Goal: Task Accomplishment & Management: Manage account settings

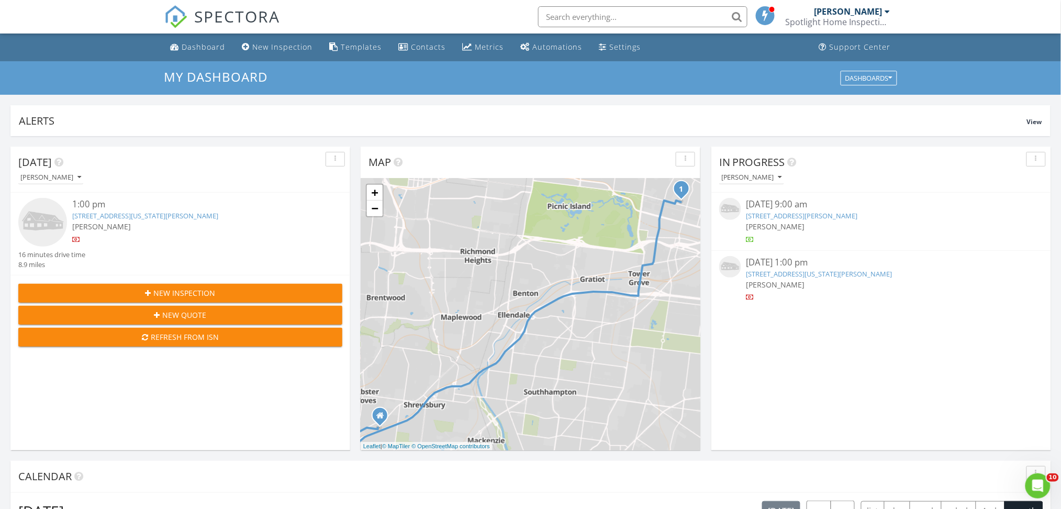
scroll to position [973, 1083]
click at [827, 269] on link "[STREET_ADDRESS][US_STATE][PERSON_NAME]" at bounding box center [819, 273] width 146 height 9
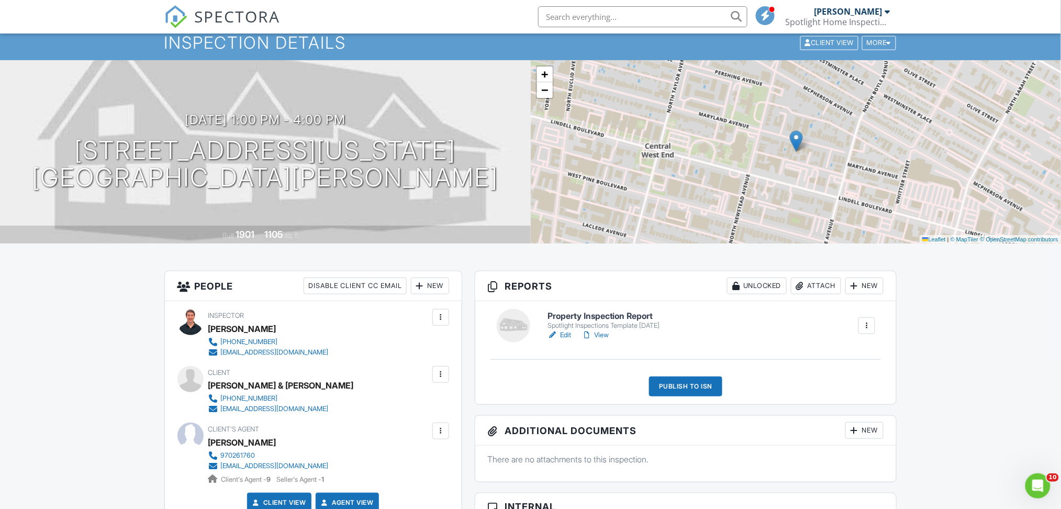
click at [565, 333] on link "Edit" at bounding box center [559, 335] width 24 height 10
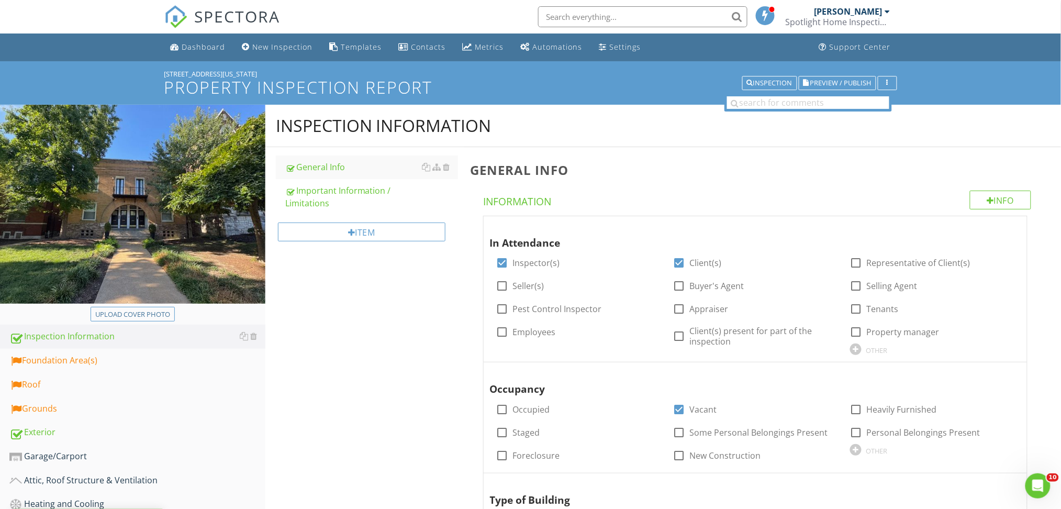
click at [440, 88] on icon at bounding box center [439, 89] width 12 height 14
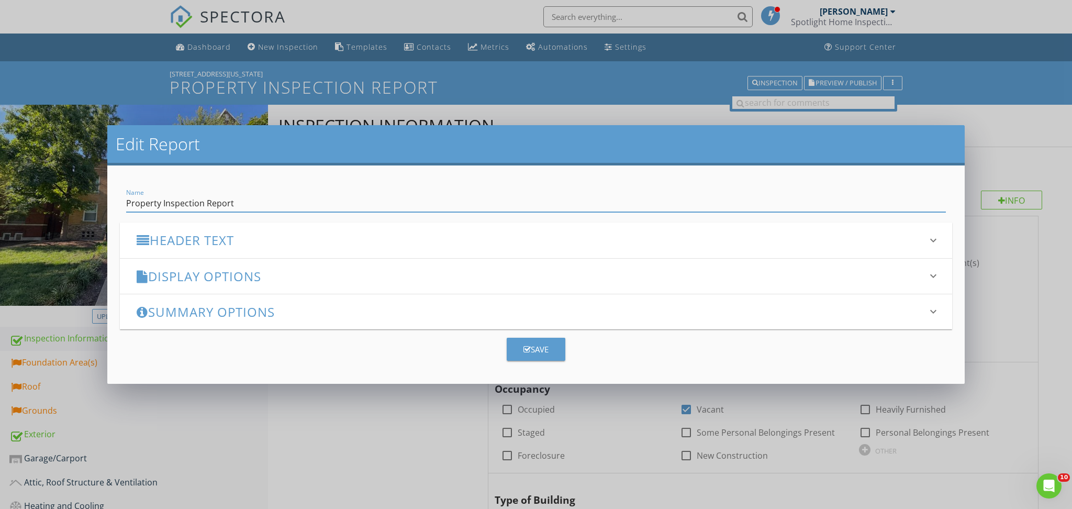
click at [1052, 150] on div "Edit Report Name Property Inspection Report Header Text keyboard_arrow_down Ful…" at bounding box center [536, 254] width 1072 height 509
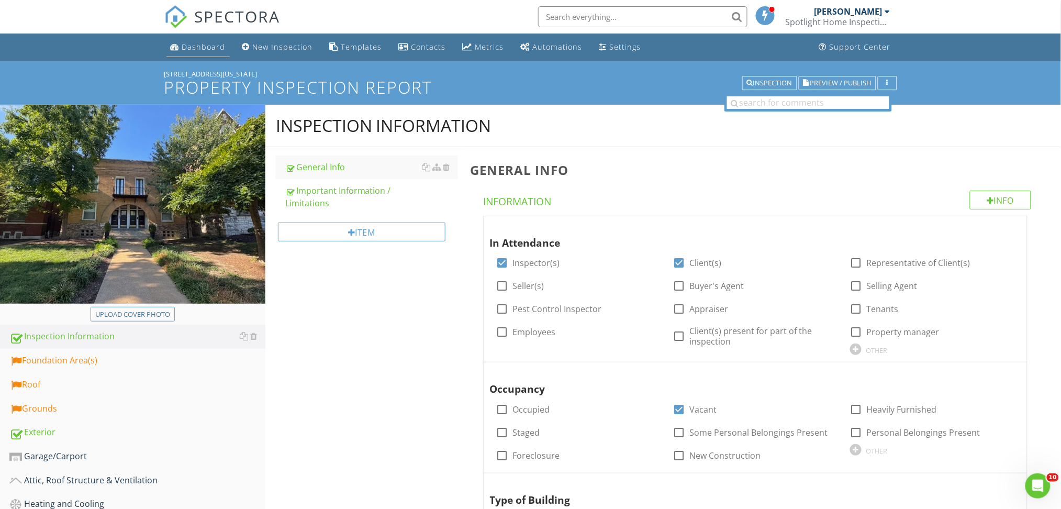
click at [191, 47] on div "Dashboard" at bounding box center [203, 47] width 43 height 10
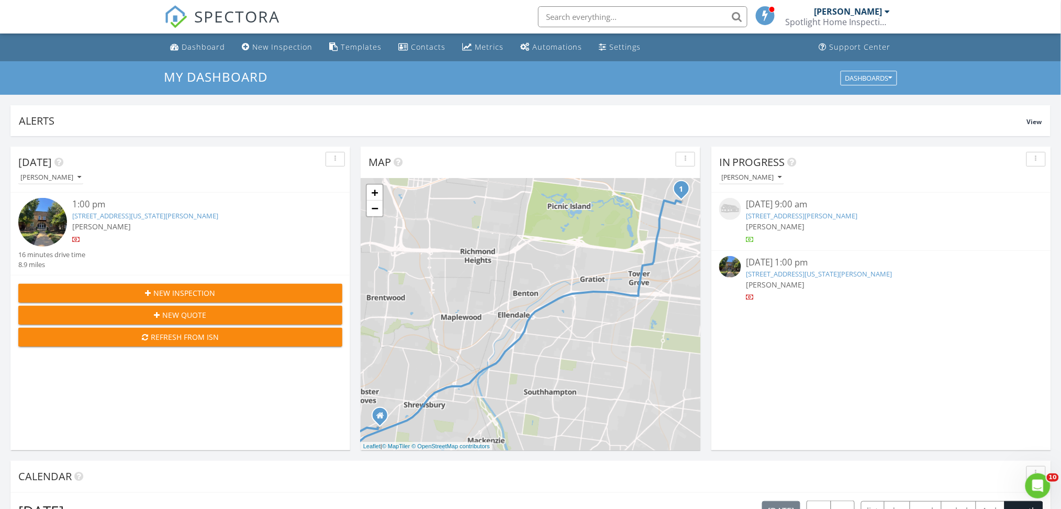
click at [160, 337] on div "Refresh from ISN" at bounding box center [180, 336] width 307 height 11
click at [836, 273] on link "4360 Maryland Ave, St. Louis, MO 63108" at bounding box center [819, 273] width 146 height 9
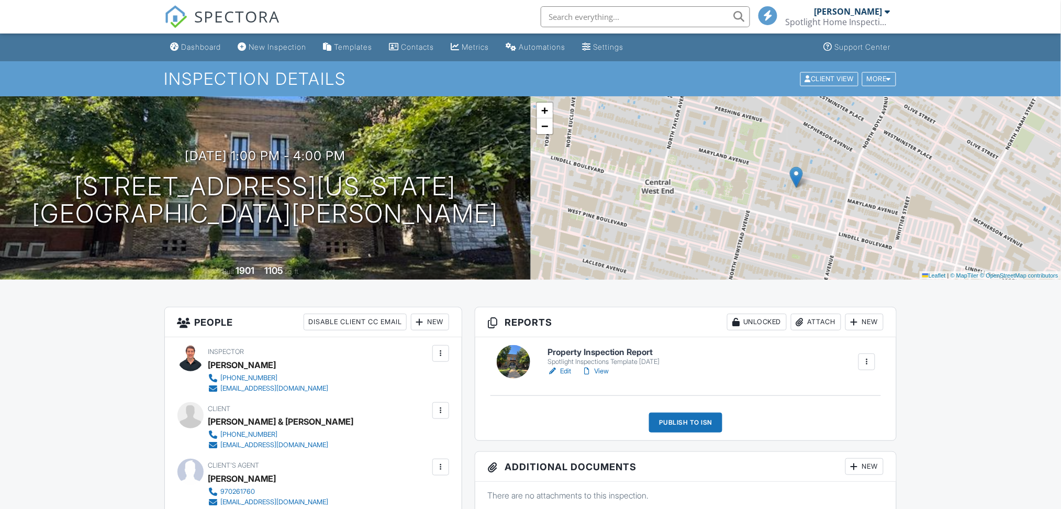
click at [569, 370] on link "Edit" at bounding box center [559, 371] width 24 height 10
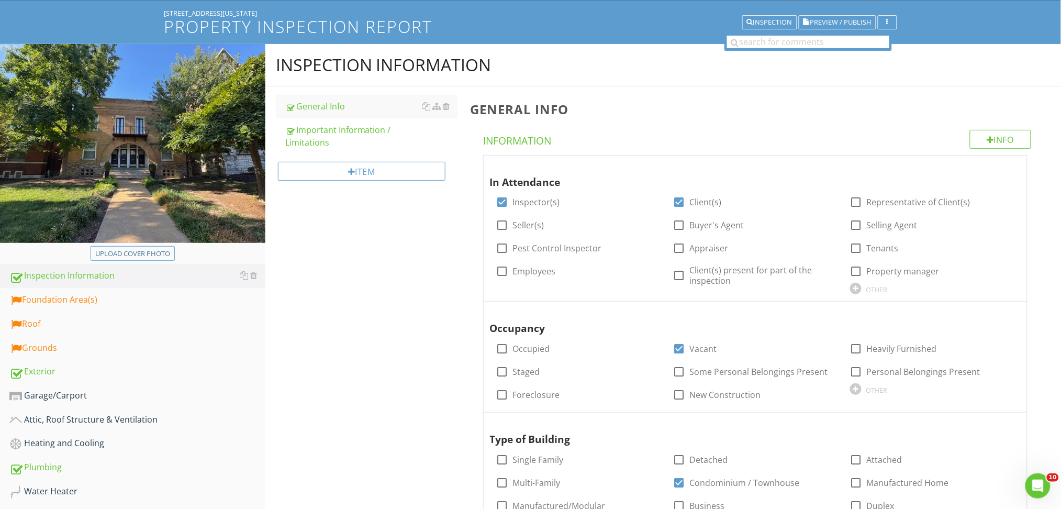
scroll to position [59, 0]
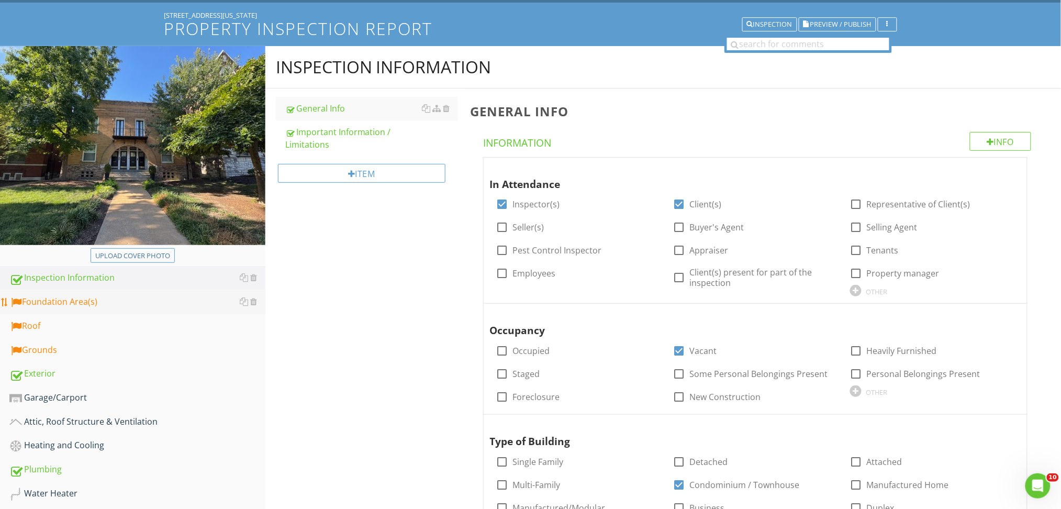
click at [73, 306] on div "Foundation Area(s)" at bounding box center [137, 302] width 256 height 14
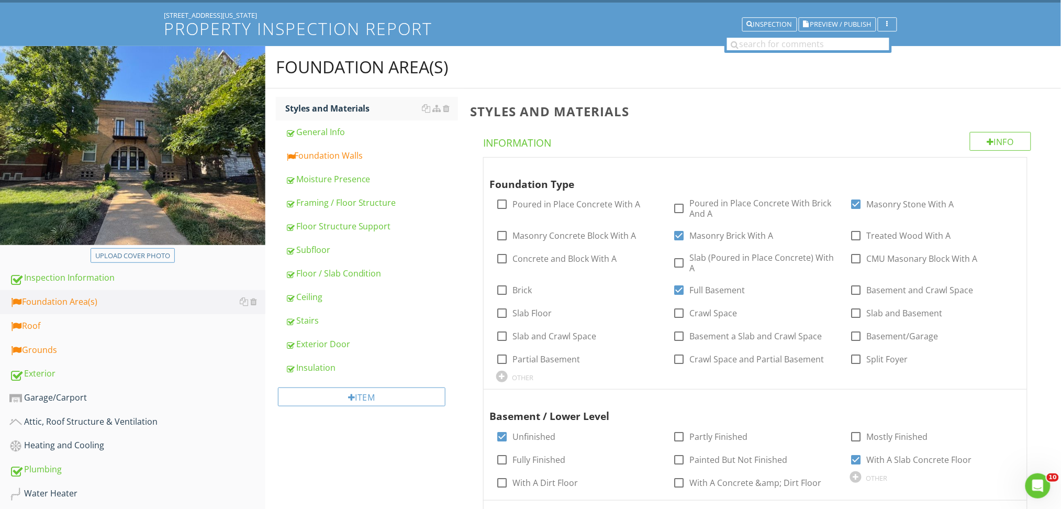
click at [336, 467] on div "Foundation Area(s) Styles and Materials General Info Foundation Walls Moisture …" at bounding box center [663, 516] width 796 height 941
click at [320, 233] on link "Floor Structure Support" at bounding box center [371, 226] width 173 height 23
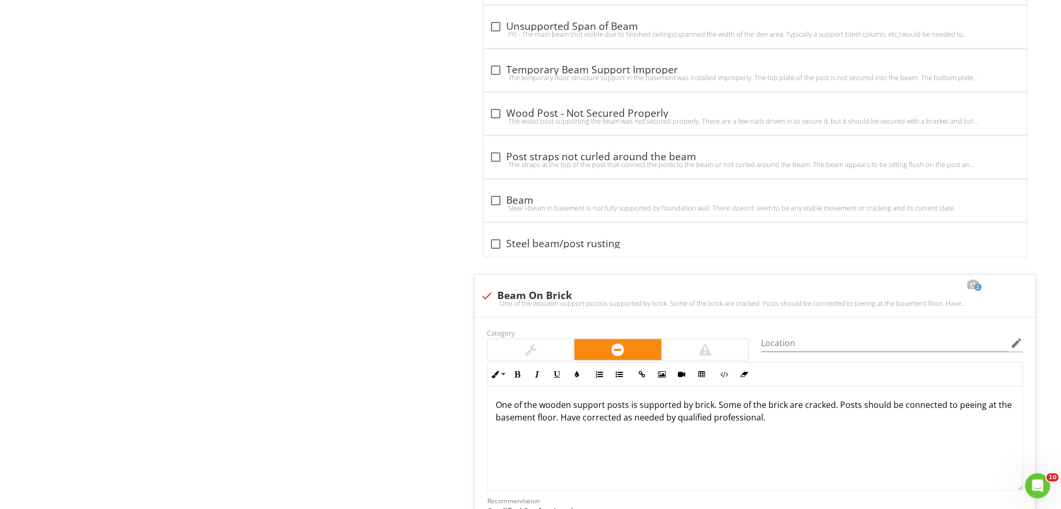
scroll to position [3490, 0]
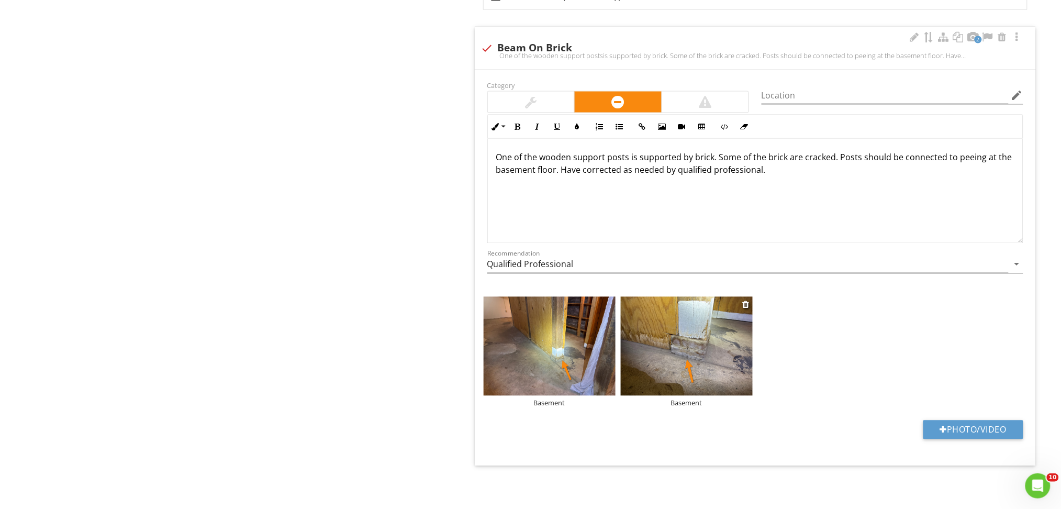
click at [675, 338] on img at bounding box center [687, 346] width 132 height 99
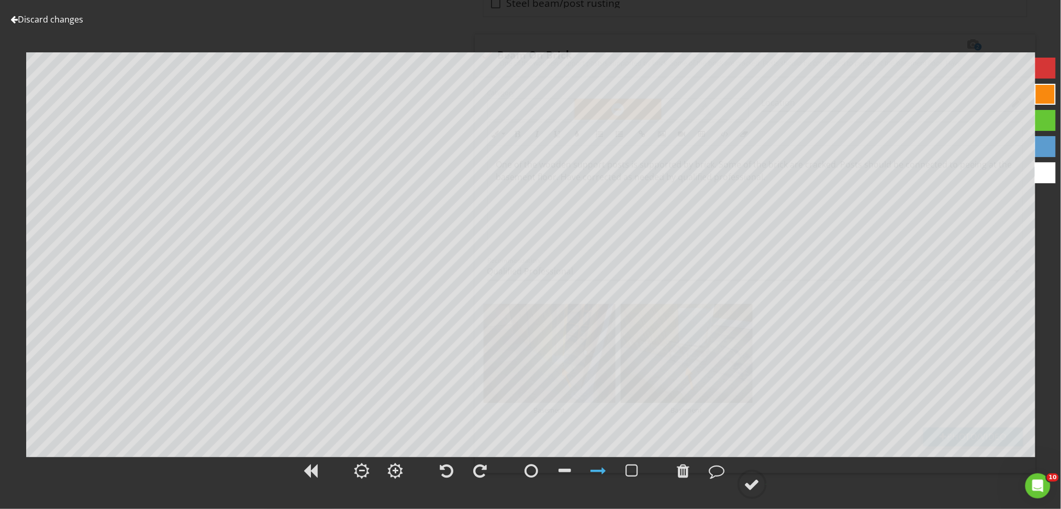
scroll to position [3479, 0]
click at [682, 474] on div at bounding box center [683, 471] width 13 height 16
click at [746, 477] on div at bounding box center [752, 484] width 16 height 16
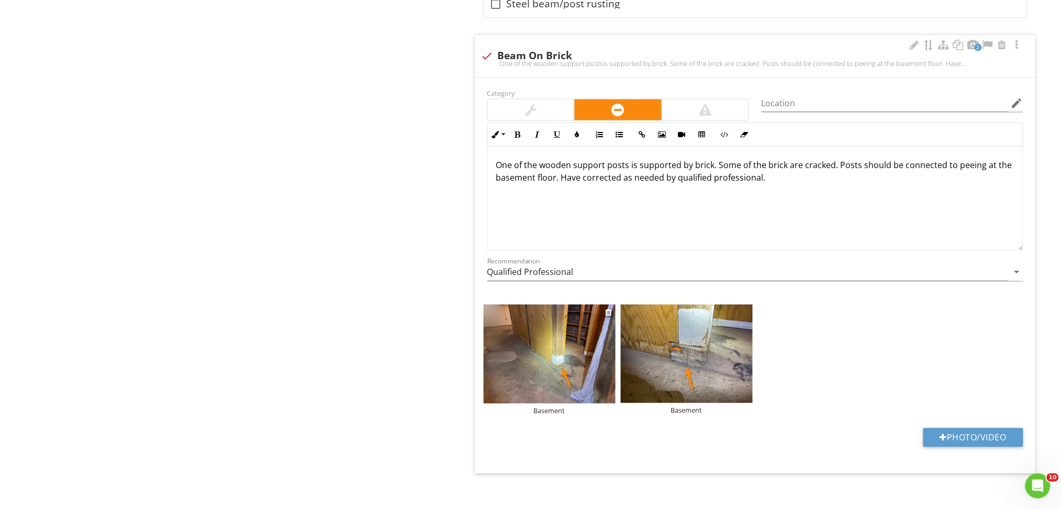
click at [562, 373] on img at bounding box center [550, 354] width 132 height 99
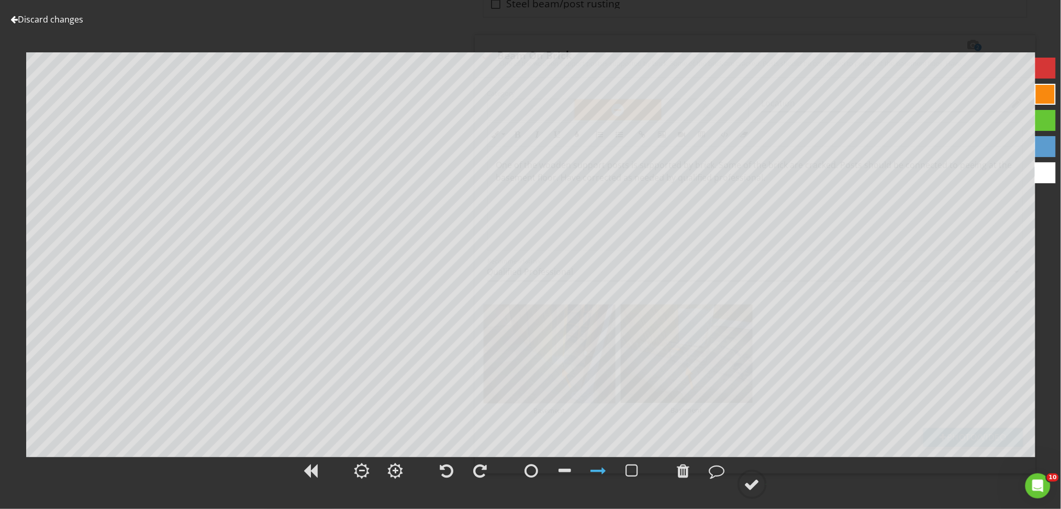
click at [60, 21] on link "Discard changes" at bounding box center [46, 20] width 73 height 12
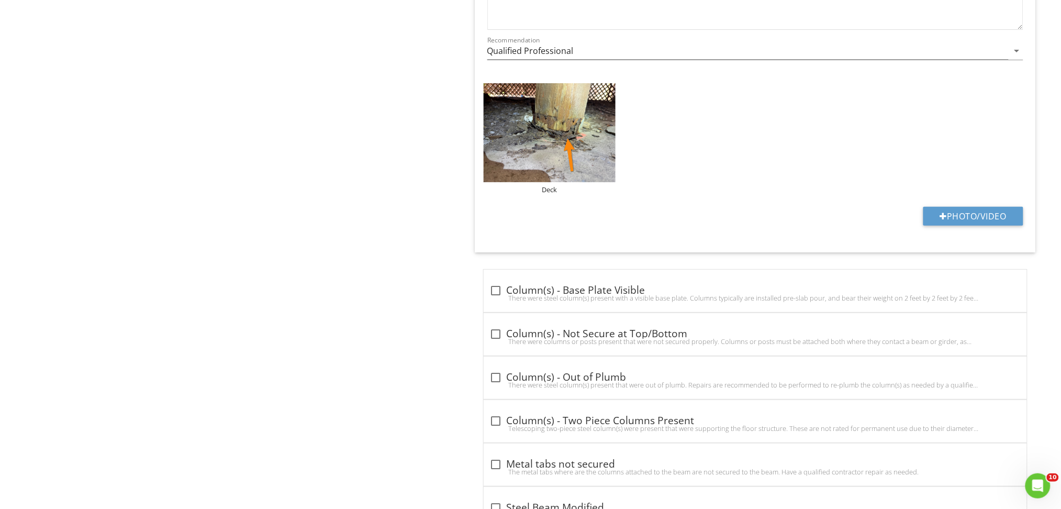
scroll to position [1212, 0]
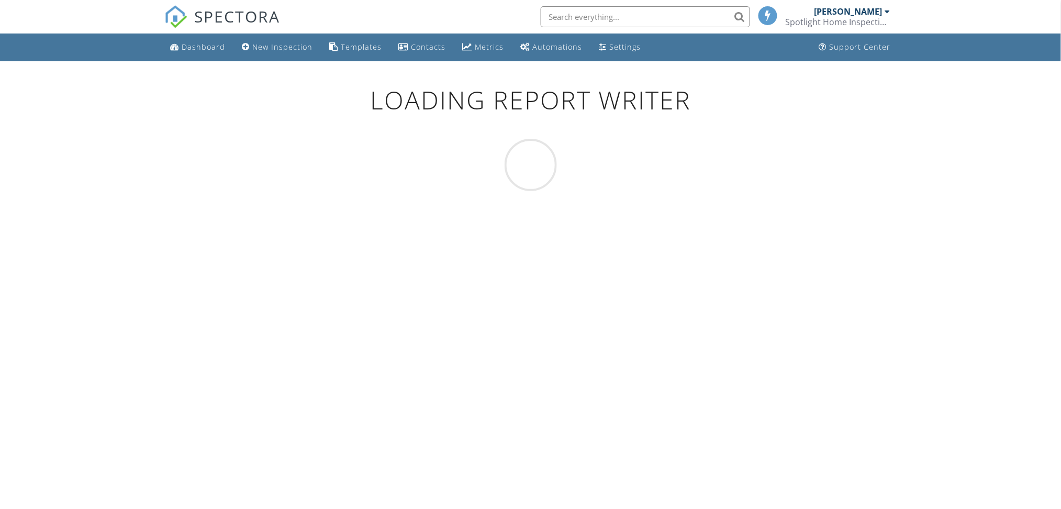
scroll to position [61, 0]
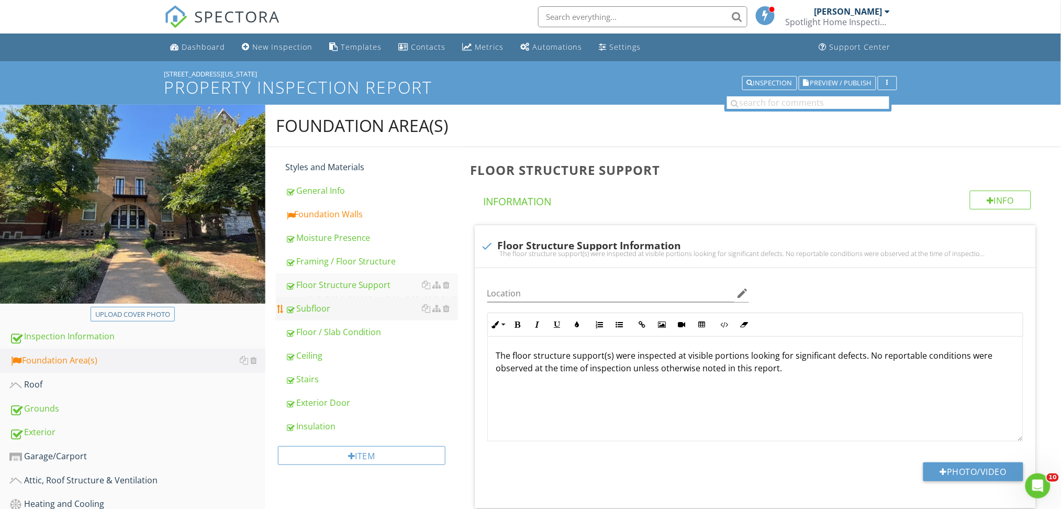
scroll to position [110, 0]
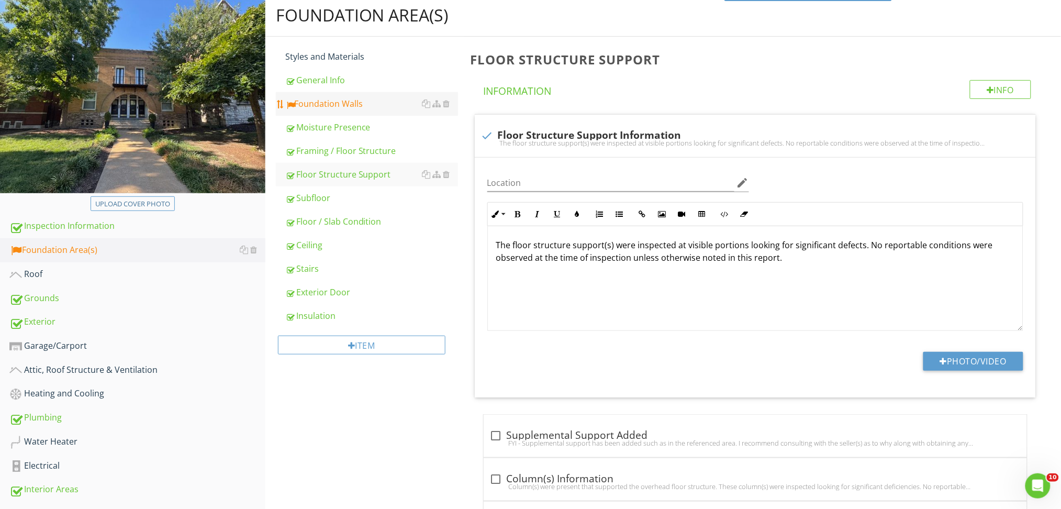
click at [319, 103] on div "Foundation Walls" at bounding box center [371, 103] width 173 height 13
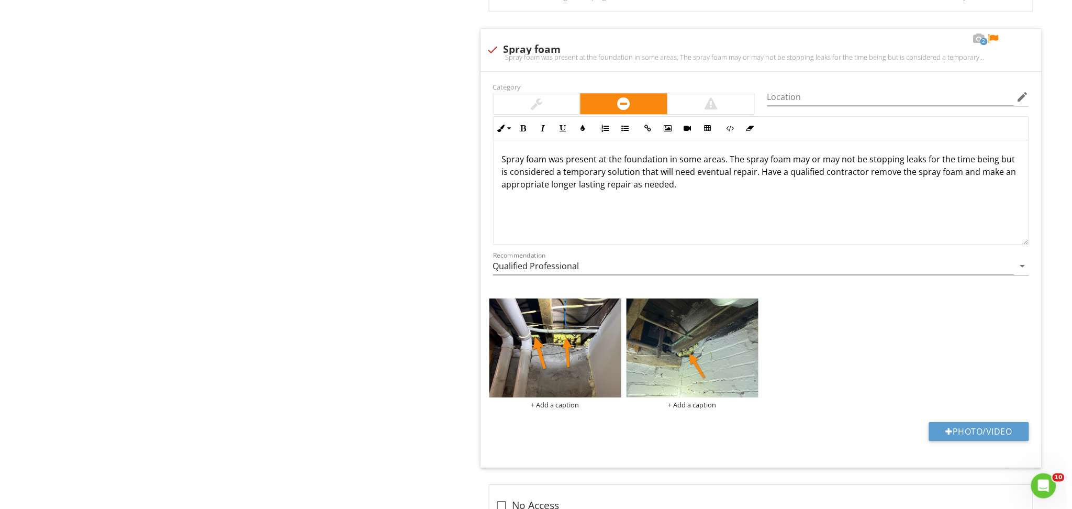
scroll to position [5404, 0]
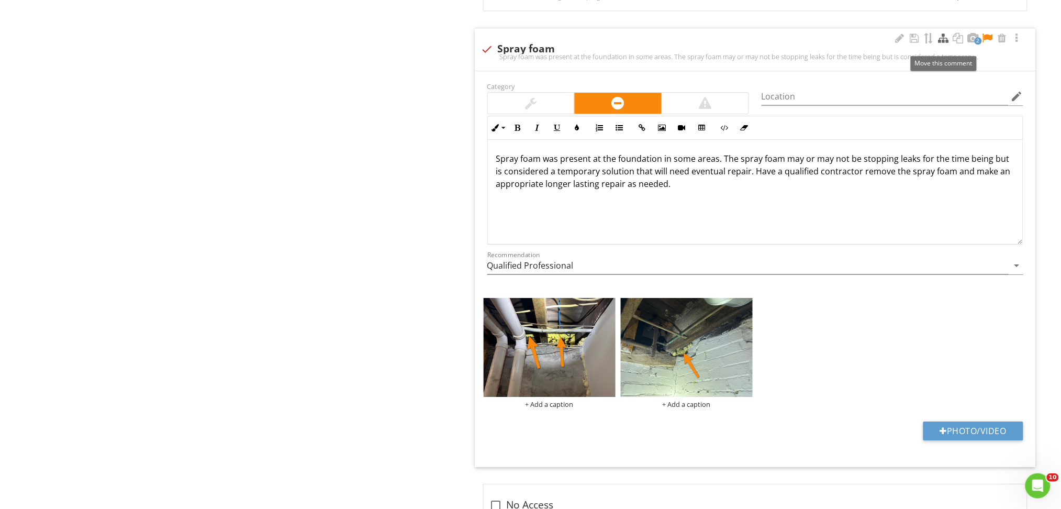
click at [942, 43] on div at bounding box center [943, 38] width 13 height 10
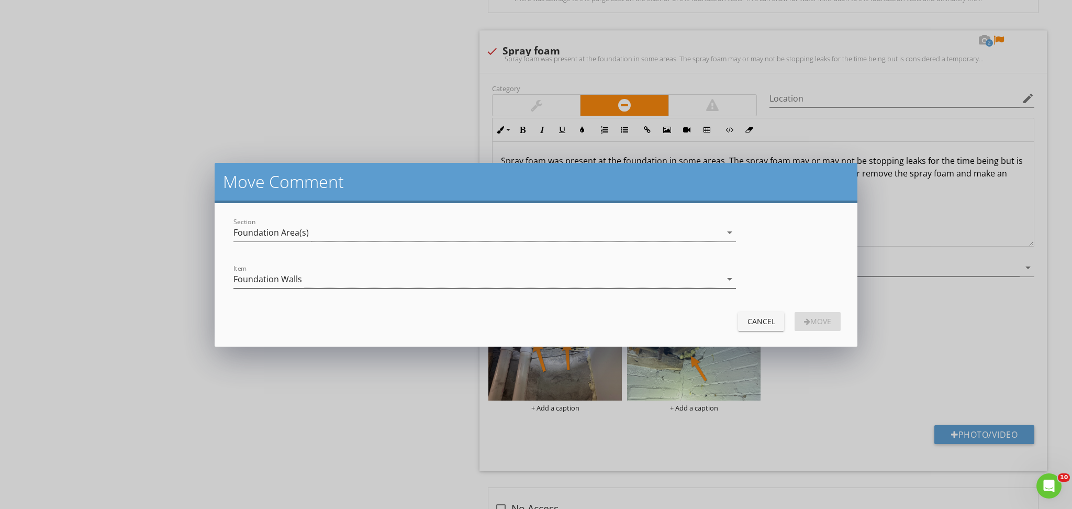
click at [383, 272] on div "Foundation Walls" at bounding box center [477, 279] width 488 height 17
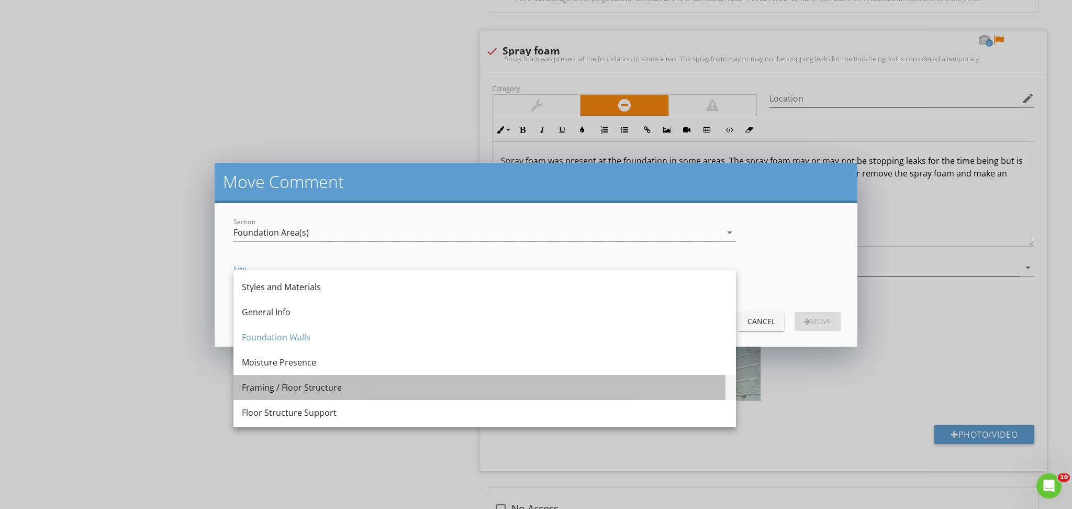
click at [304, 385] on div "Framing / Floor Structure" at bounding box center [485, 387] width 486 height 13
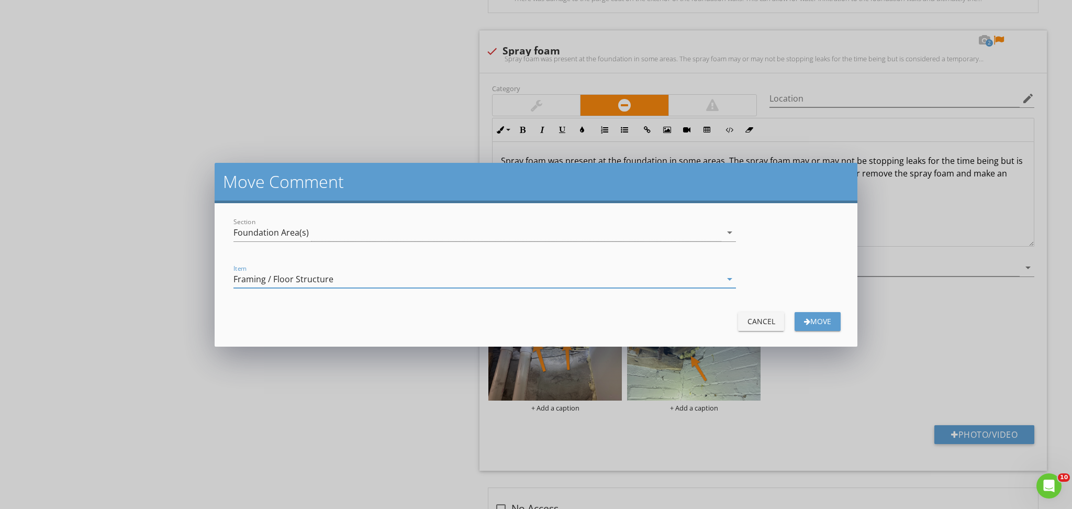
click at [804, 323] on div "button" at bounding box center [807, 321] width 6 height 7
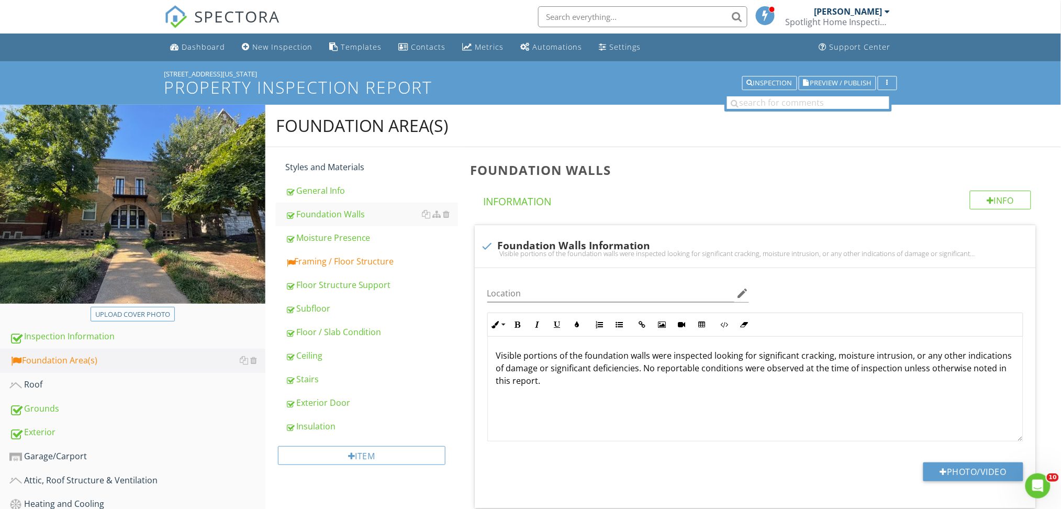
scroll to position [1, 0]
click at [317, 263] on div "Framing / Floor Structure" at bounding box center [371, 260] width 173 height 13
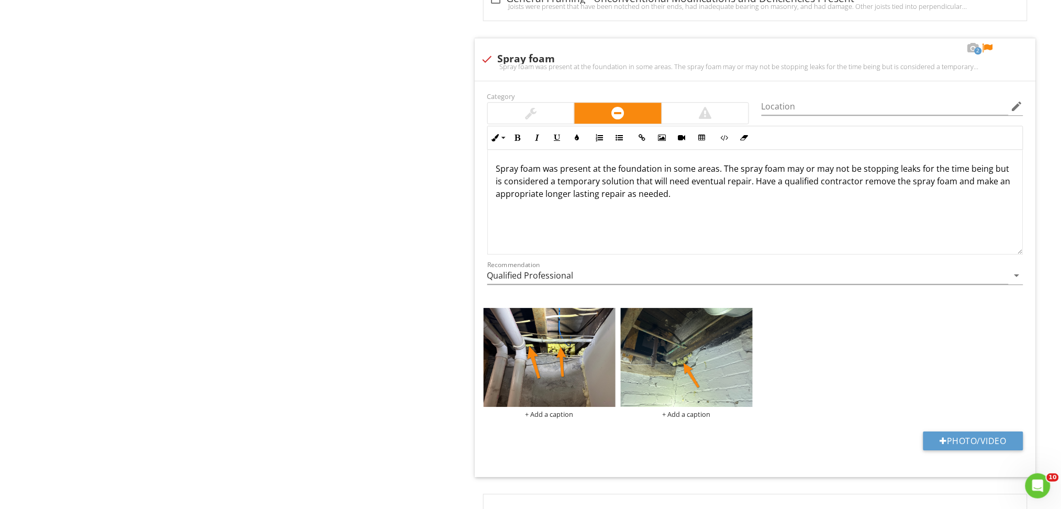
scroll to position [6759, 0]
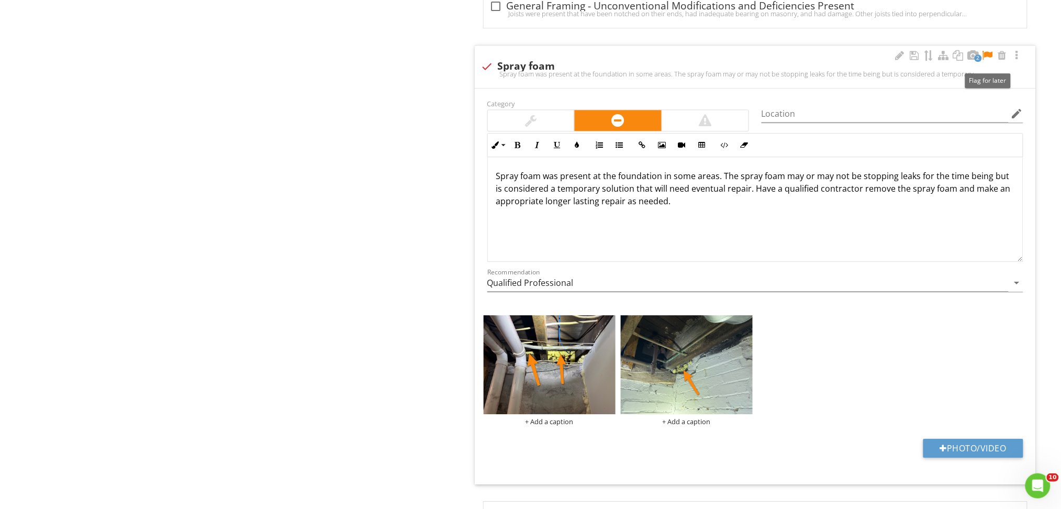
click at [985, 59] on div at bounding box center [987, 55] width 13 height 10
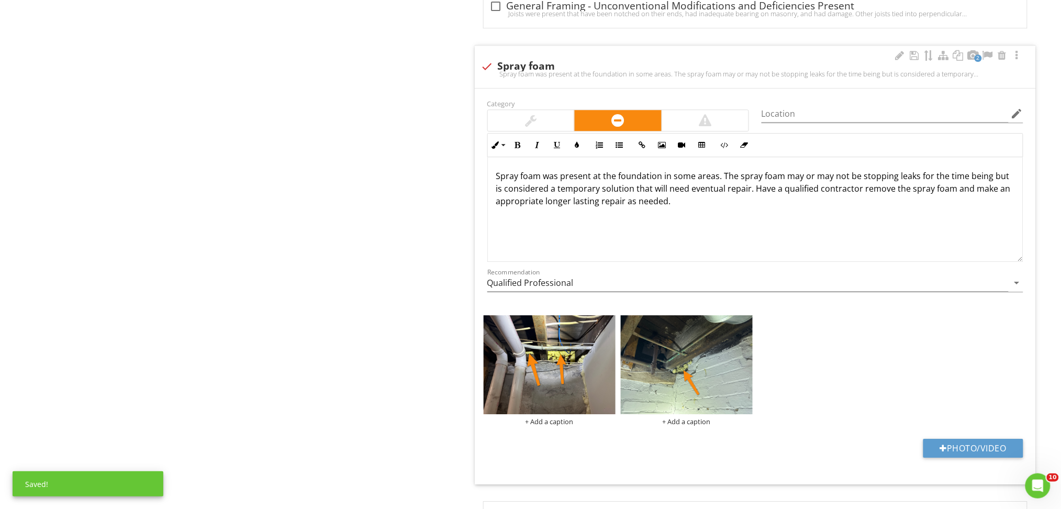
click at [657, 182] on p "Spray foam was present at the foundation in some areas. The spray foam may or m…" at bounding box center [755, 189] width 518 height 38
click at [722, 207] on p "Spray foam was present at the bandboard in some areas. The spray foam may or ma…" at bounding box center [755, 189] width 518 height 38
click at [914, 183] on p "Spray foam was present at the bandboard in some areas. The spray foam may or ma…" at bounding box center [755, 189] width 518 height 38
click at [896, 186] on p "Spray foam was present at the bandboard in some areas. The spray foam may or ma…" at bounding box center [755, 189] width 518 height 38
click at [883, 245] on div "Spray foam was present at the bandboard in some areas. The spray foam may or ma…" at bounding box center [755, 209] width 535 height 105
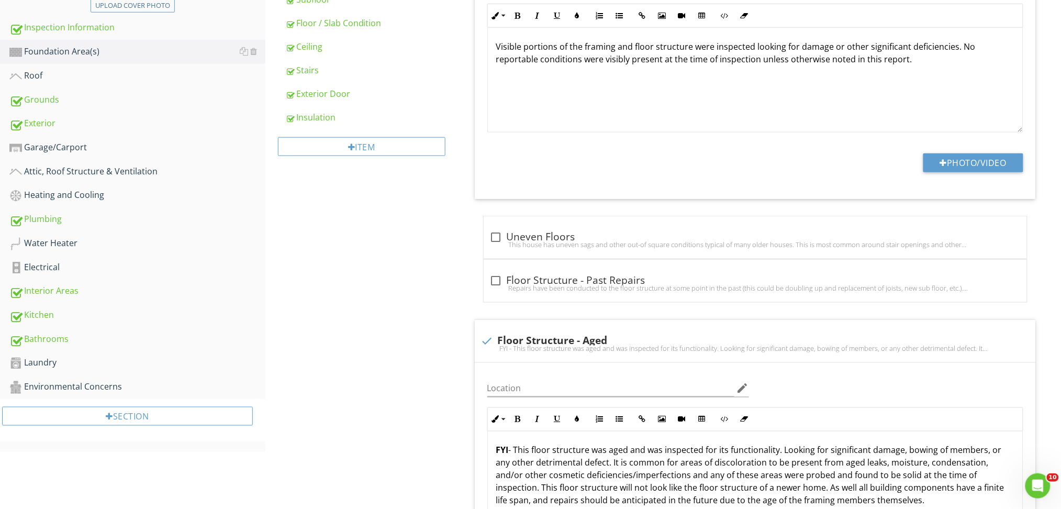
scroll to position [0, 0]
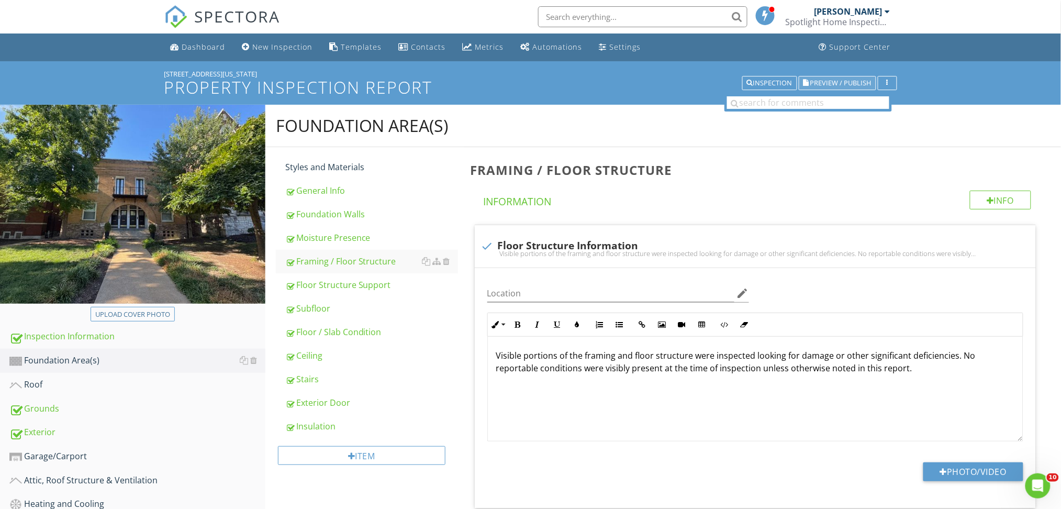
click at [846, 76] on button "Preview / Publish" at bounding box center [837, 83] width 77 height 15
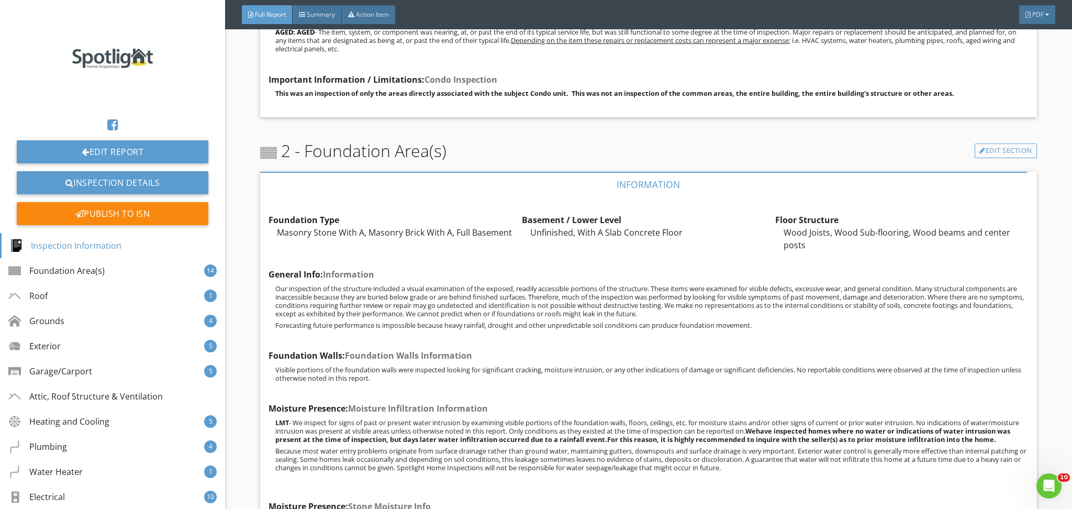
scroll to position [1259, 0]
click at [501, 233] on div "Edit" at bounding box center [499, 227] width 34 height 19
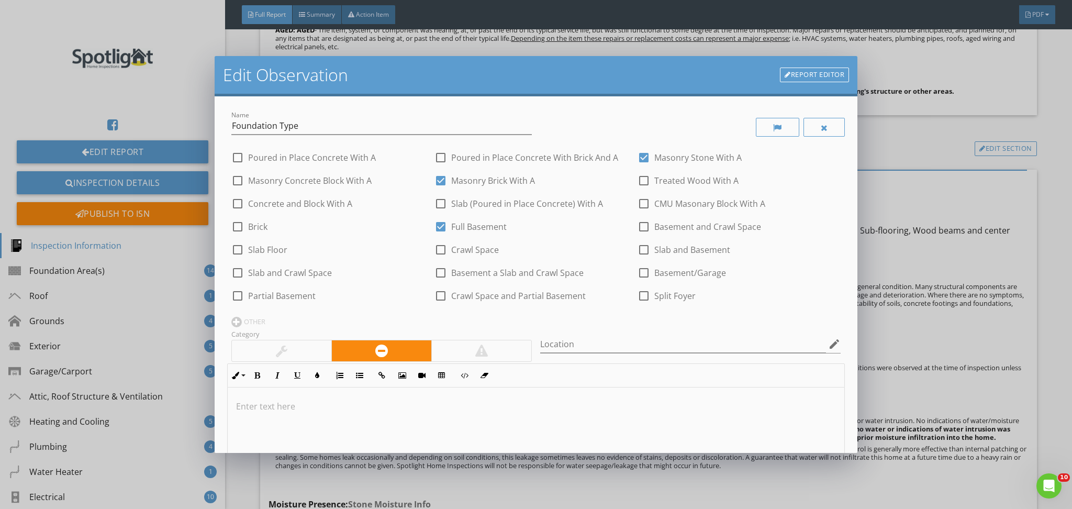
click at [435, 187] on div at bounding box center [441, 181] width 18 height 18
checkbox input "false"
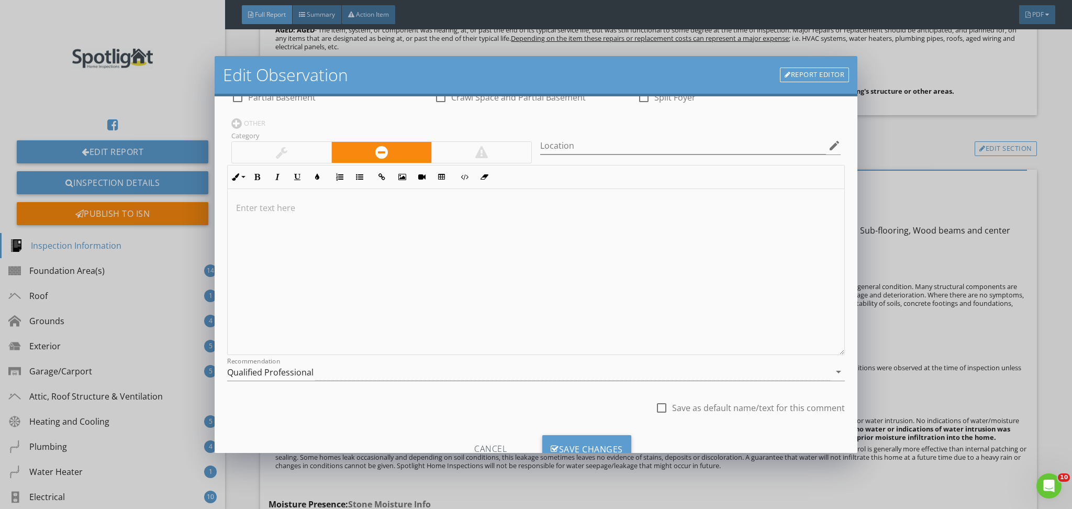
scroll to position [0, 0]
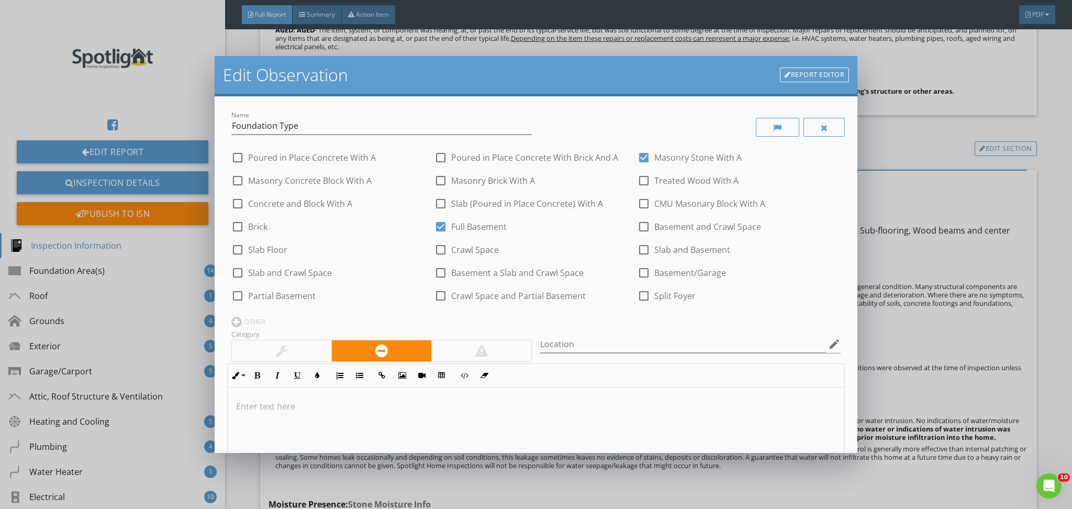
click at [292, 289] on div "check_box_outline_blank Partial Basement" at bounding box center [273, 295] width 84 height 13
click at [290, 296] on label "Partial Basement" at bounding box center [282, 295] width 68 height 10
checkbox input "true"
click at [455, 228] on label "Full Basement" at bounding box center [478, 226] width 55 height 10
checkbox input "false"
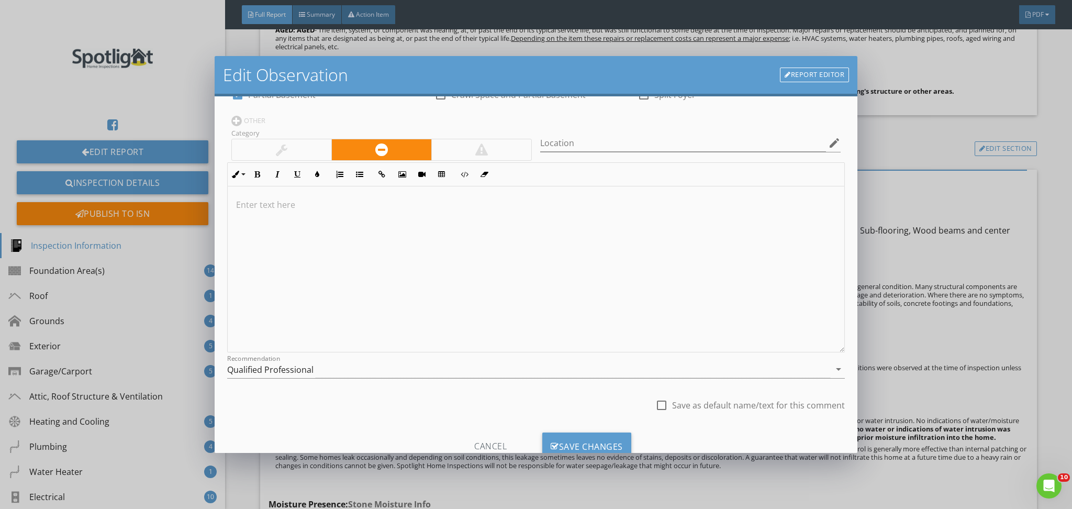
scroll to position [238, 0]
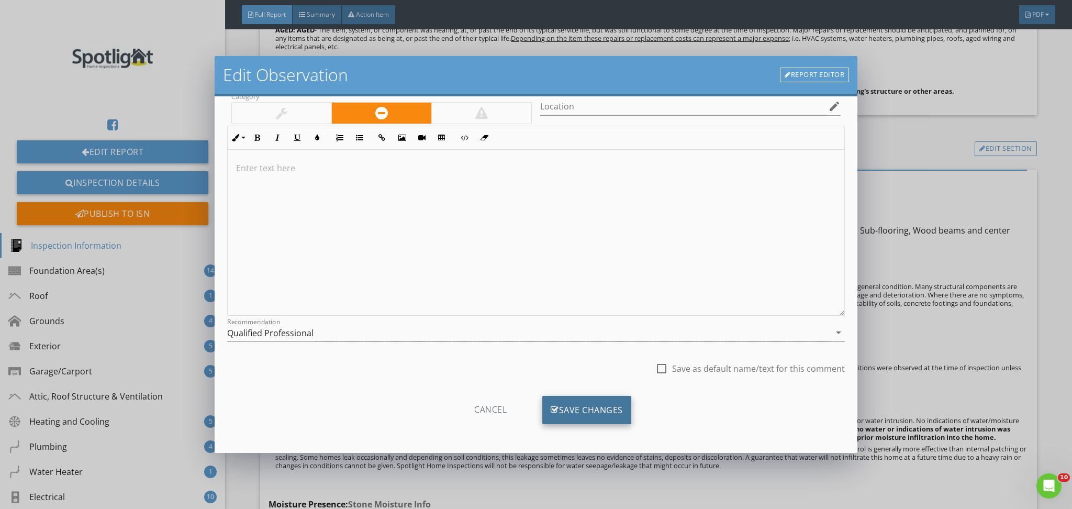
click at [593, 421] on div "Save Changes" at bounding box center [586, 410] width 89 height 28
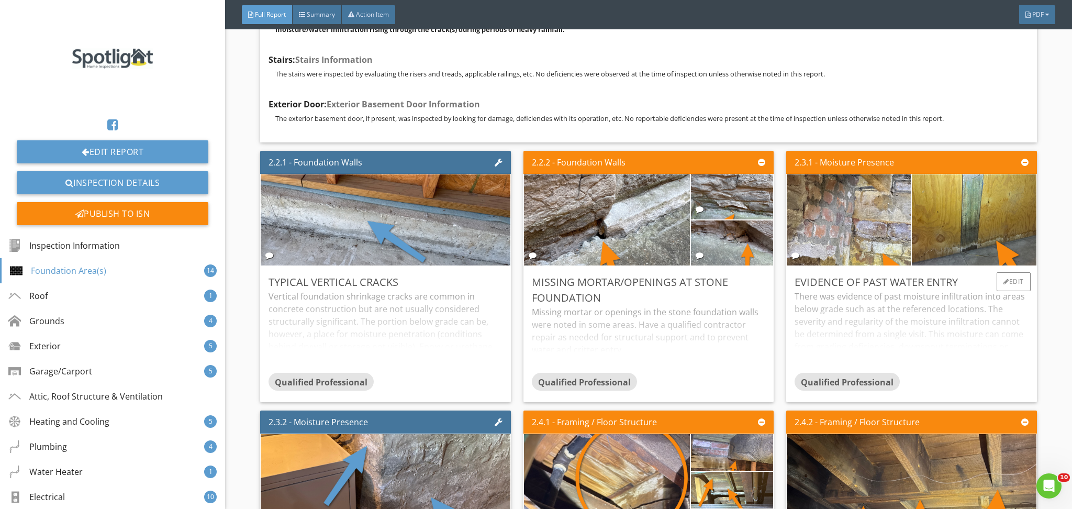
scroll to position [2111, 0]
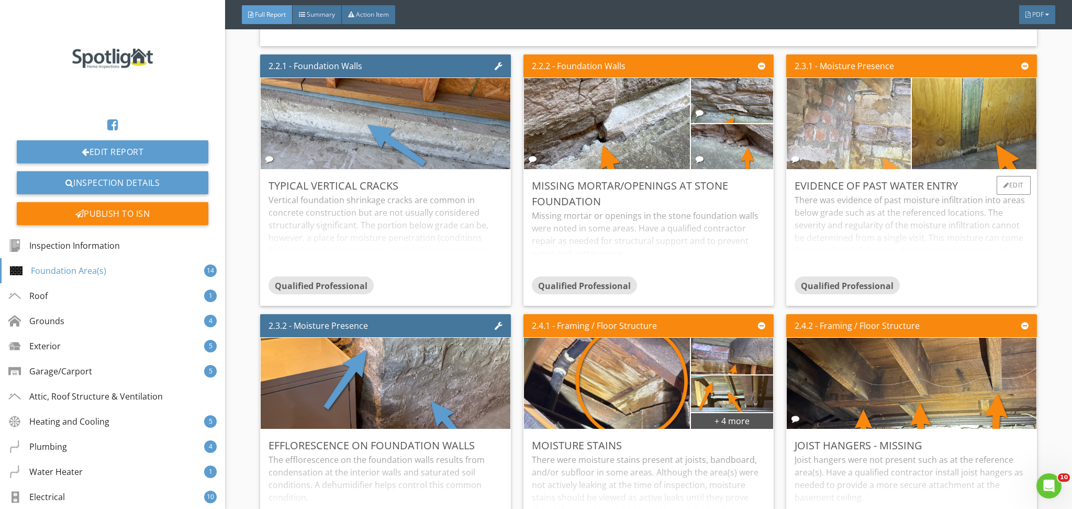
click at [836, 160] on img at bounding box center [849, 124] width 304 height 228
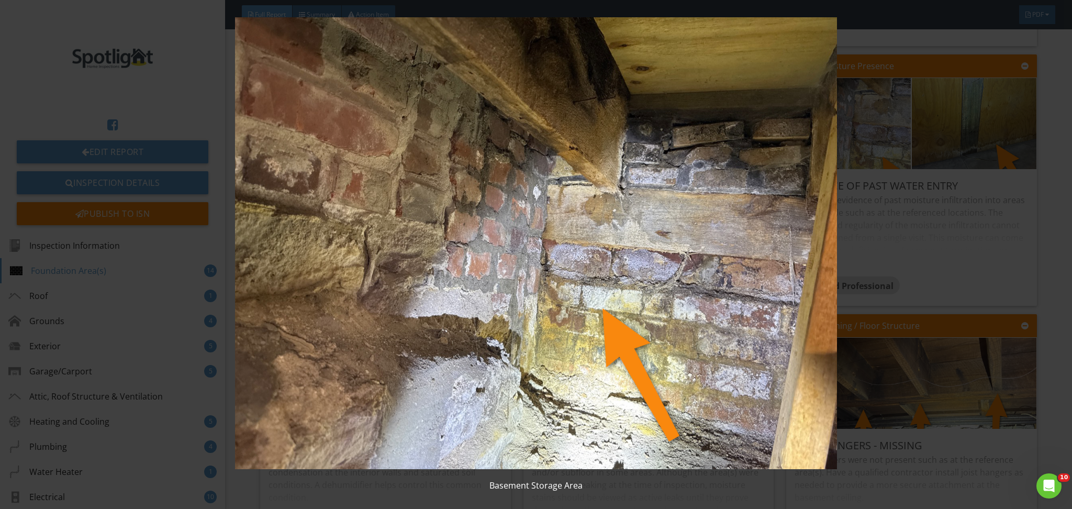
click at [692, 245] on img at bounding box center [536, 243] width 987 height 452
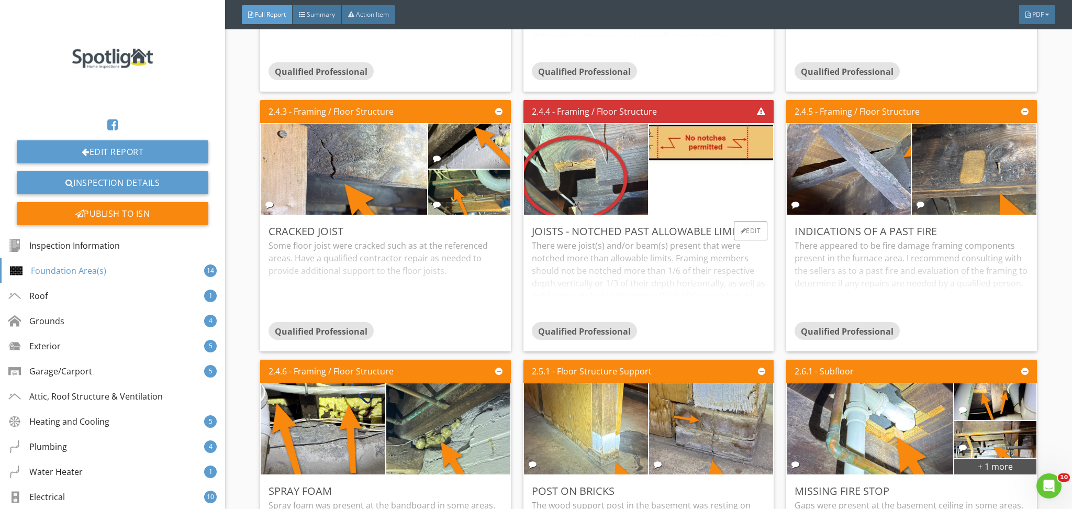
scroll to position [2585, 0]
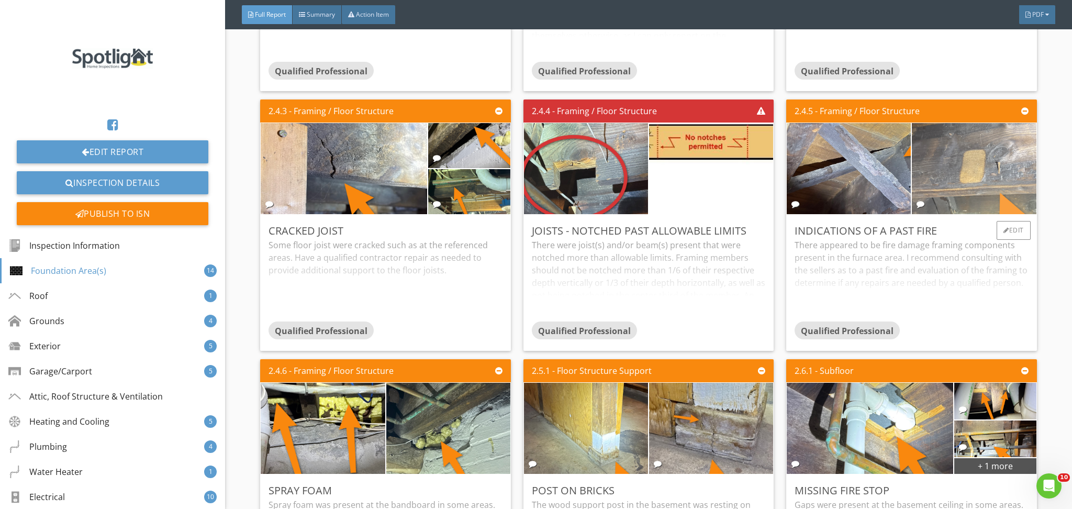
click at [1000, 161] on img at bounding box center [974, 169] width 304 height 228
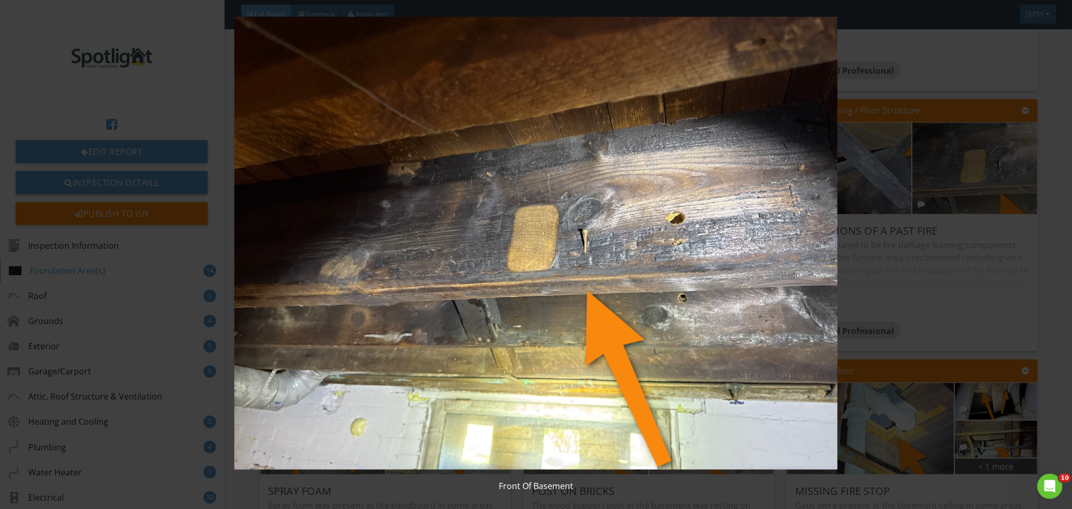
scroll to position [0, 0]
click at [512, 245] on img at bounding box center [536, 243] width 987 height 452
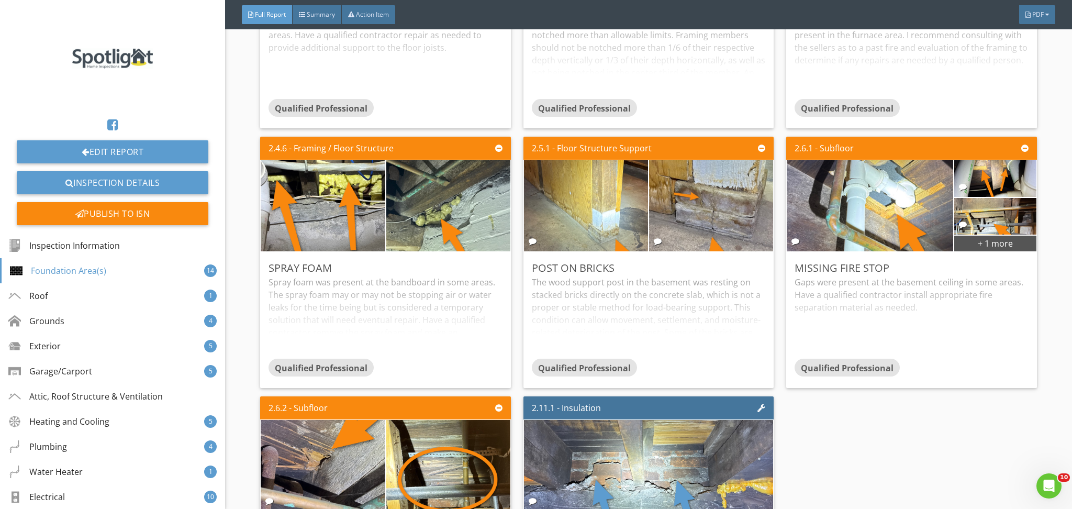
scroll to position [2808, 0]
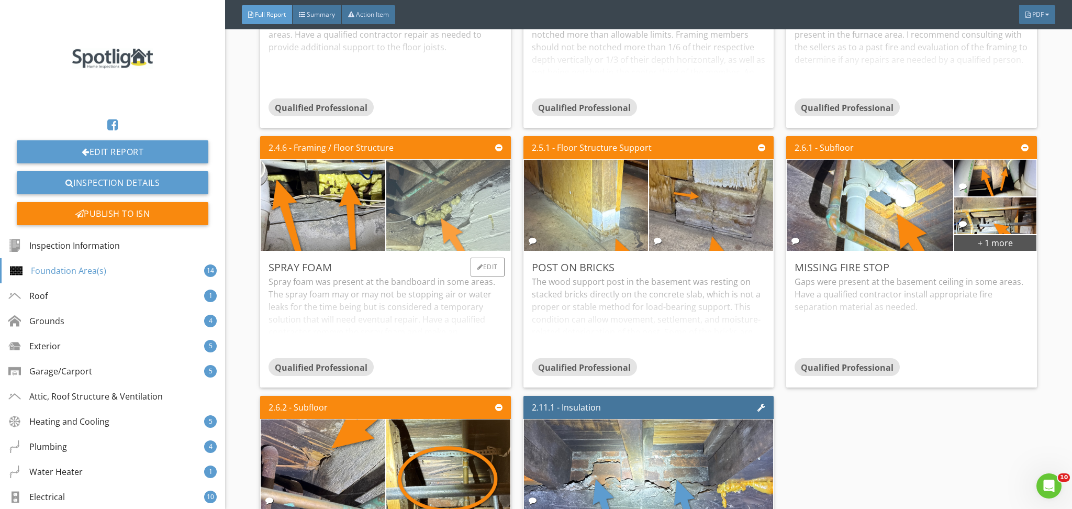
click at [474, 252] on img at bounding box center [448, 206] width 304 height 228
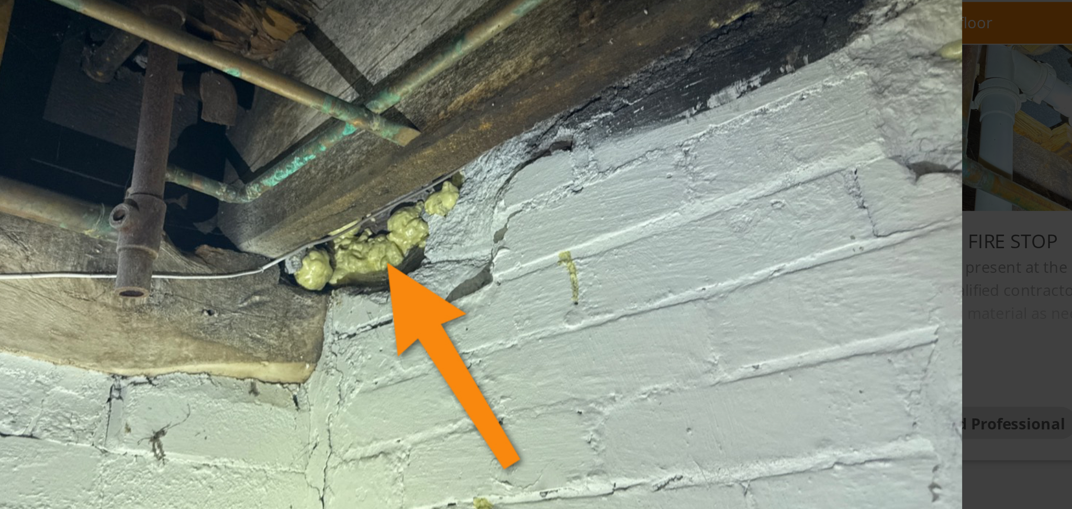
scroll to position [0, 0]
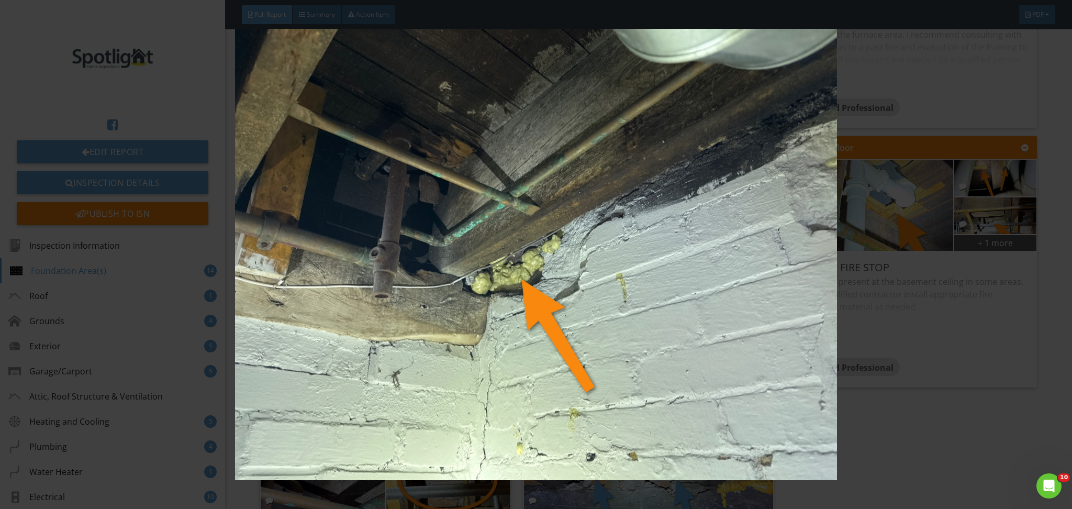
click at [525, 300] on img at bounding box center [536, 255] width 987 height 452
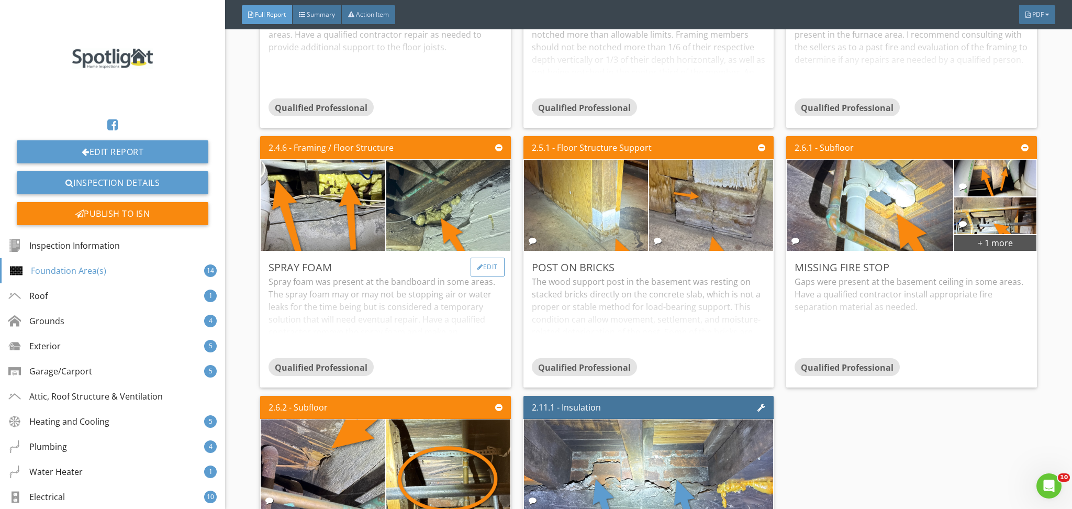
click at [495, 276] on div "Edit" at bounding box center [487, 266] width 34 height 19
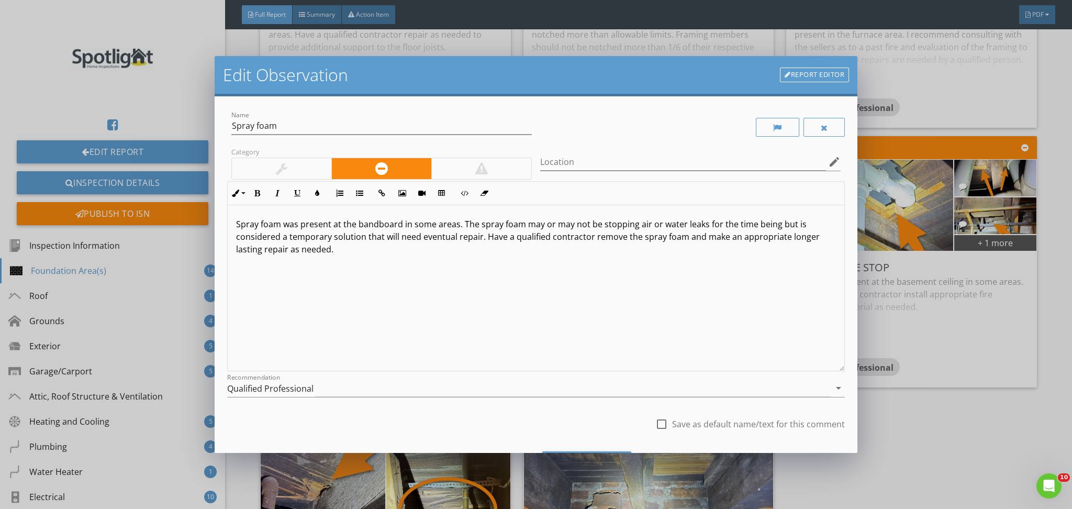
click at [404, 227] on p "Spray foam was present at the bandboard in some areas. The spray foam may or ma…" at bounding box center [536, 237] width 600 height 38
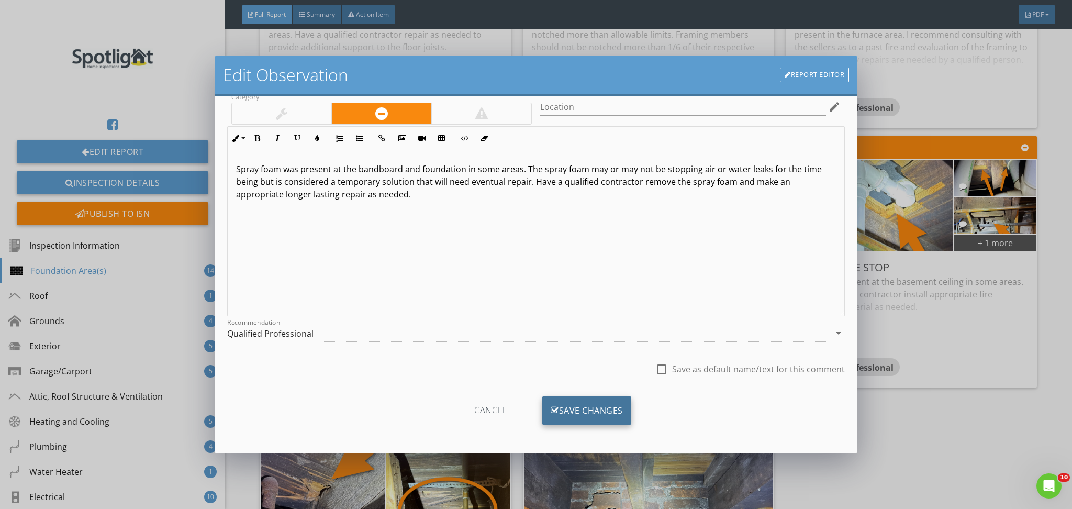
click at [551, 414] on icon at bounding box center [555, 411] width 8 height 12
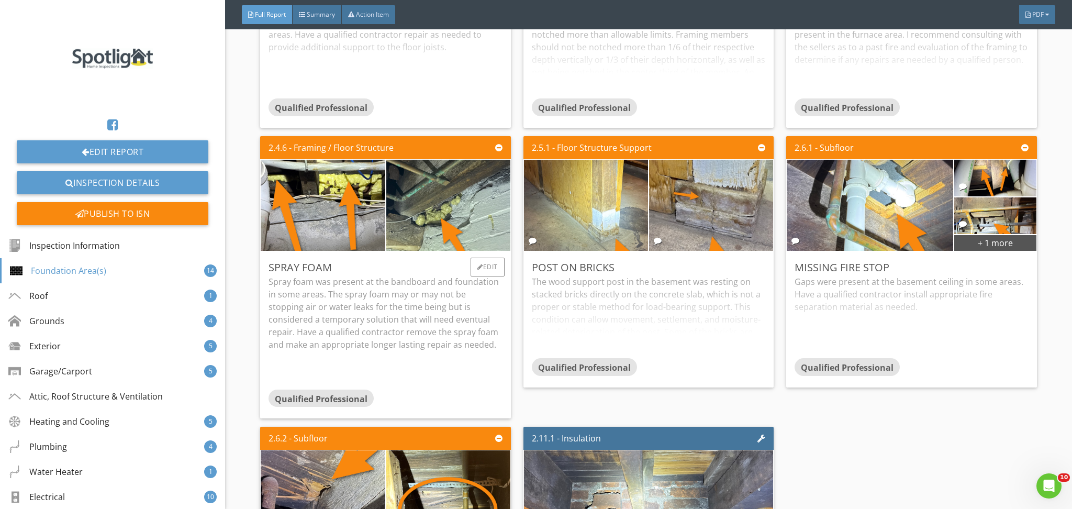
click at [439, 348] on p "Spray foam was present at the bandboard and foundation in some areas. The spray…" at bounding box center [384, 312] width 233 height 75
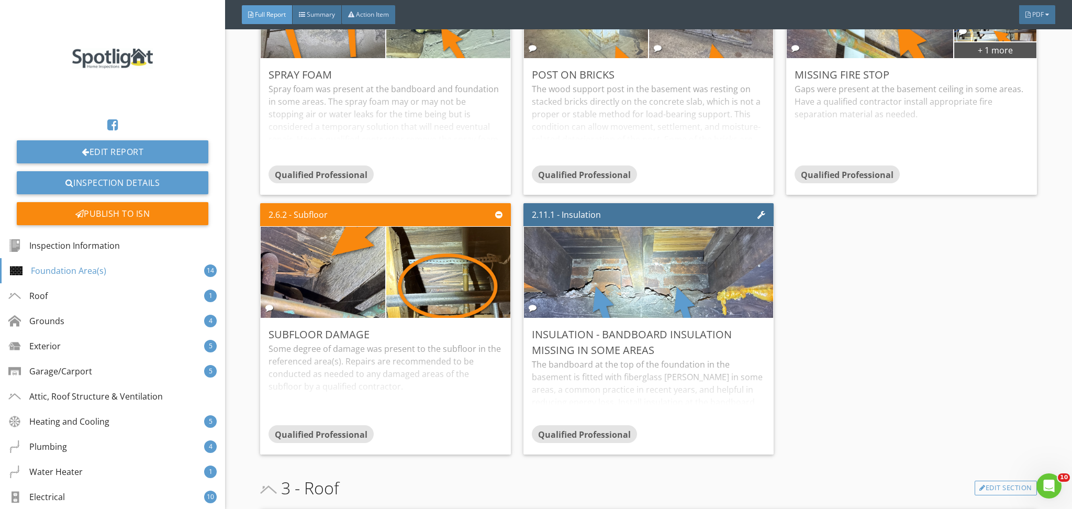
scroll to position [3001, 0]
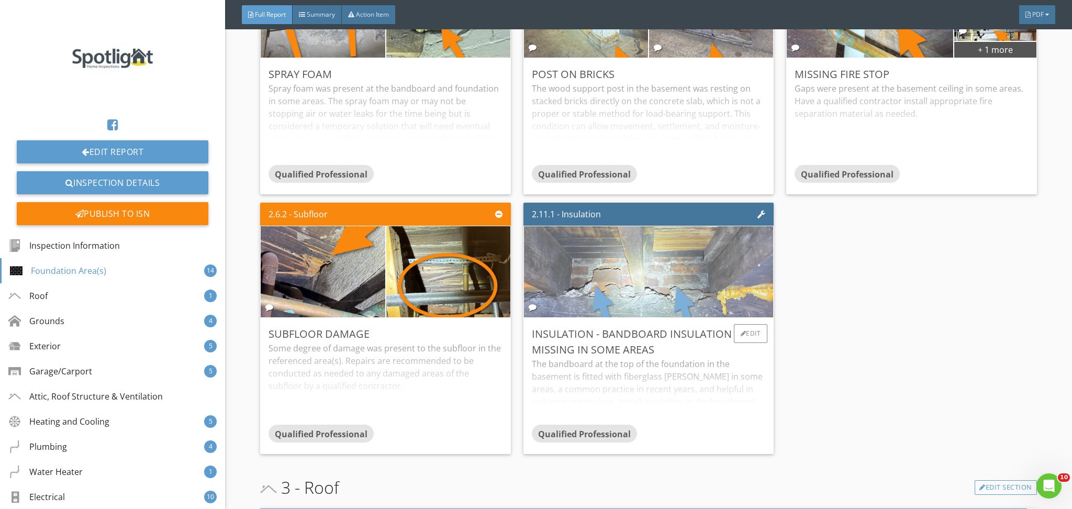
click at [662, 293] on img at bounding box center [649, 272] width 304 height 228
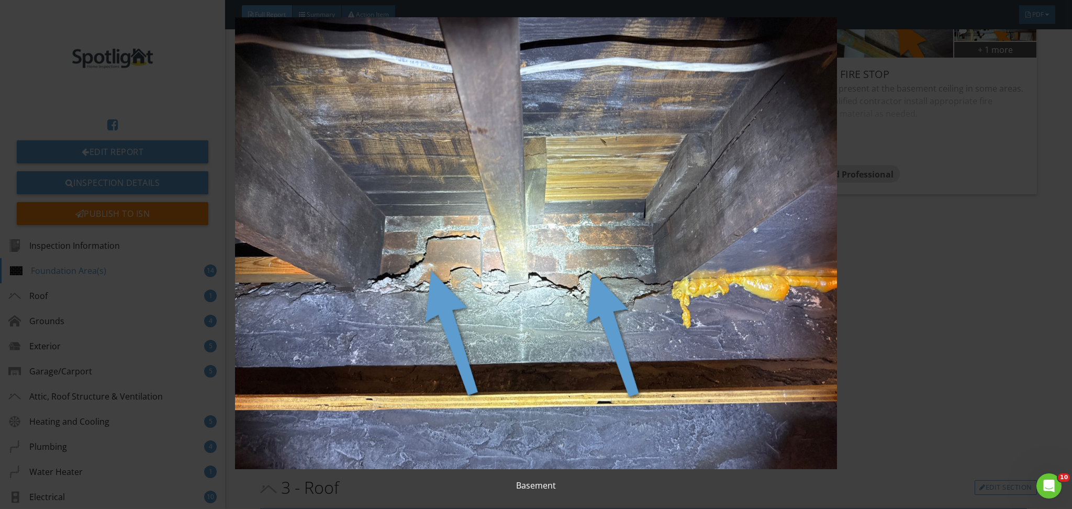
click at [508, 281] on img at bounding box center [536, 243] width 987 height 452
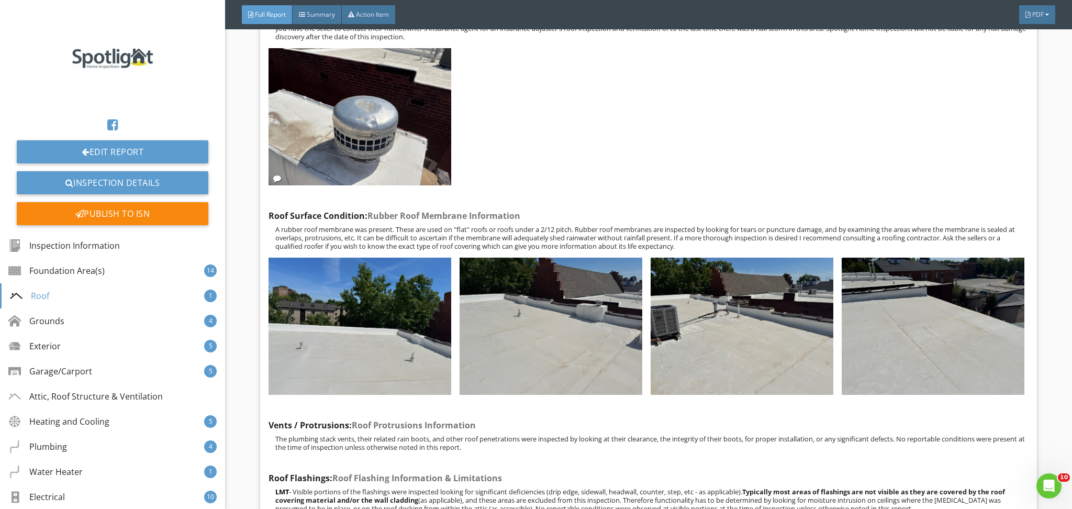
scroll to position [4021, 0]
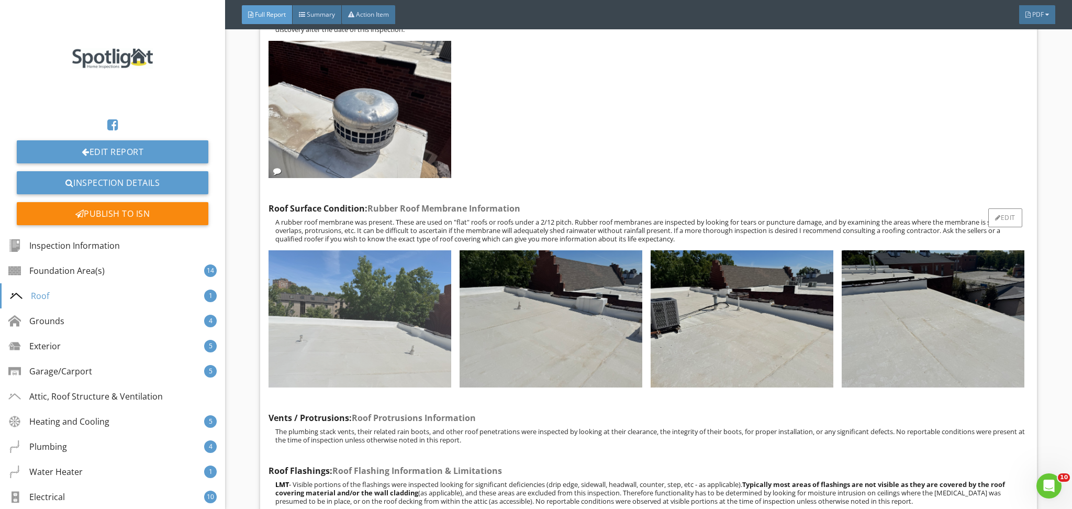
click at [392, 332] on img at bounding box center [359, 318] width 183 height 137
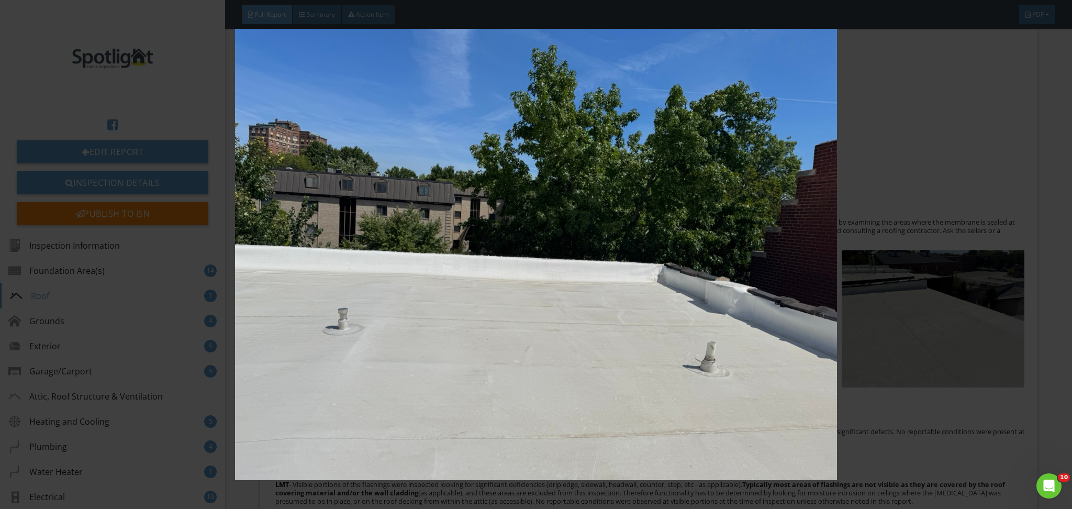
click at [588, 286] on img at bounding box center [536, 255] width 987 height 452
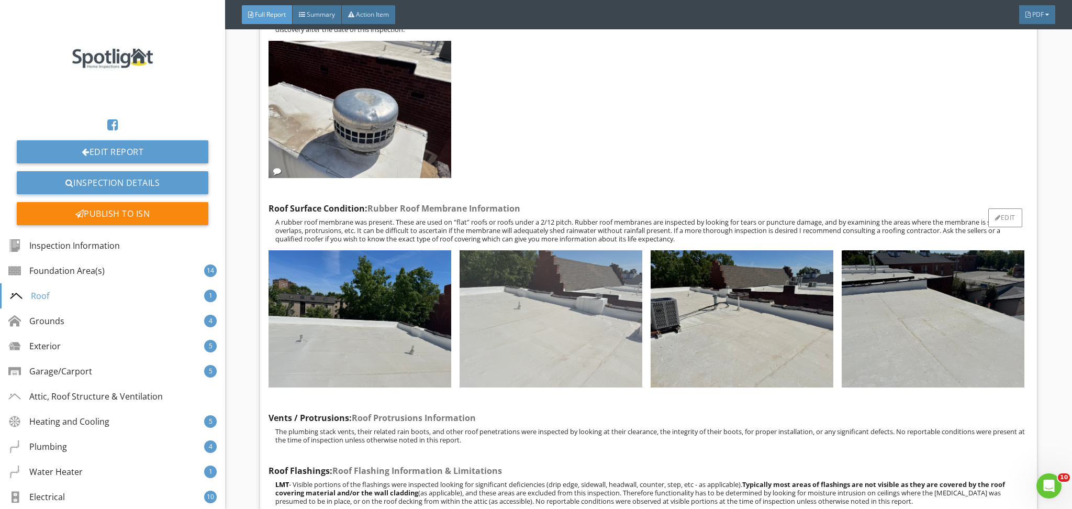
click at [590, 318] on img at bounding box center [551, 318] width 183 height 137
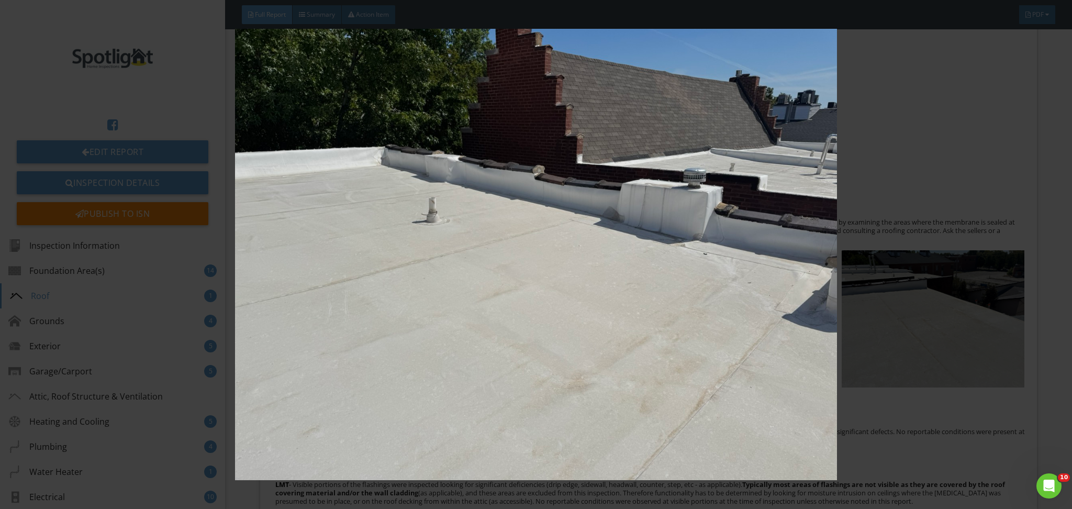
click at [676, 338] on img at bounding box center [536, 255] width 987 height 452
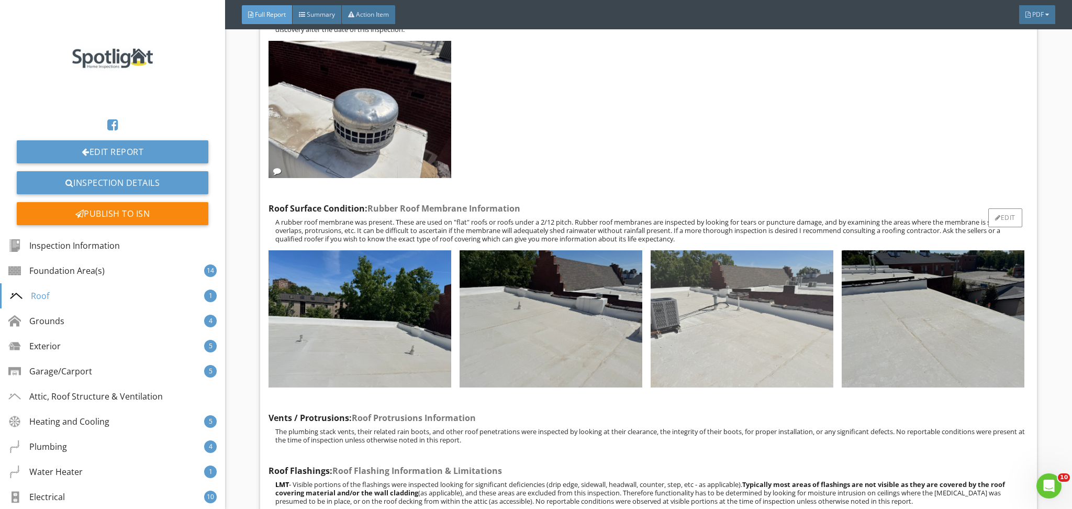
click at [714, 330] on img at bounding box center [742, 318] width 183 height 137
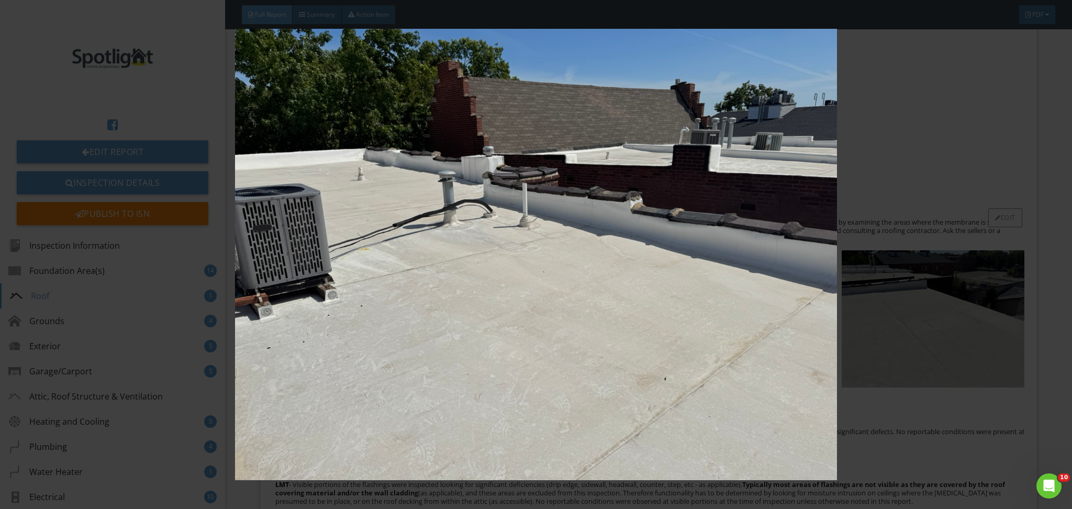
click at [714, 330] on img at bounding box center [536, 255] width 987 height 452
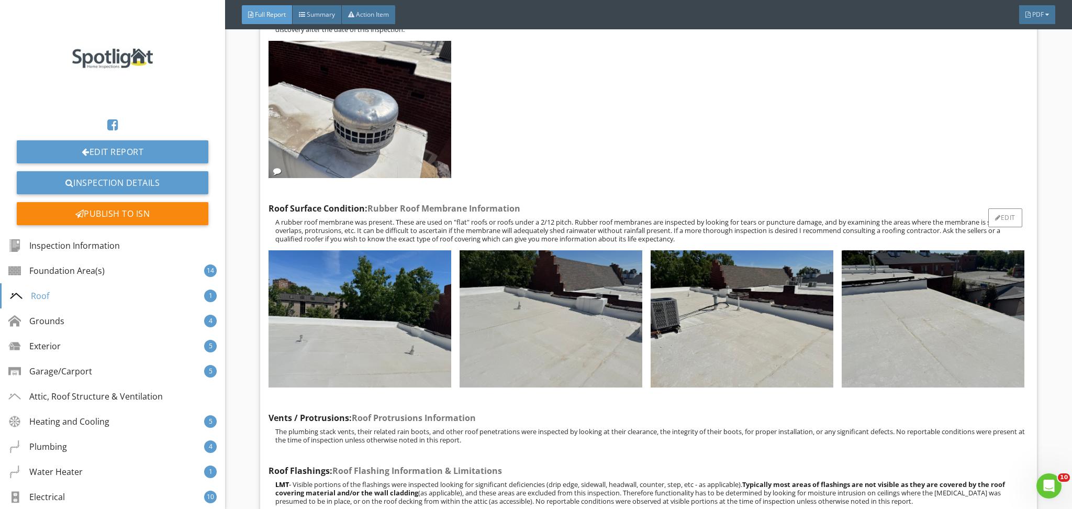
click at [837, 308] on div at bounding box center [932, 320] width 191 height 149
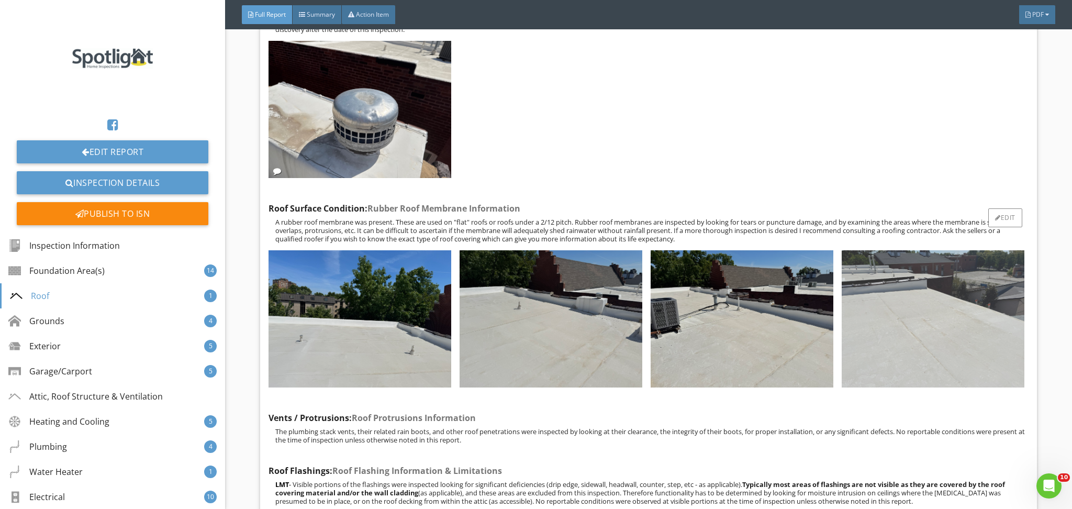
click at [847, 306] on img at bounding box center [933, 318] width 183 height 137
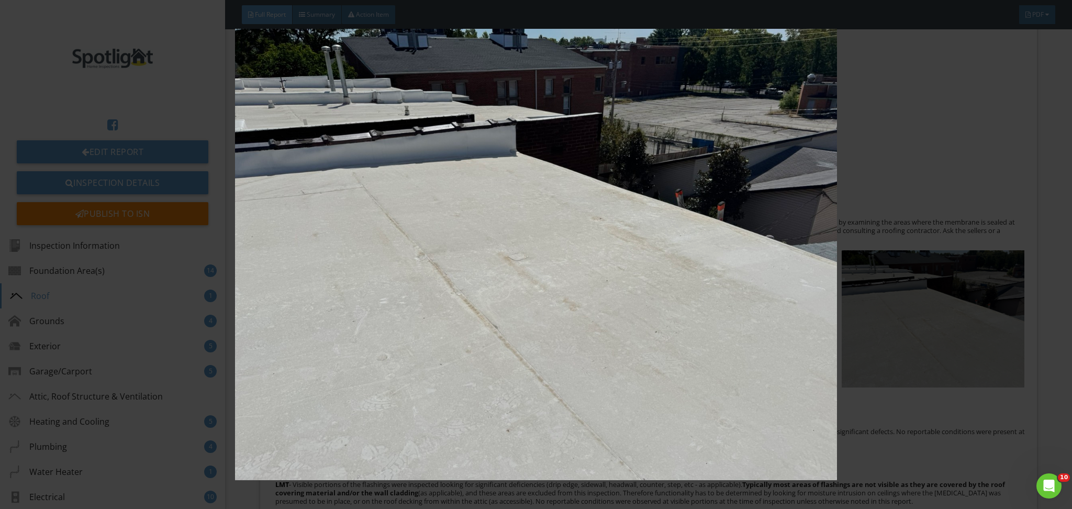
click at [671, 334] on img at bounding box center [536, 255] width 987 height 452
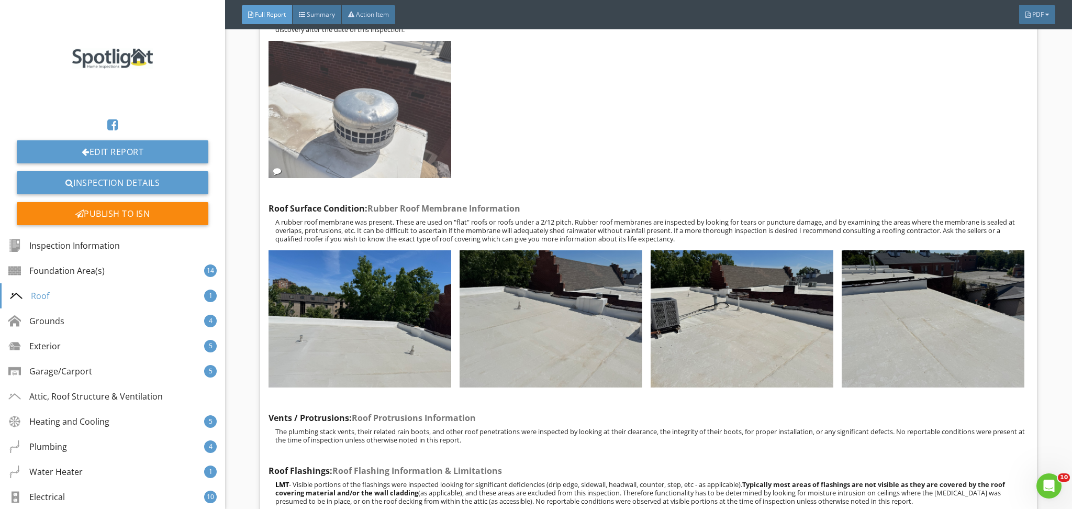
click at [357, 141] on img at bounding box center [359, 109] width 183 height 137
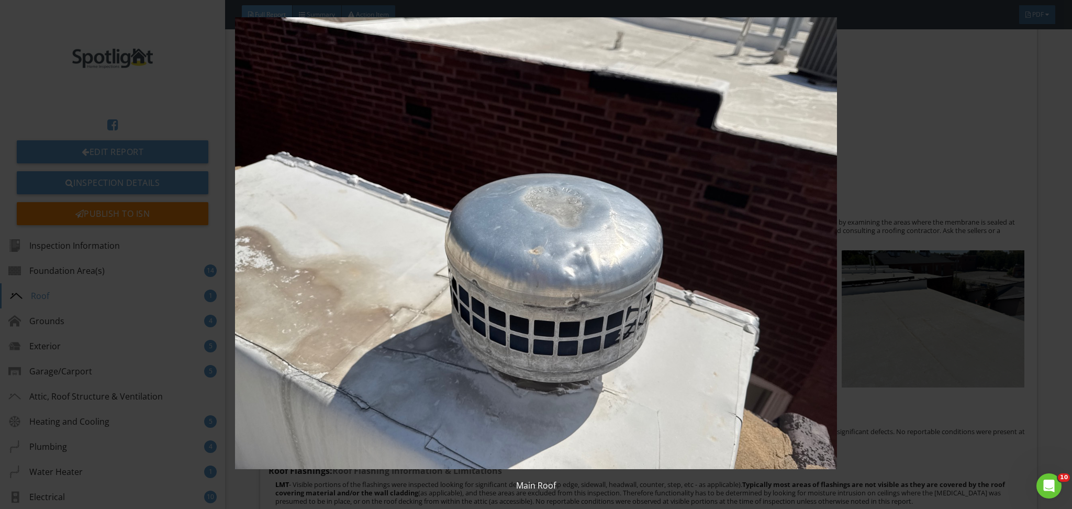
click at [348, 360] on img at bounding box center [536, 243] width 987 height 452
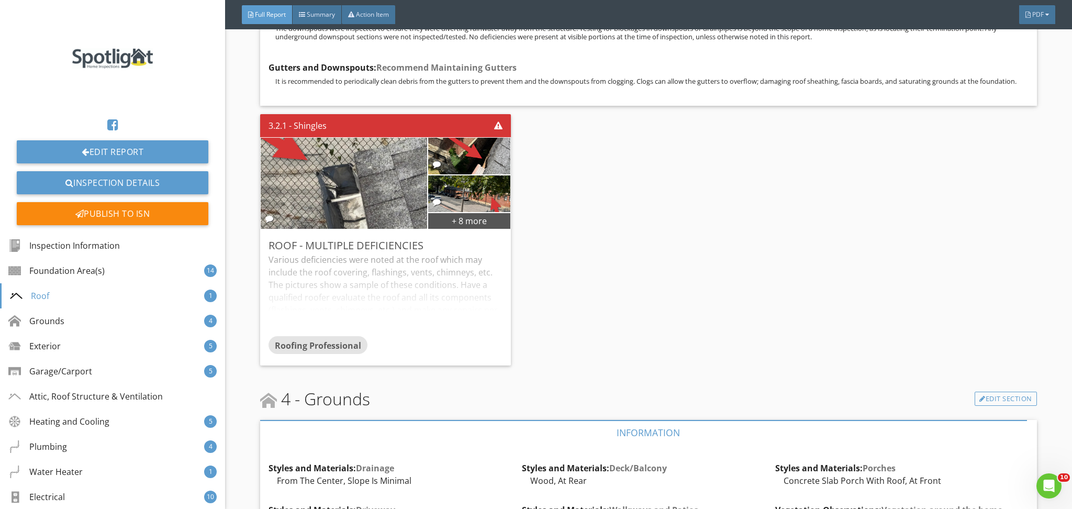
scroll to position [4719, 0]
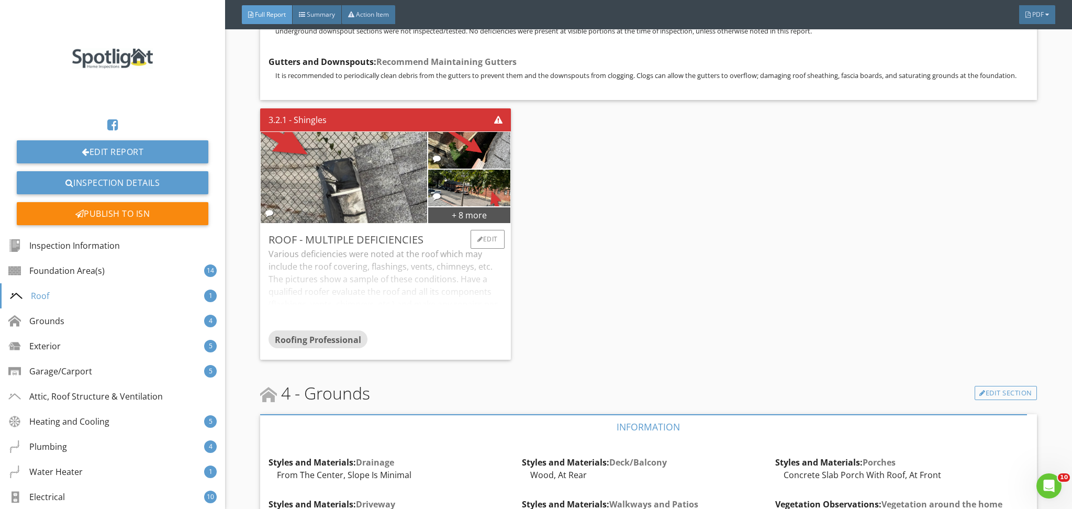
click at [420, 301] on div "Various deficiencies were noted at the roof which may include the roof covering…" at bounding box center [384, 289] width 233 height 83
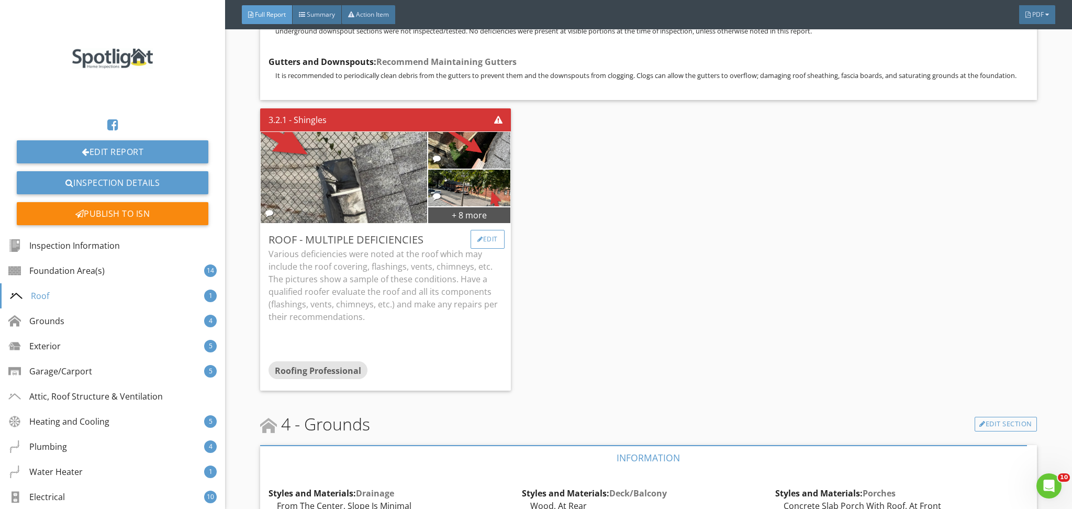
click at [478, 238] on div "Edit" at bounding box center [487, 239] width 34 height 19
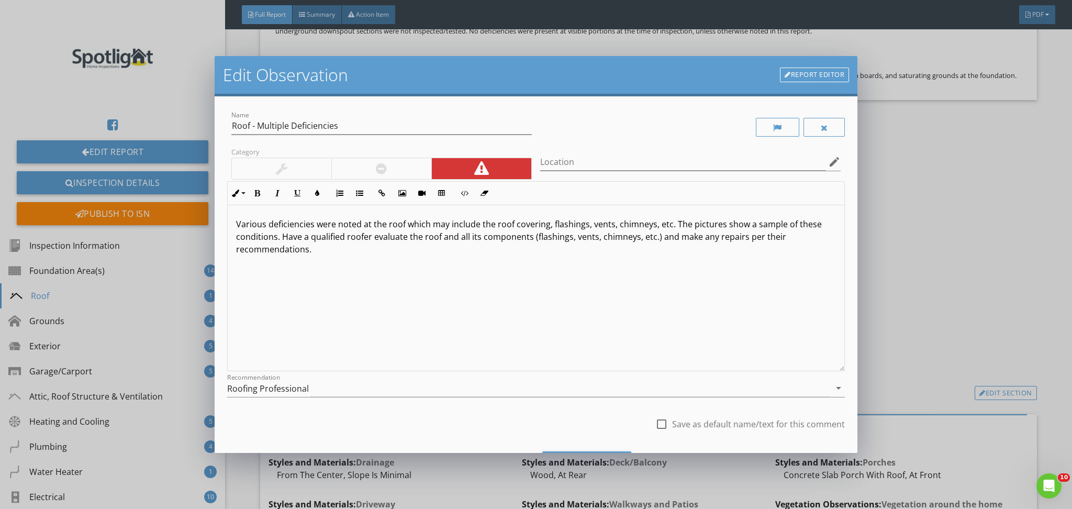
click at [388, 222] on p "Various deficiencies were noted at the roof which may include the roof covering…" at bounding box center [536, 237] width 600 height 38
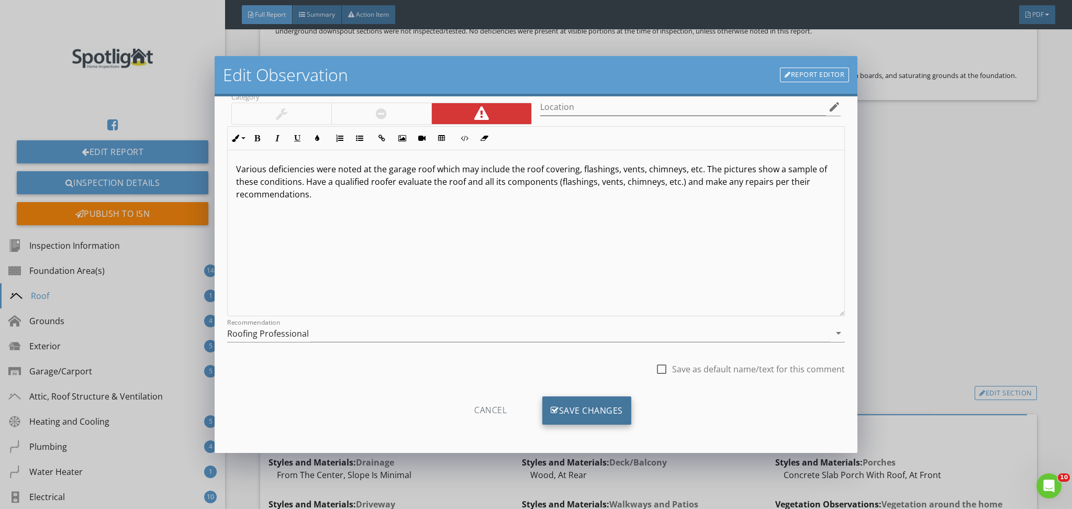
click at [573, 422] on div "Save Changes" at bounding box center [586, 410] width 89 height 28
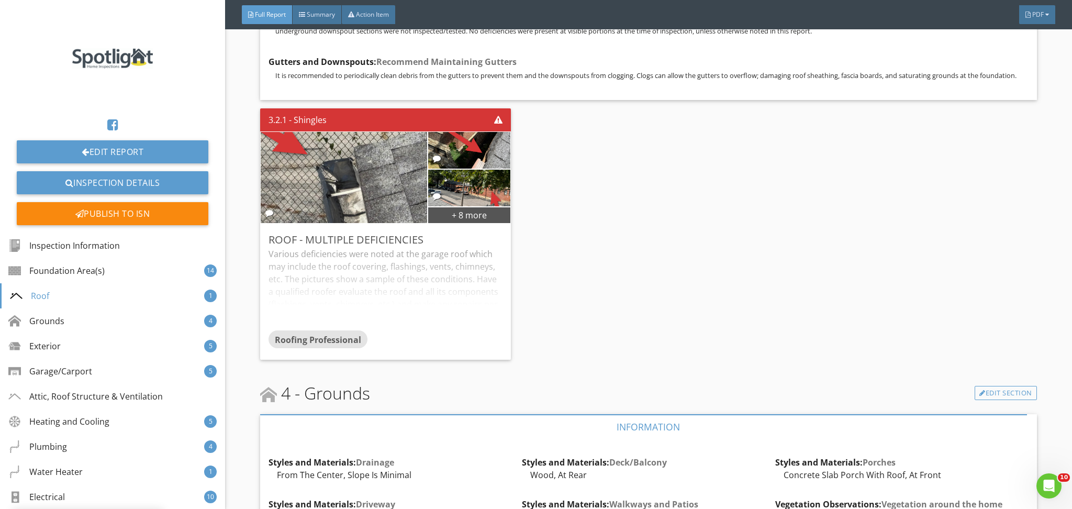
scroll to position [0, 0]
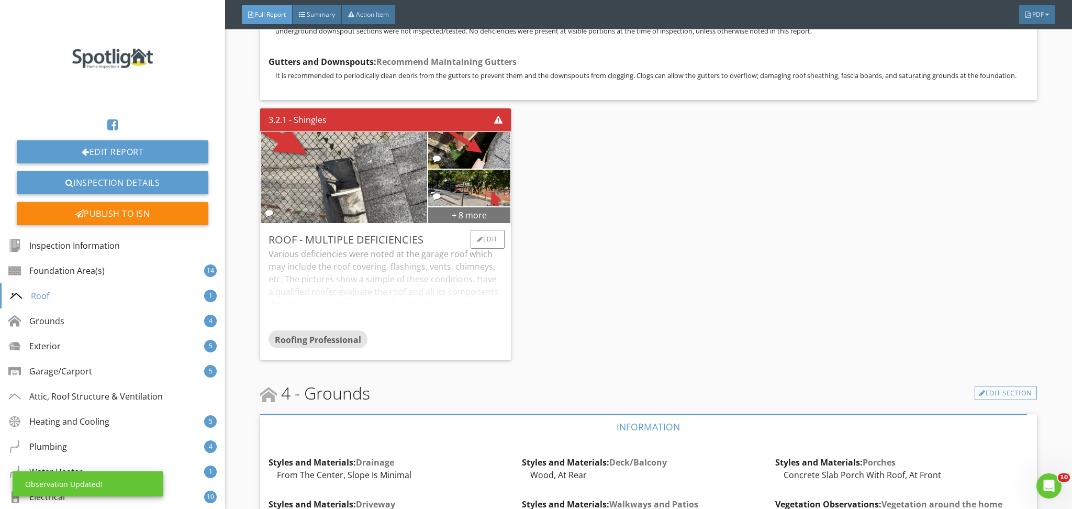
click at [472, 221] on div "+ 8 more" at bounding box center [469, 214] width 82 height 17
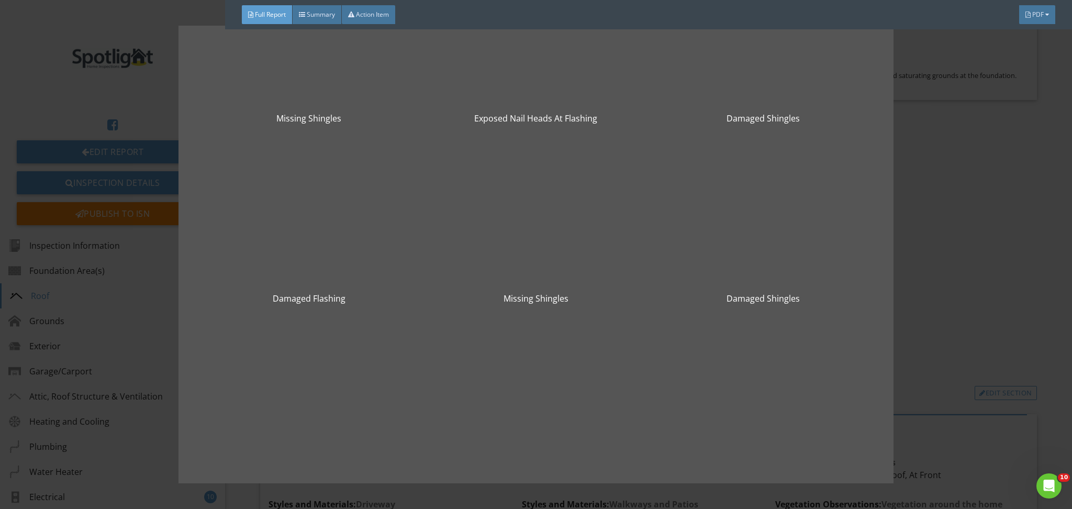
scroll to position [295, 0]
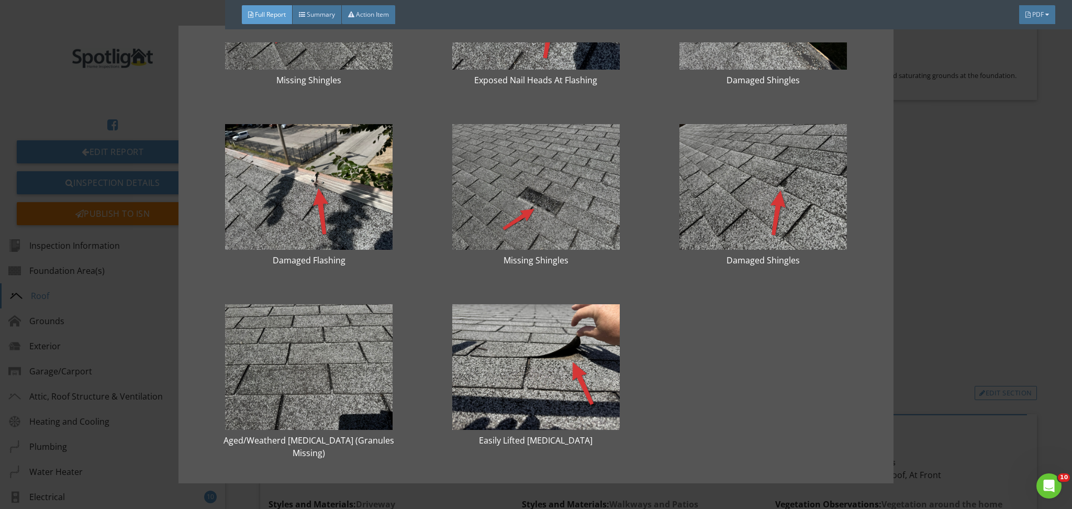
click at [993, 332] on div "Damage Gutter Damaged Decking Trees Overhanging Roof Missing Shingles Exposed N…" at bounding box center [536, 254] width 1072 height 509
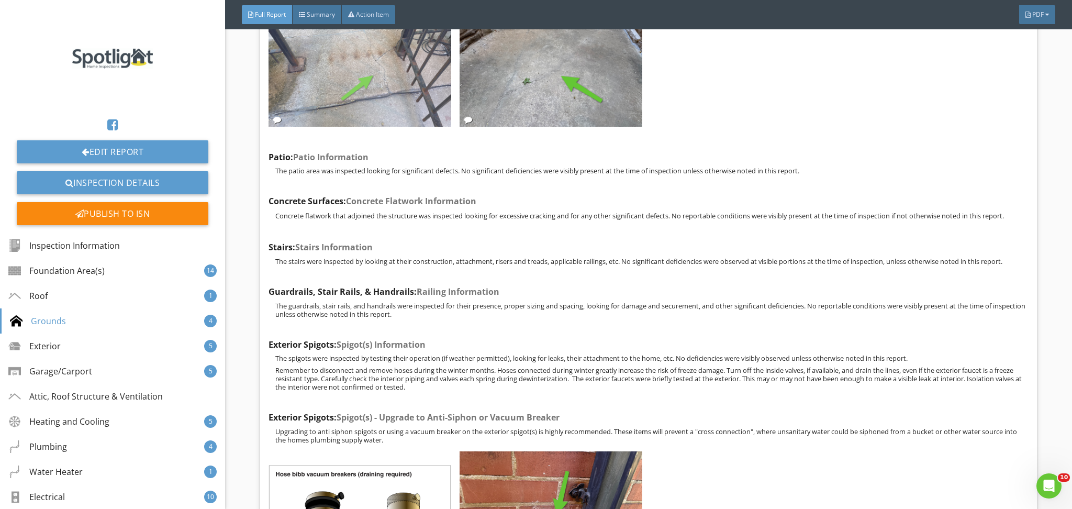
scroll to position [6166, 0]
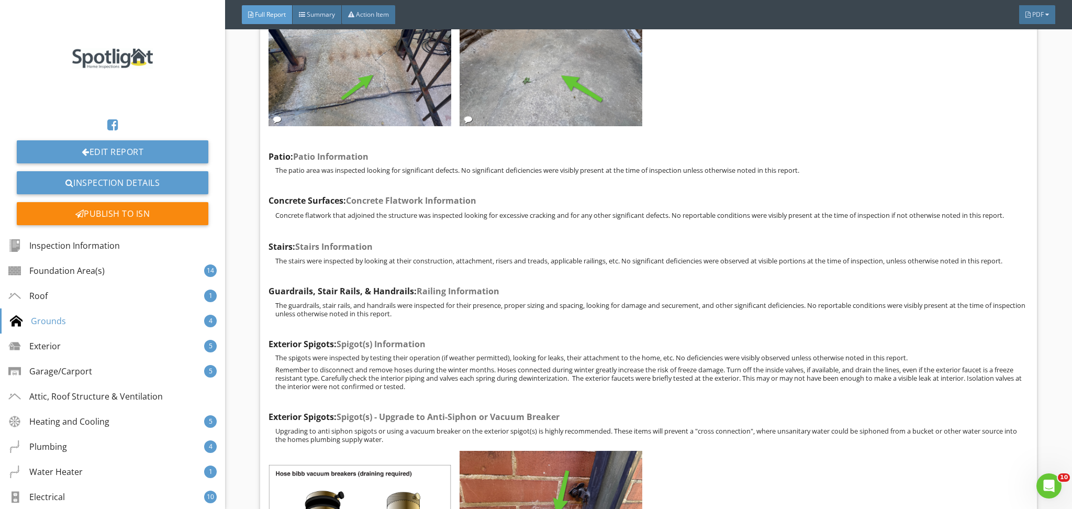
click at [536, 133] on div at bounding box center [550, 59] width 191 height 149
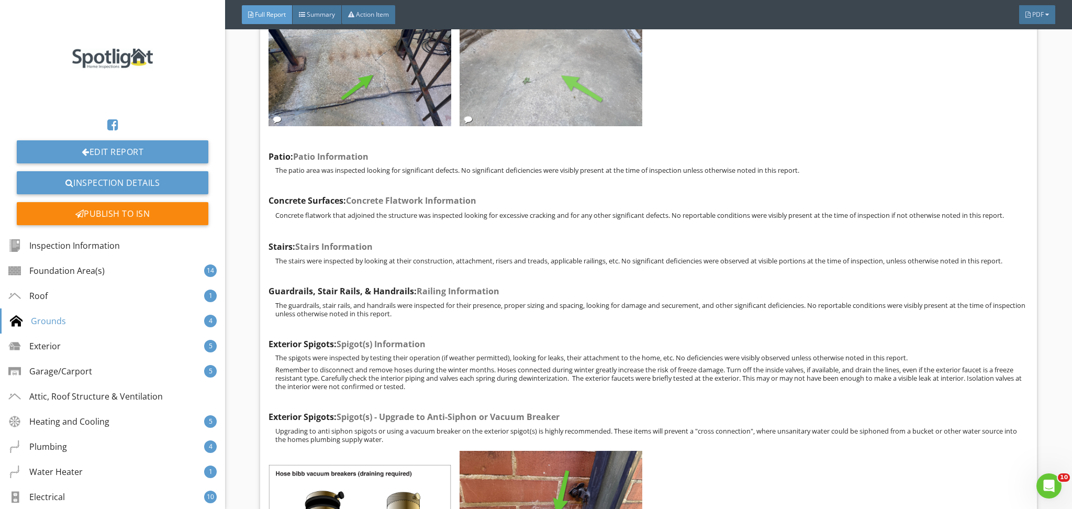
click at [544, 73] on img at bounding box center [551, 57] width 183 height 137
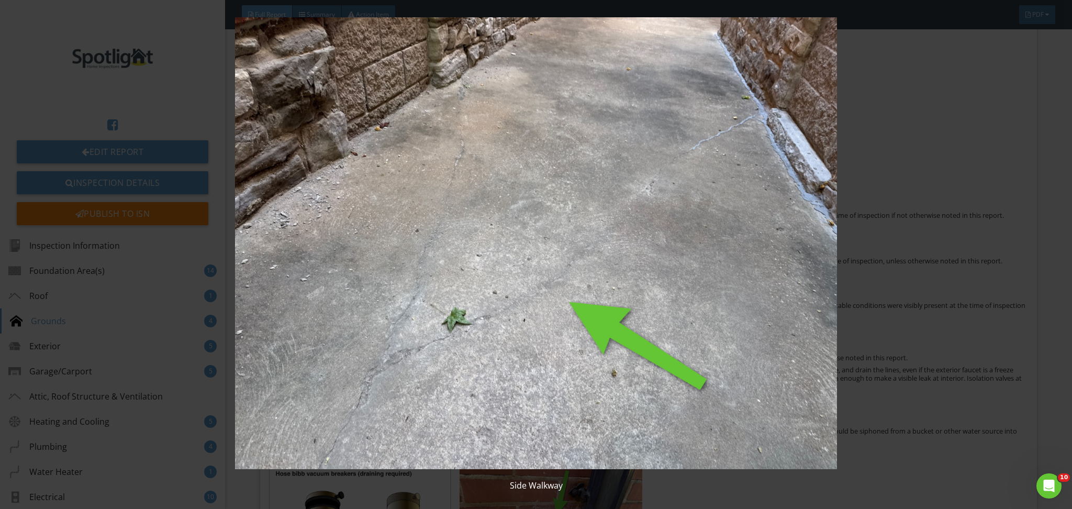
click at [509, 229] on img at bounding box center [536, 243] width 987 height 452
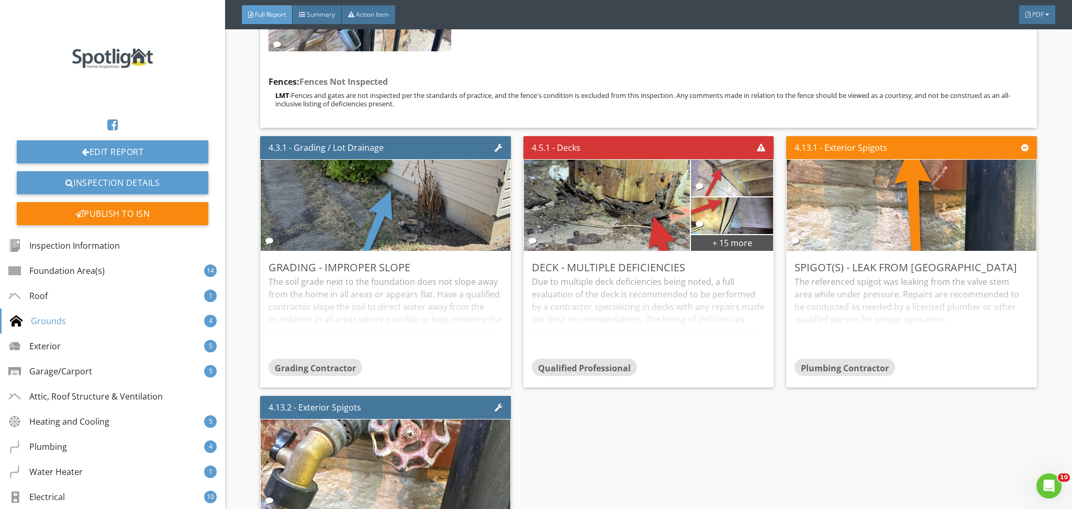
scroll to position [6928, 0]
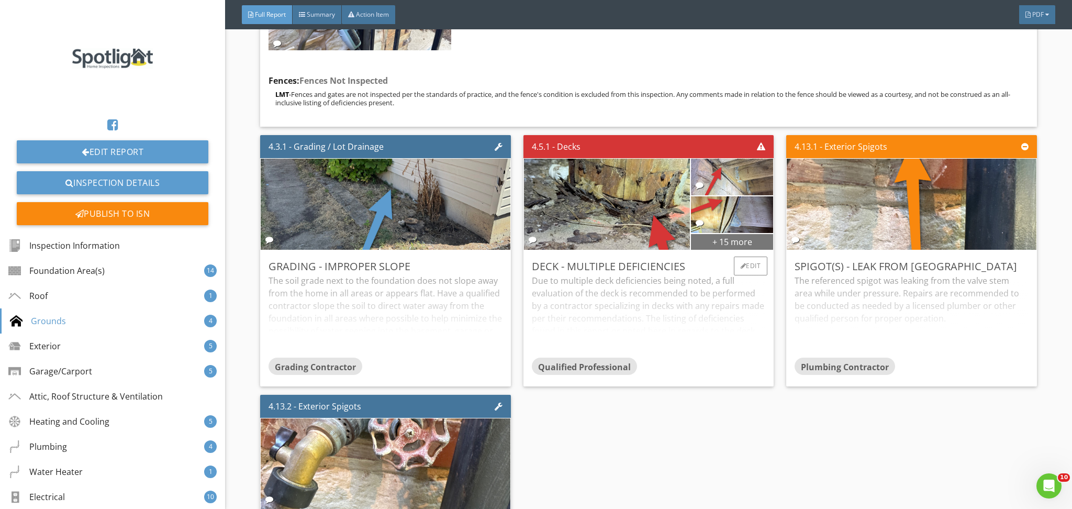
click at [702, 244] on div "+ 15 more" at bounding box center [732, 241] width 82 height 17
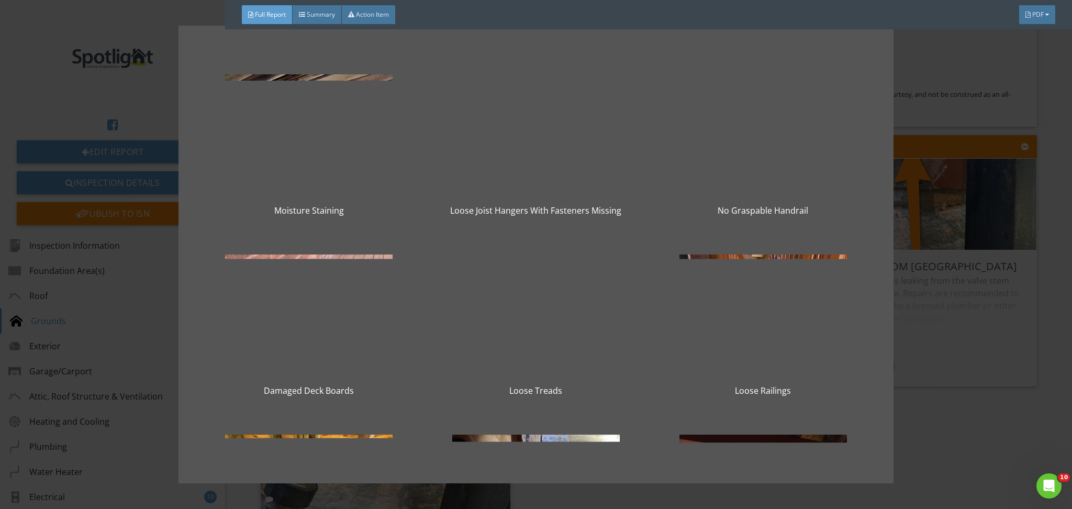
scroll to position [680, 0]
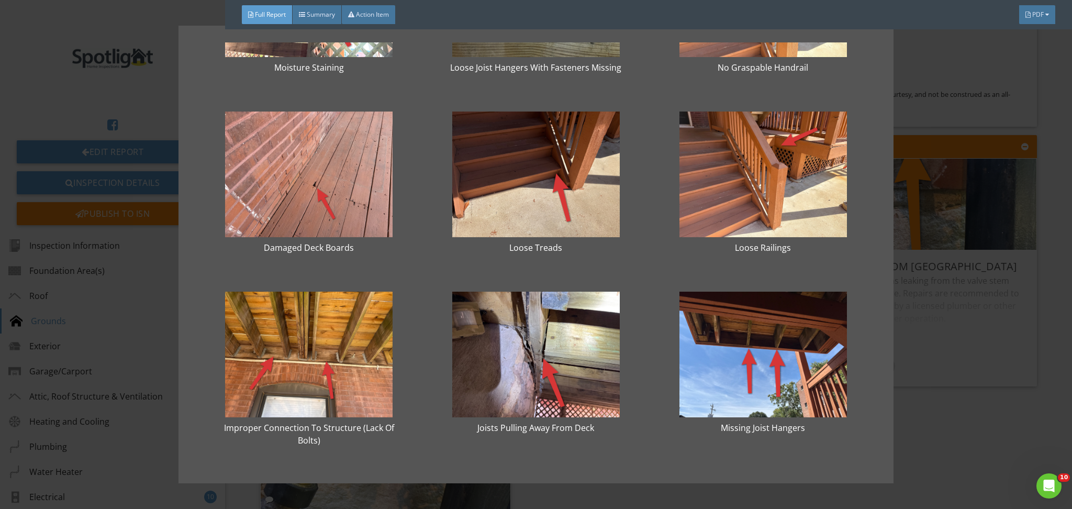
click at [938, 364] on div "Rust at Pier Connections Missing Joist Hangers Missing Flashing Deteriorated De…" at bounding box center [536, 254] width 1072 height 509
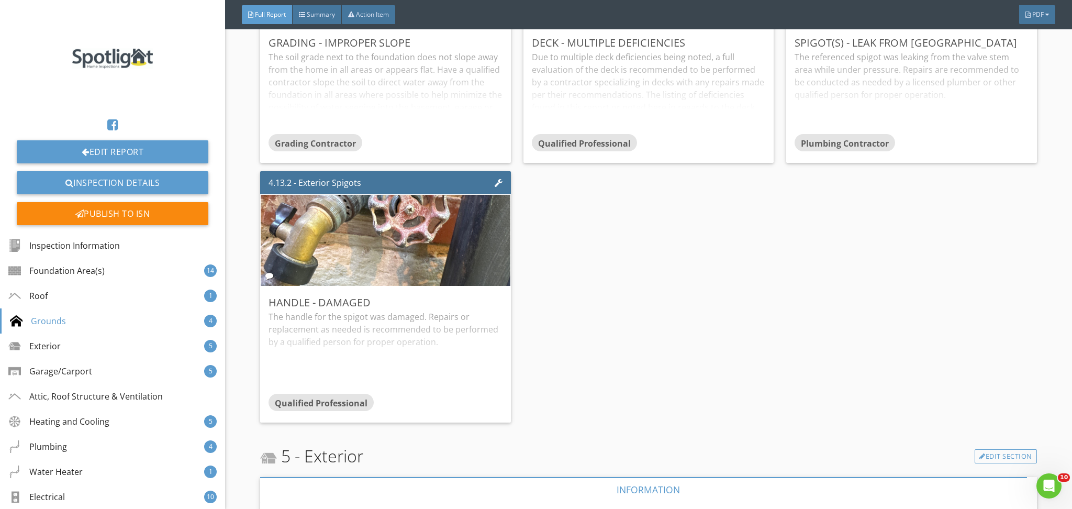
scroll to position [7154, 0]
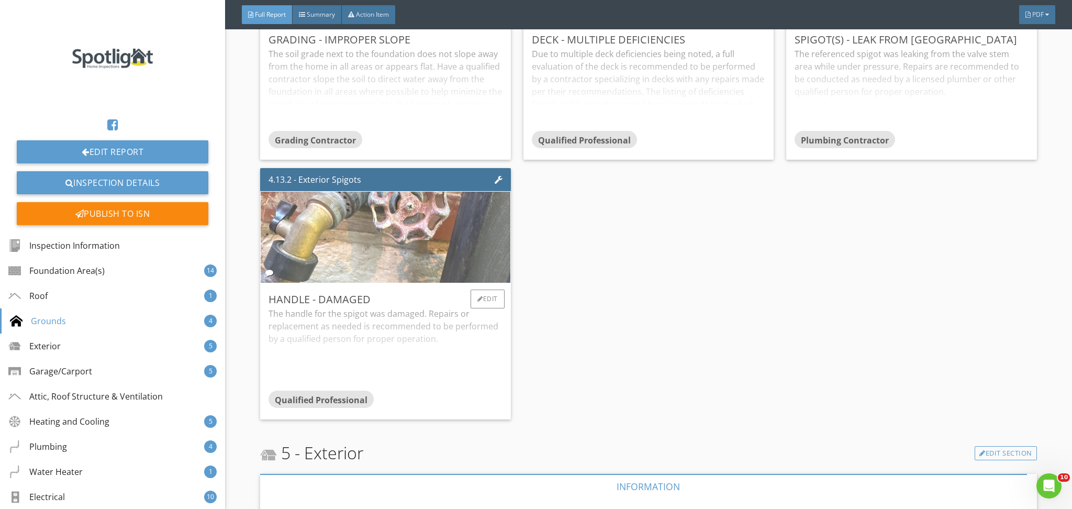
click at [291, 252] on img at bounding box center [386, 238] width 304 height 228
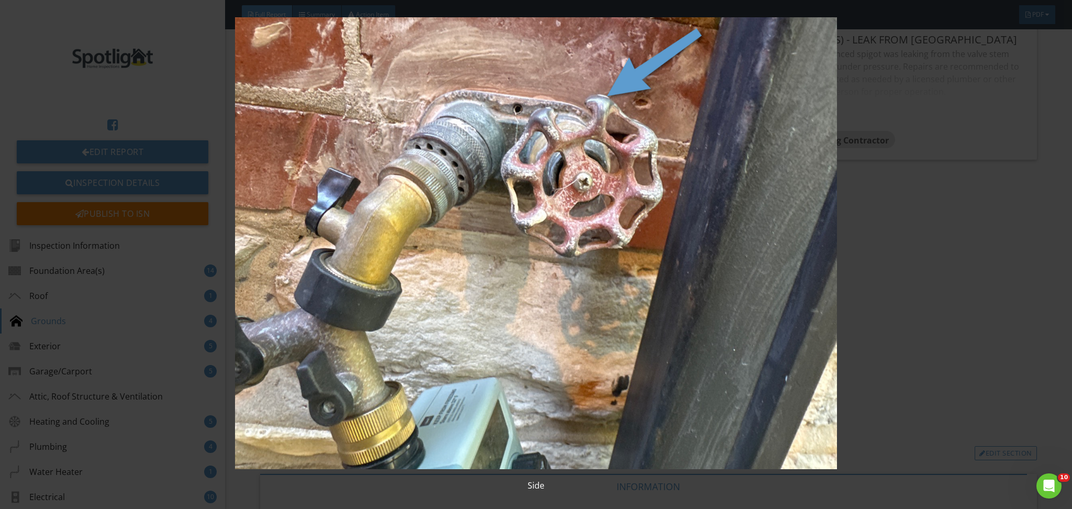
click at [477, 232] on img at bounding box center [536, 243] width 987 height 452
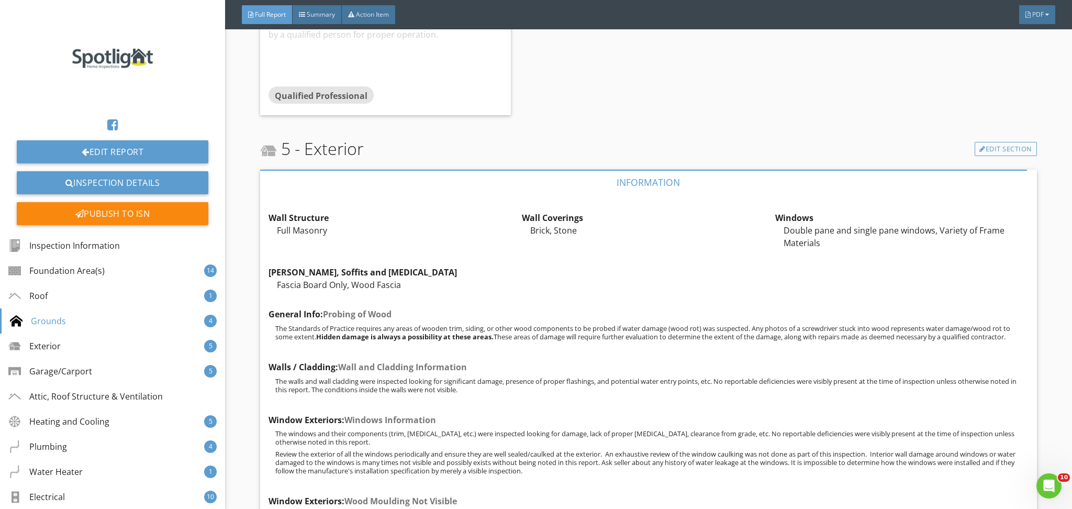
scroll to position [7460, 0]
click at [491, 230] on div "Edit" at bounding box center [499, 225] width 34 height 19
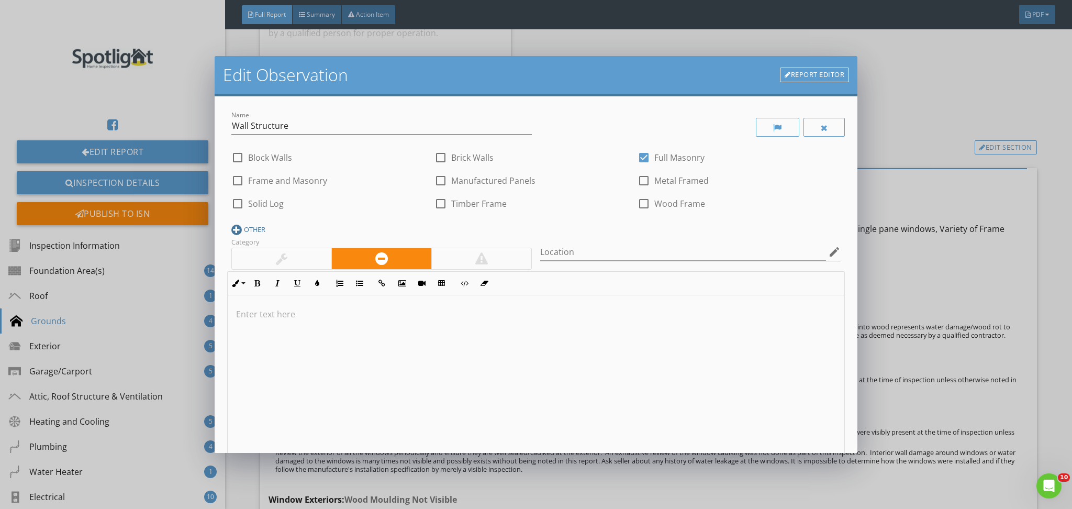
click at [255, 230] on div "OTHER" at bounding box center [254, 229] width 21 height 8
click at [289, 238] on input "text" at bounding box center [332, 230] width 203 height 17
type input "a"
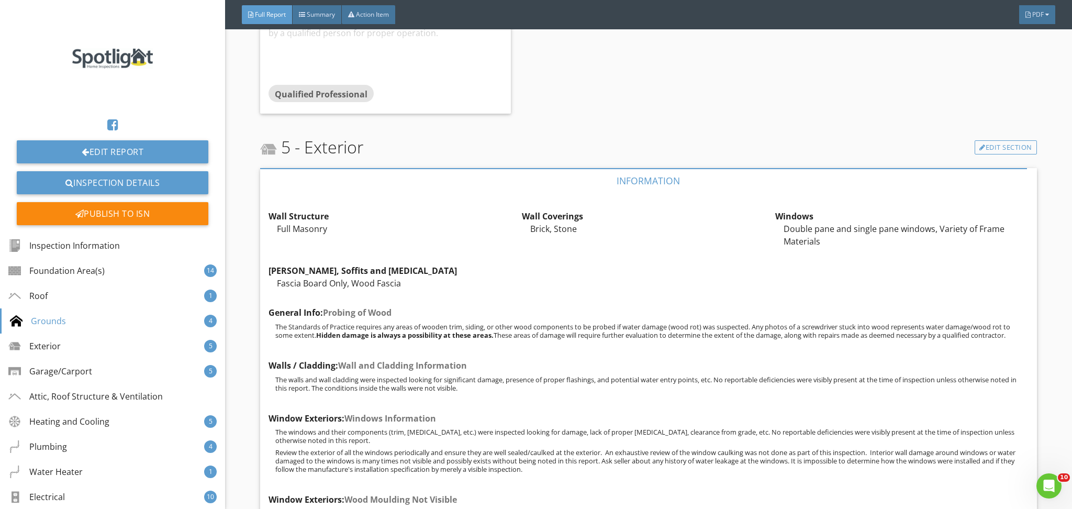
click at [948, 82] on div at bounding box center [536, 254] width 1072 height 509
click at [735, 226] on div "Edit" at bounding box center [752, 225] width 34 height 19
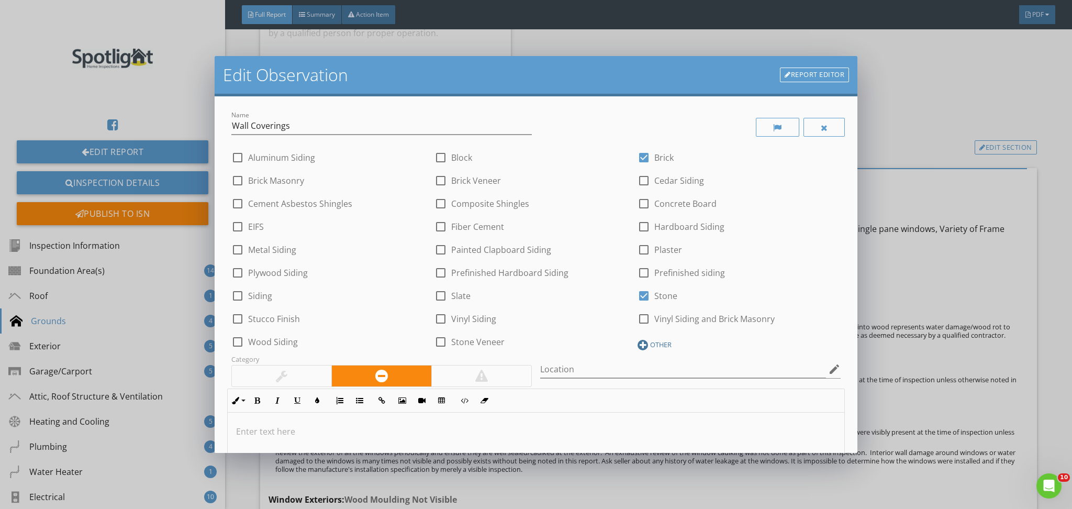
click at [637, 350] on div at bounding box center [642, 345] width 10 height 10
click at [637, 350] on input "text" at bounding box center [738, 346] width 203 height 17
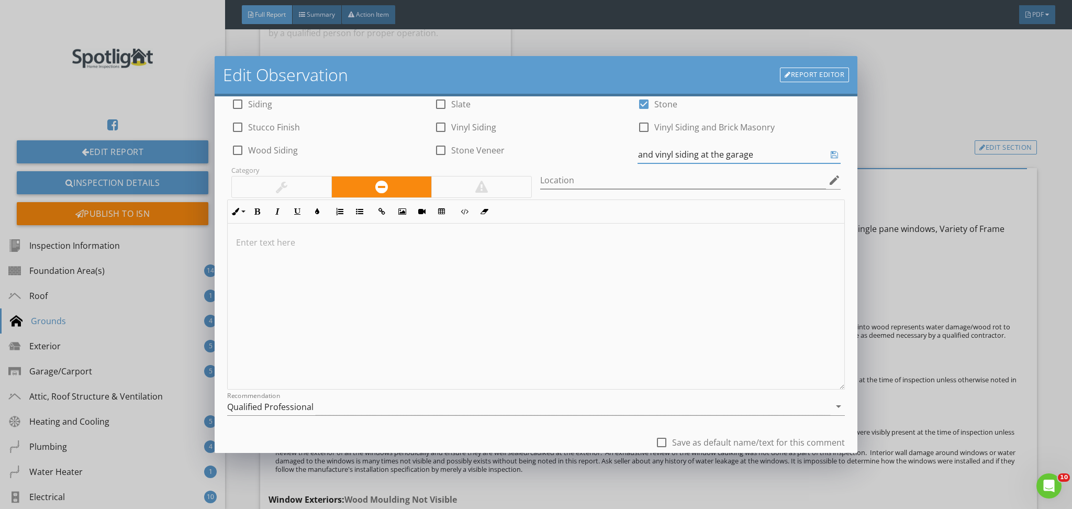
scroll to position [265, 0]
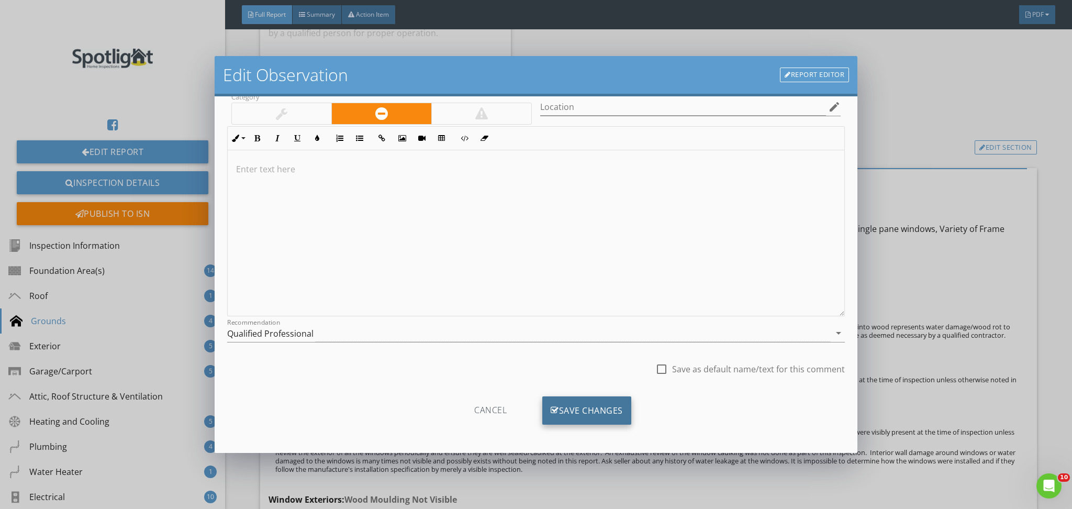
type input "and vinyl siding at the garage"
click at [570, 402] on div "Save Changes" at bounding box center [586, 410] width 89 height 28
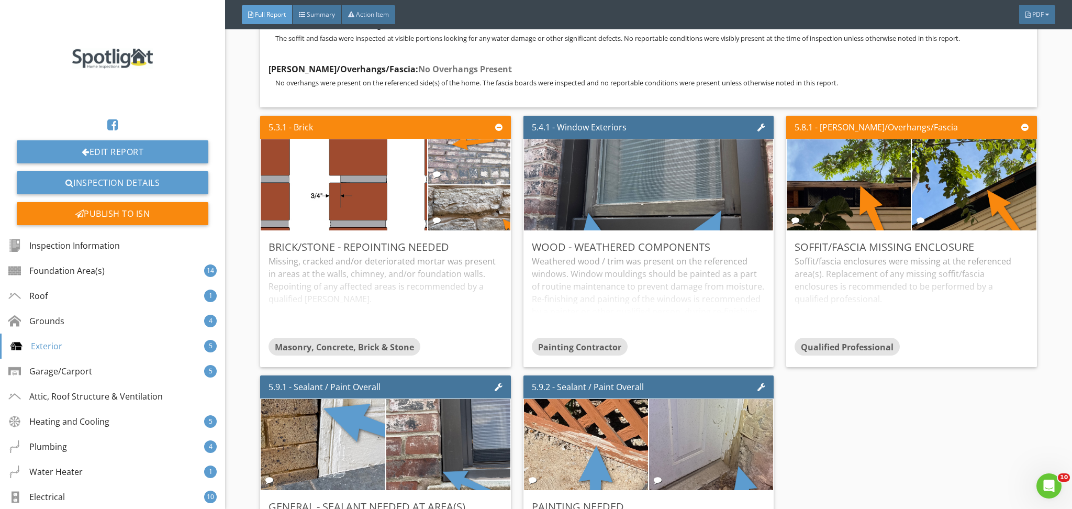
scroll to position [8170, 0]
click at [747, 248] on div "Edit" at bounding box center [751, 246] width 34 height 19
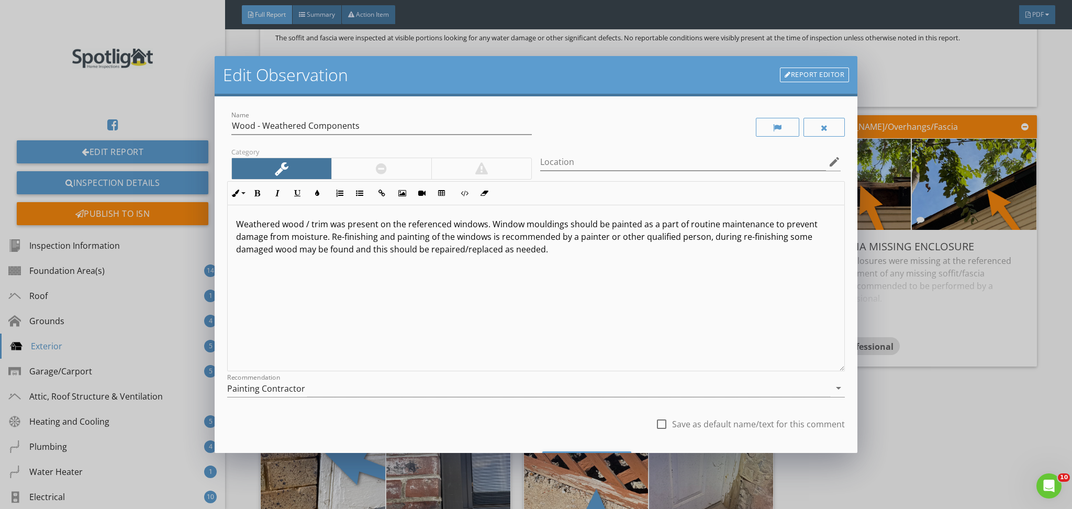
click at [561, 227] on p "Weathered wood / trim was present on the referenced windows. Window mouldings s…" at bounding box center [536, 237] width 600 height 38
click at [547, 227] on p "Weathered wood / trim was present on the referenced windows. Window mouldings s…" at bounding box center [536, 237] width 600 height 38
click at [332, 221] on p "Weathered wood / trim was present on the referenced windows. Windows should be …" at bounding box center [536, 237] width 600 height 38
click at [764, 270] on div "Weathered wood was present on the referenced windows. Windows should be painted…" at bounding box center [536, 288] width 617 height 166
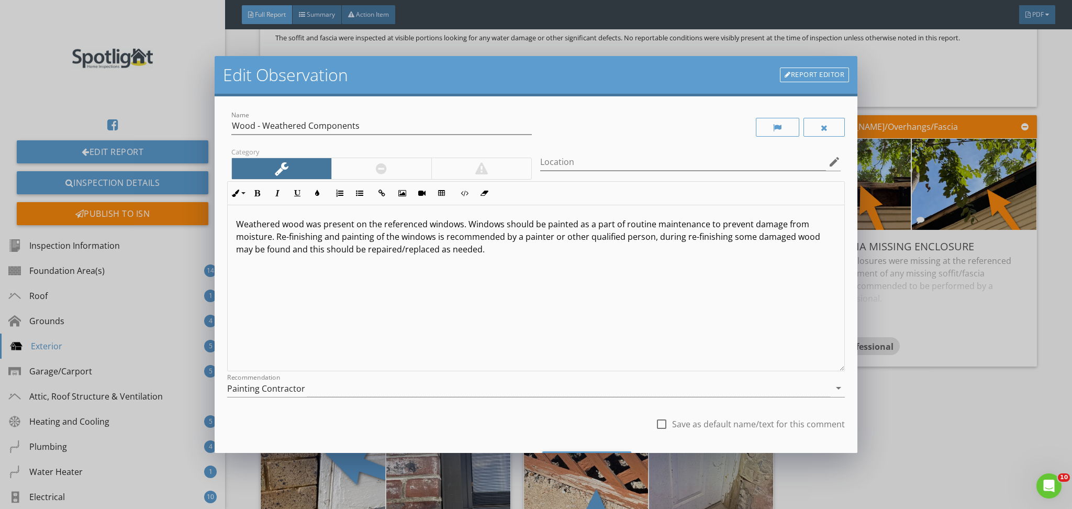
scroll to position [55, 0]
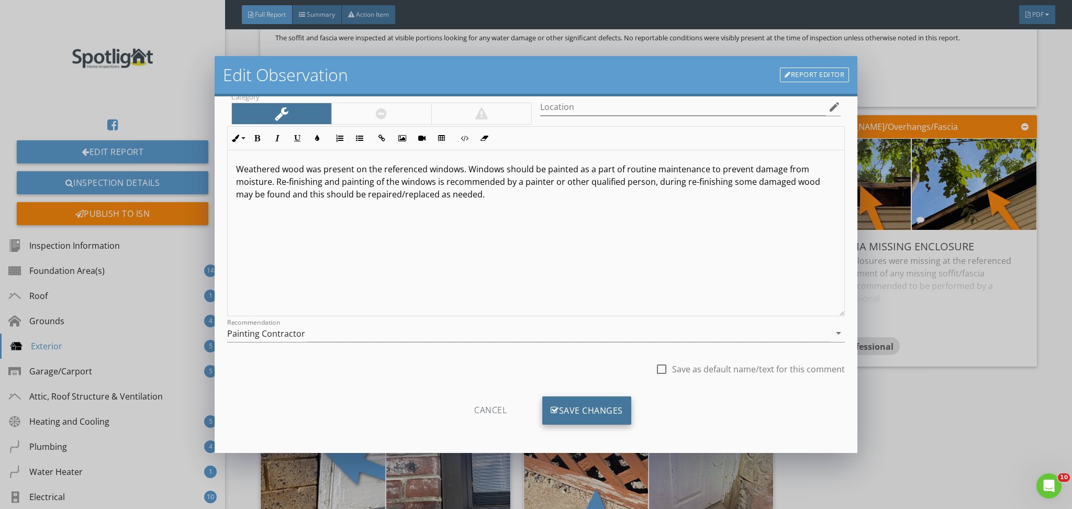
click at [574, 414] on div "Save Changes" at bounding box center [586, 410] width 89 height 28
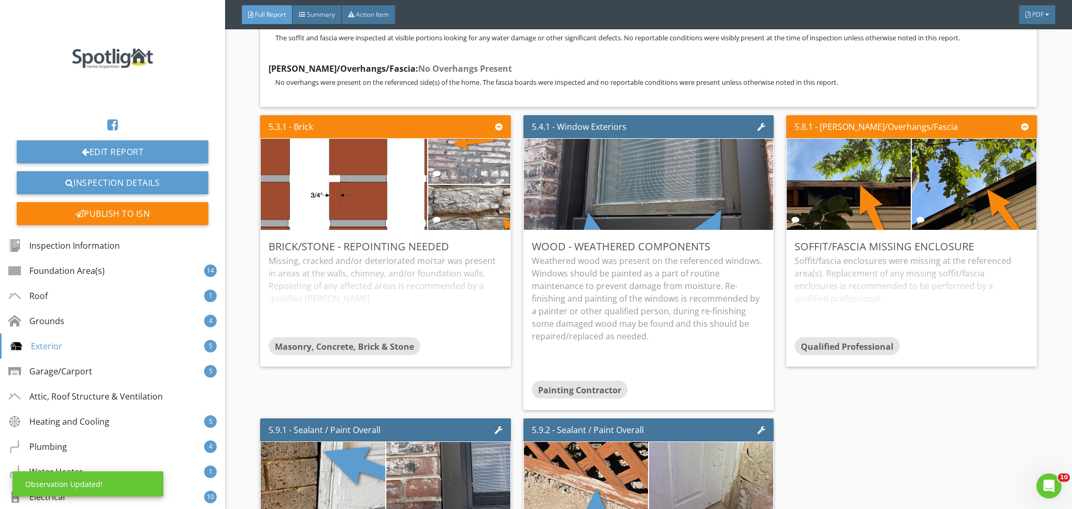
scroll to position [0, 0]
click at [670, 285] on p "Weathered wood was present on the referenced windows. Windows should be painted…" at bounding box center [648, 298] width 233 height 88
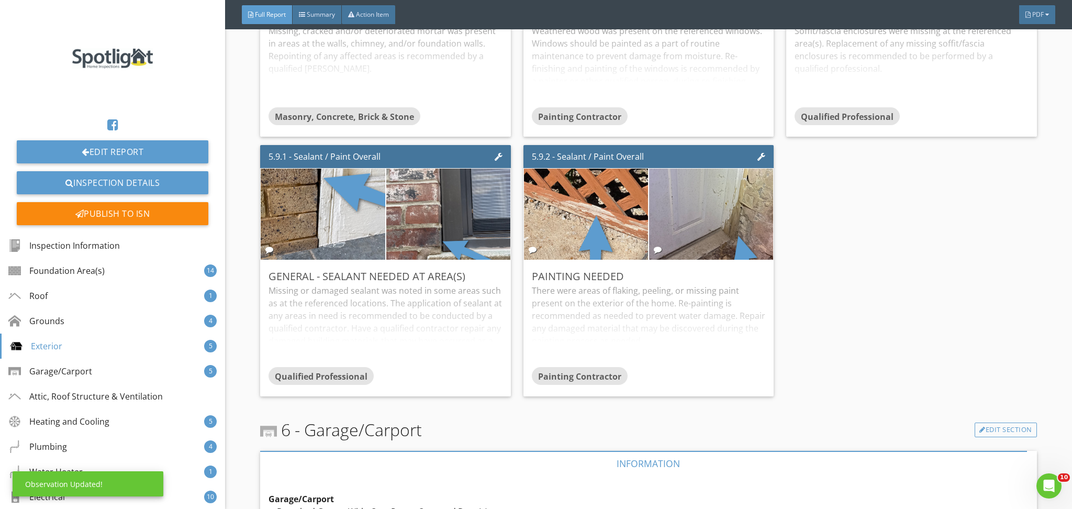
scroll to position [8403, 0]
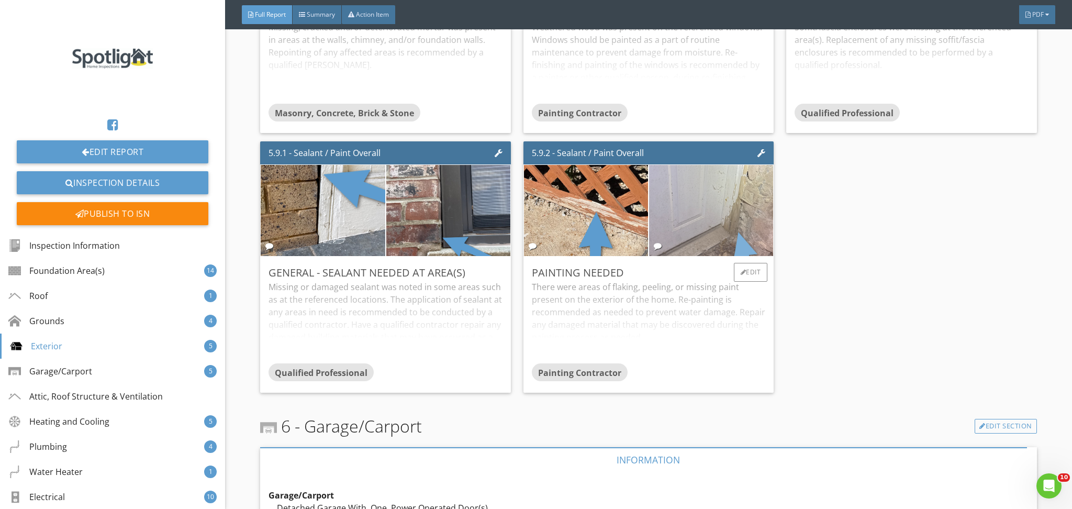
click at [713, 214] on img at bounding box center [711, 210] width 304 height 228
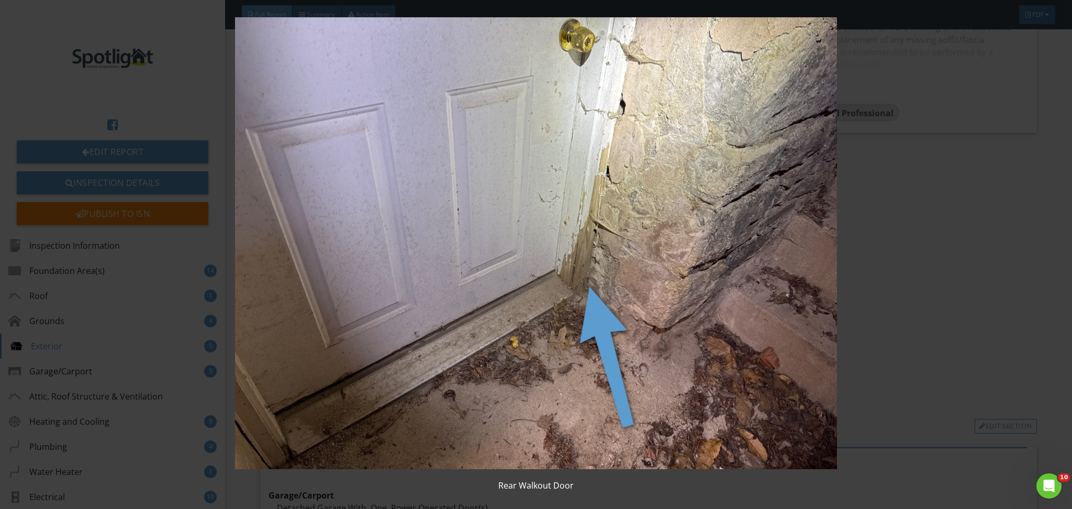
click at [619, 214] on img at bounding box center [536, 243] width 987 height 452
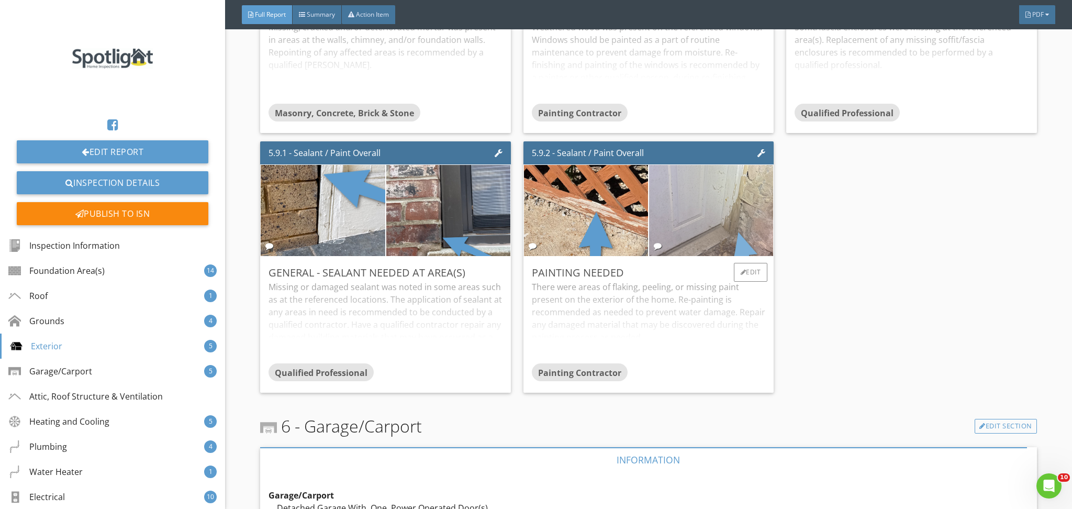
click at [700, 219] on img at bounding box center [711, 210] width 304 height 228
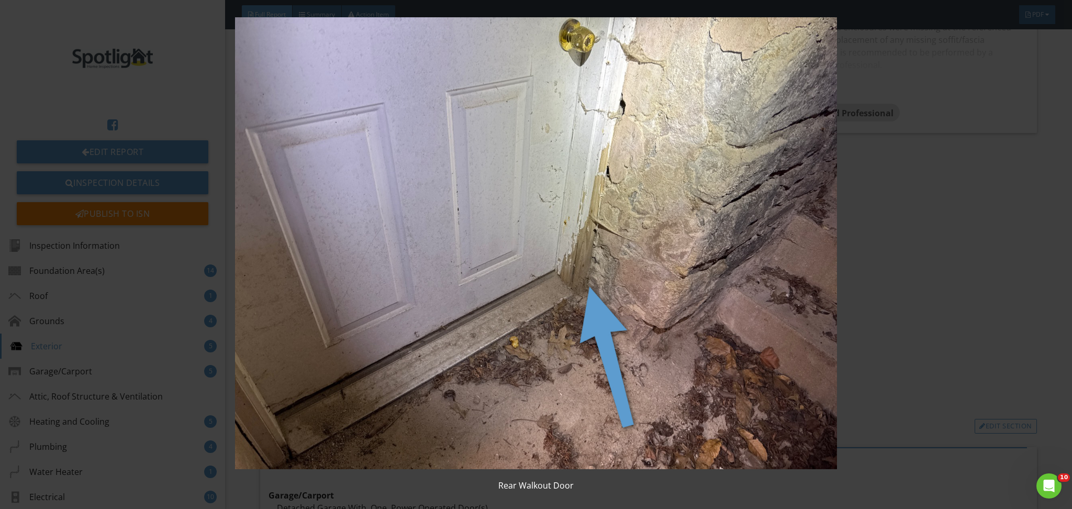
click at [588, 212] on img at bounding box center [536, 243] width 987 height 452
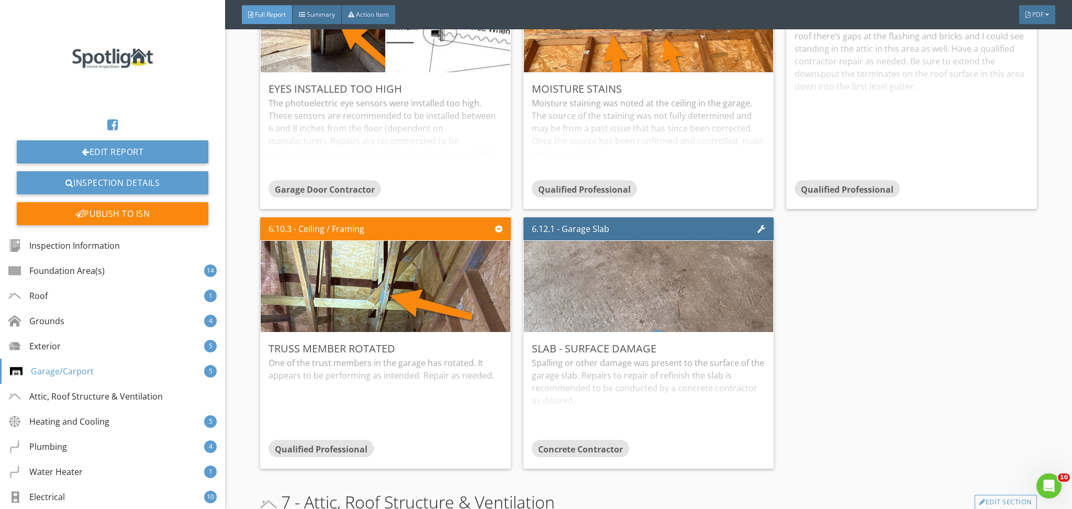
scroll to position [9404, 0]
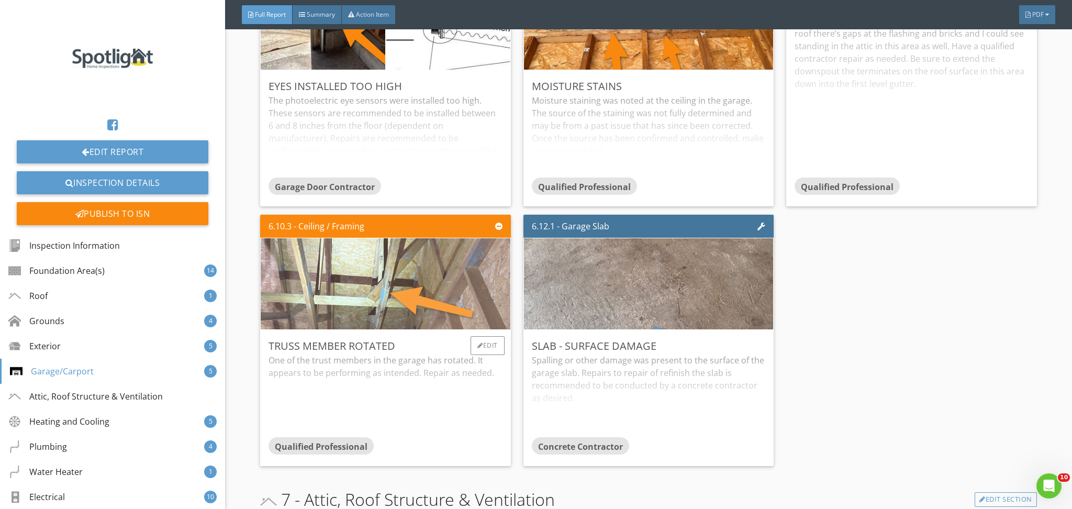
click at [432, 286] on img at bounding box center [386, 284] width 304 height 228
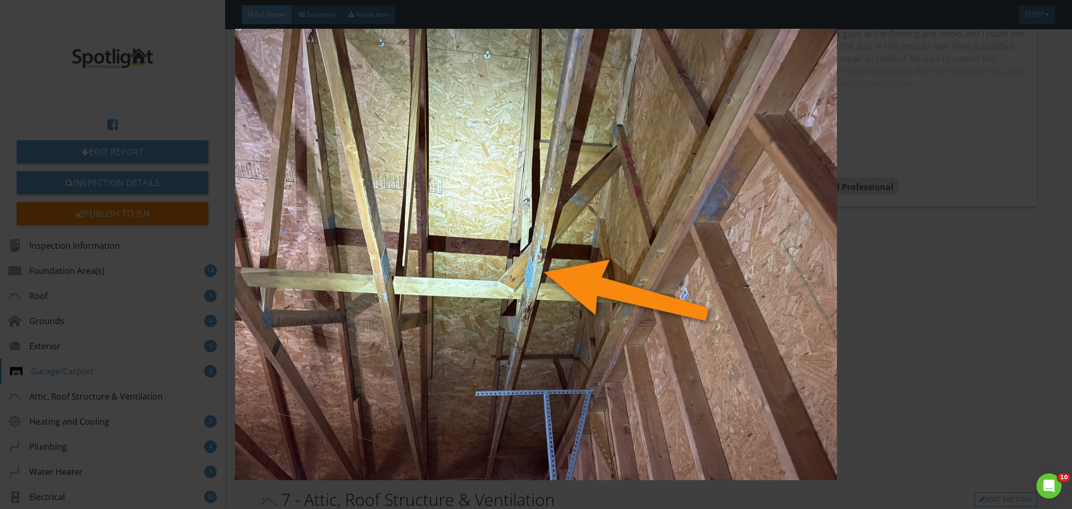
click at [488, 262] on img at bounding box center [536, 255] width 987 height 452
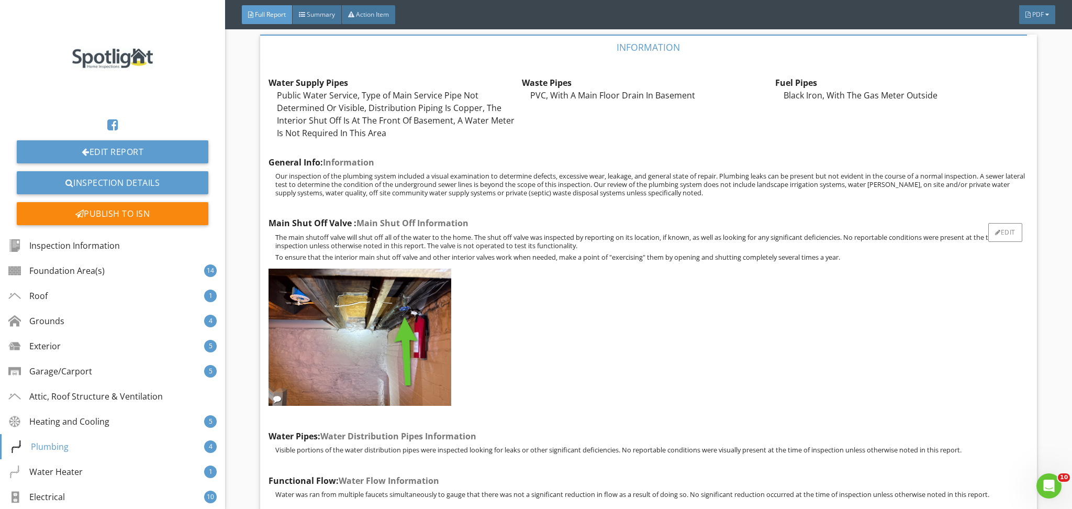
scroll to position [11842, 0]
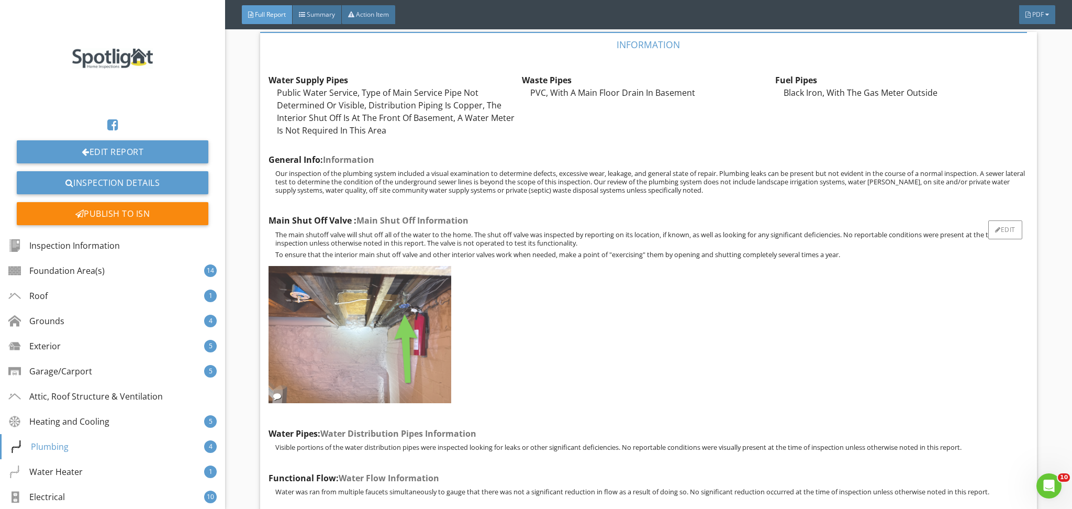
click at [428, 327] on img at bounding box center [359, 334] width 183 height 137
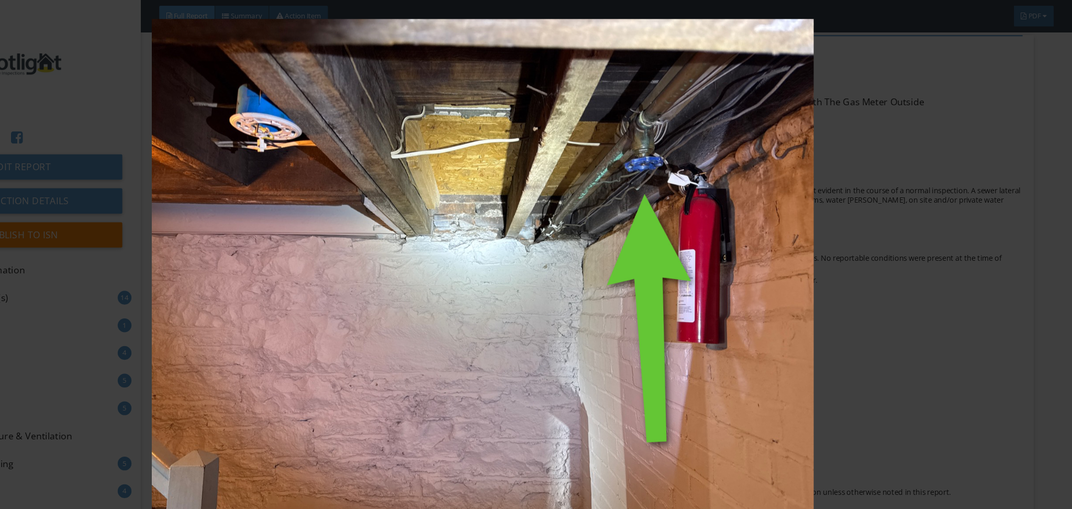
scroll to position [0, 0]
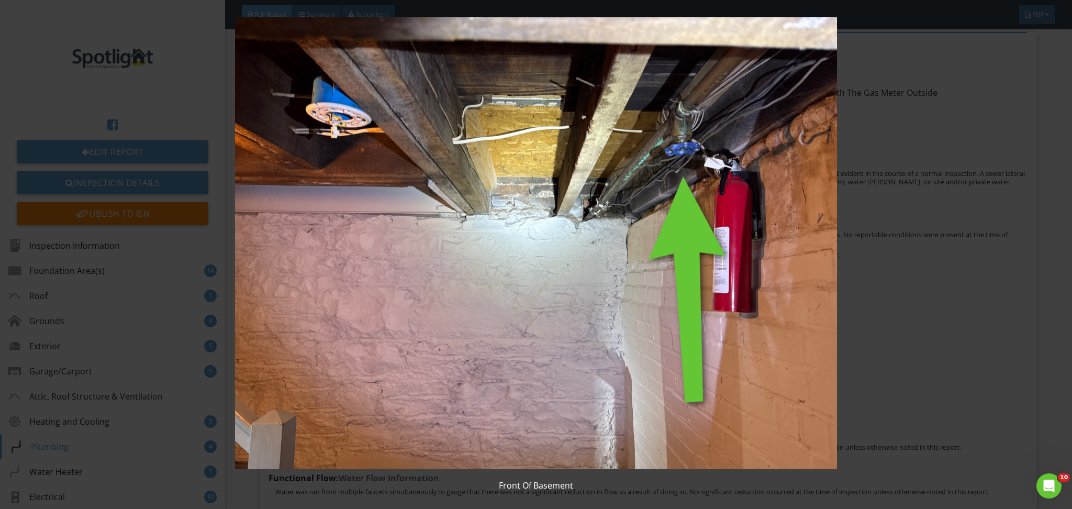
click at [567, 169] on img at bounding box center [536, 243] width 987 height 452
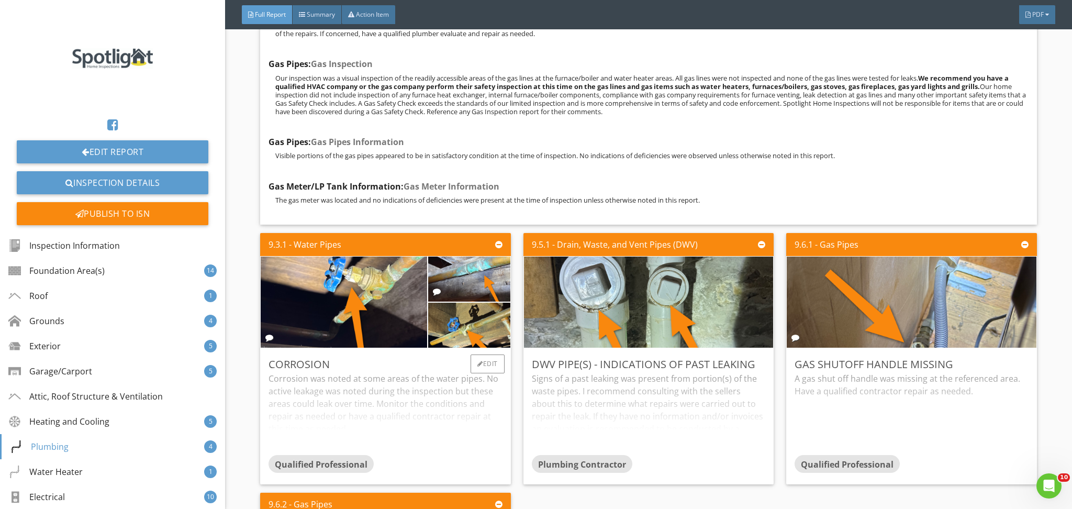
scroll to position [12421, 0]
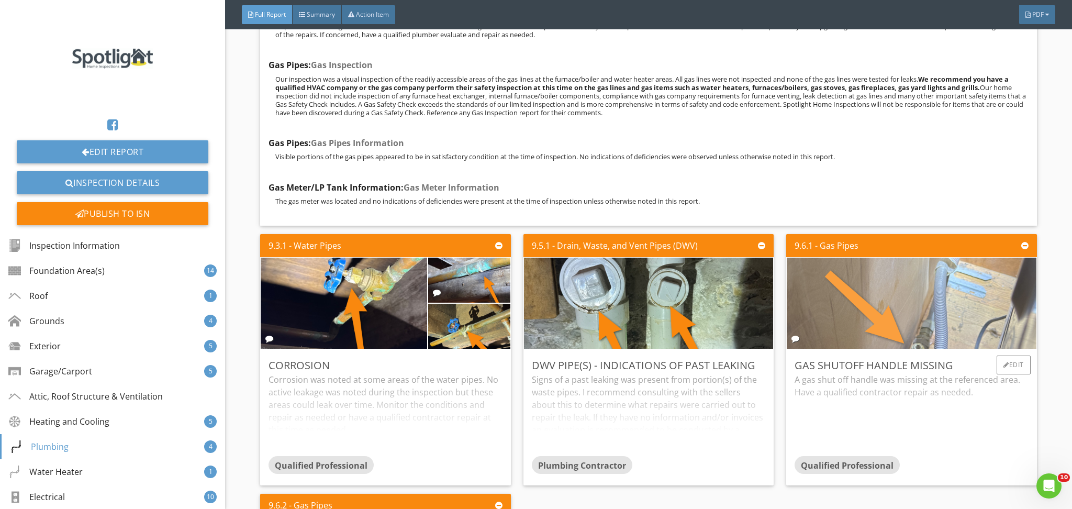
click at [825, 292] on img at bounding box center [911, 303] width 304 height 228
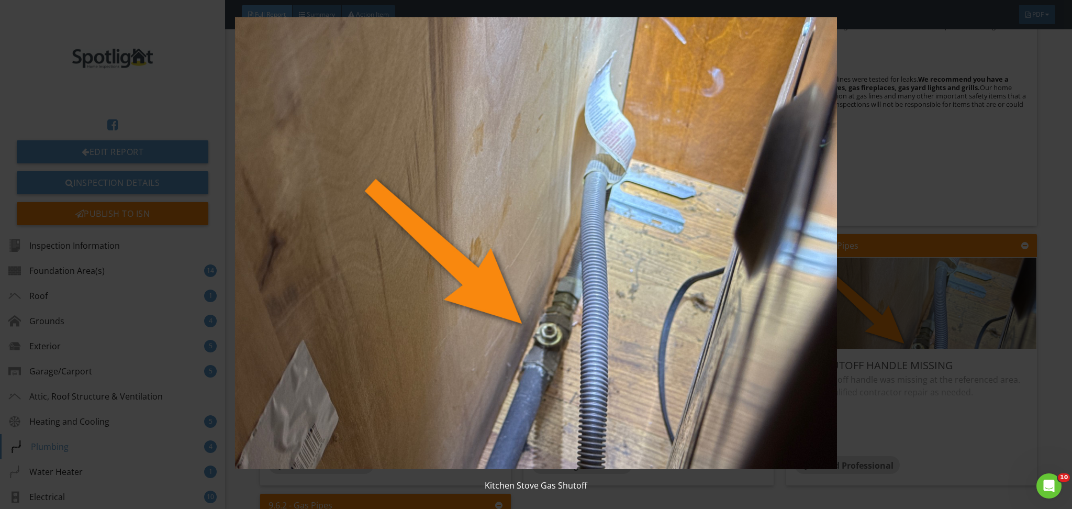
click at [565, 328] on img at bounding box center [536, 243] width 987 height 452
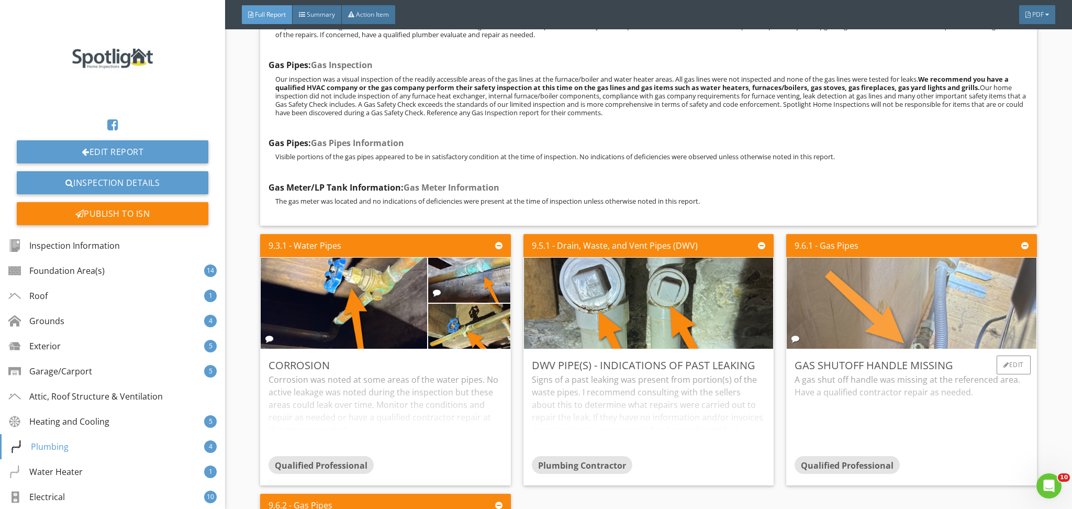
click at [849, 323] on img at bounding box center [911, 303] width 304 height 228
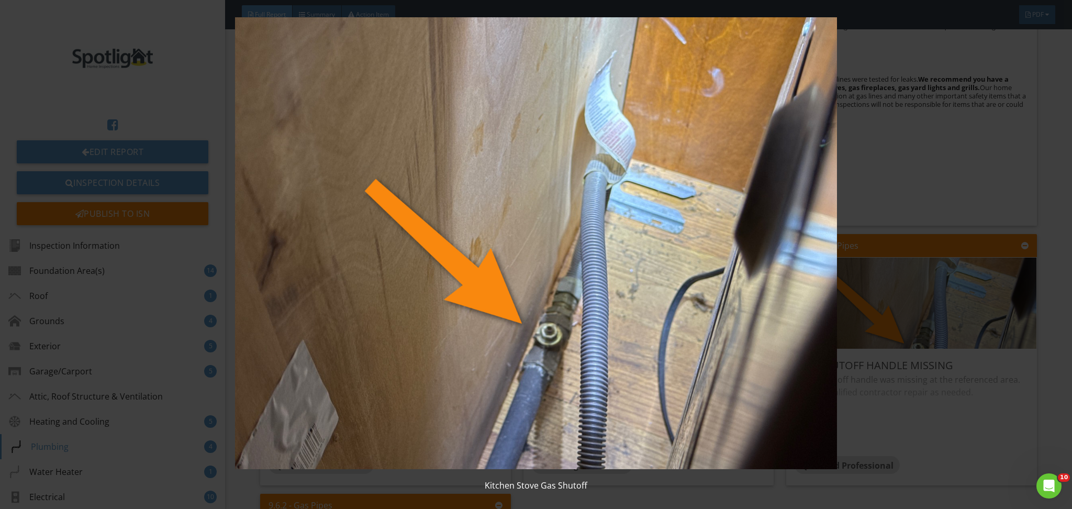
click at [688, 326] on img at bounding box center [536, 243] width 987 height 452
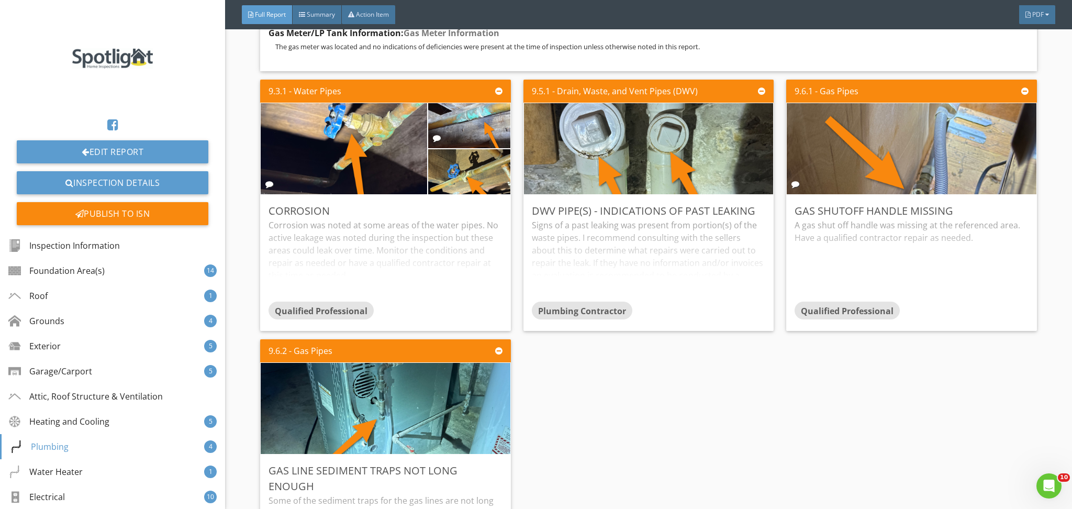
scroll to position [12575, 0]
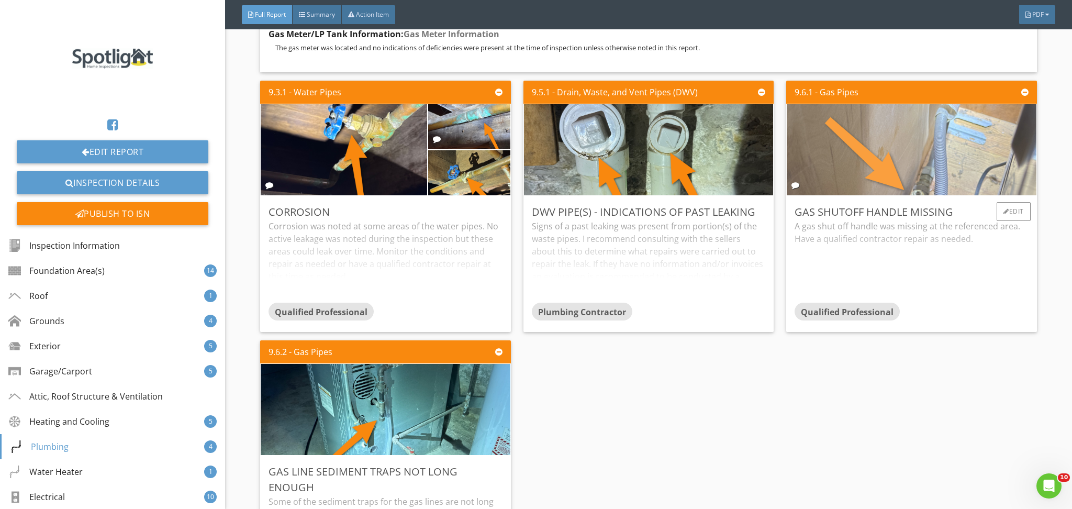
click at [902, 158] on img at bounding box center [911, 150] width 304 height 228
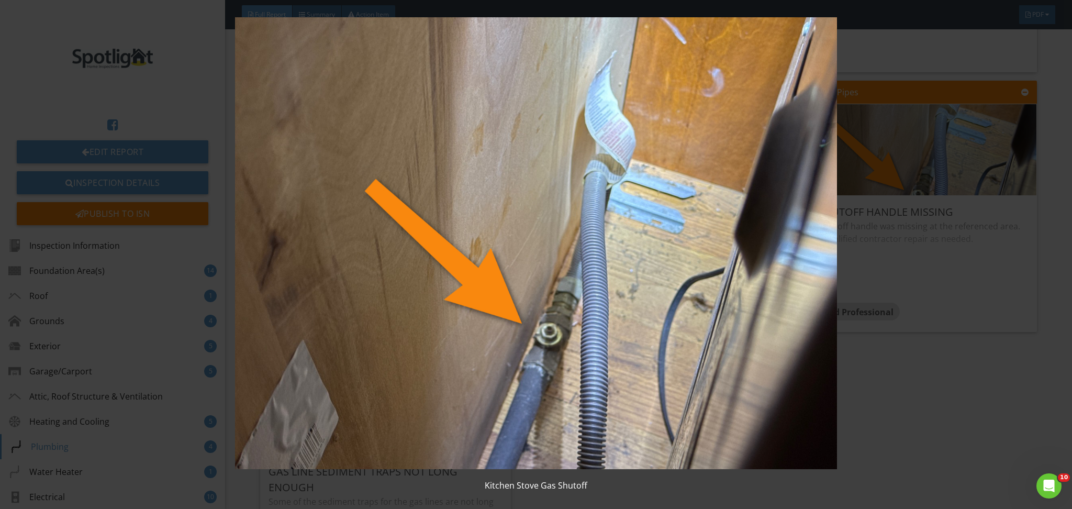
click at [733, 313] on img at bounding box center [536, 243] width 987 height 452
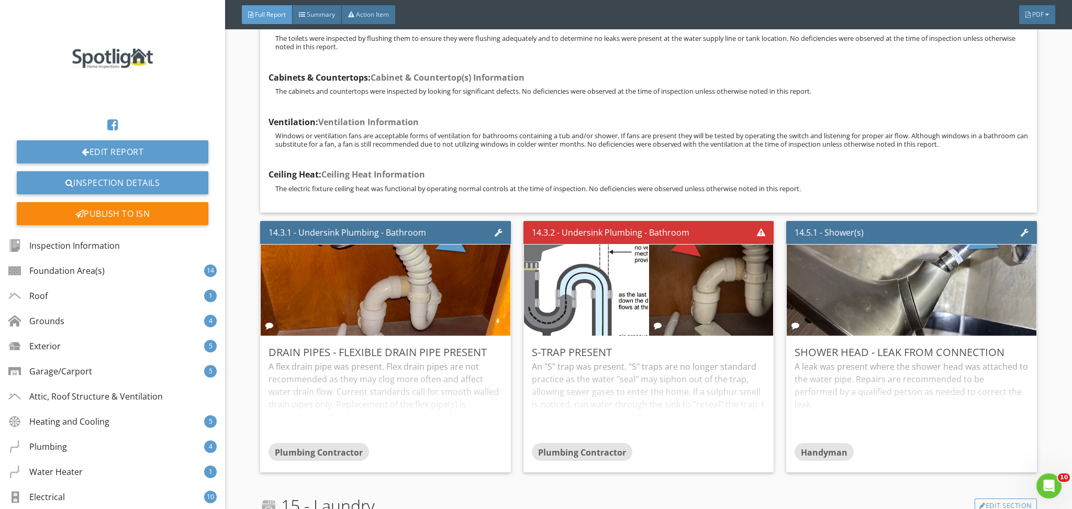
scroll to position [19817, 0]
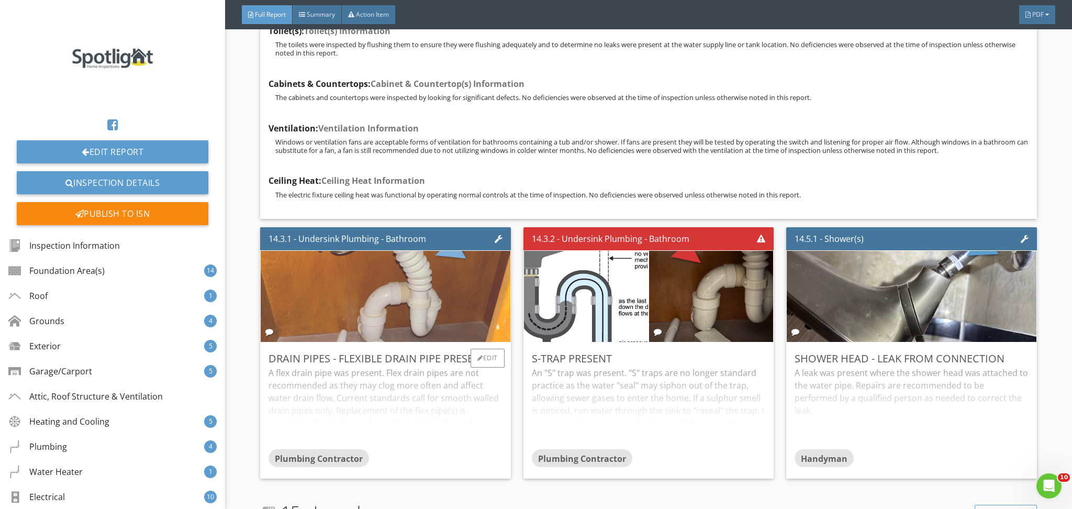
click at [406, 301] on img at bounding box center [386, 297] width 304 height 228
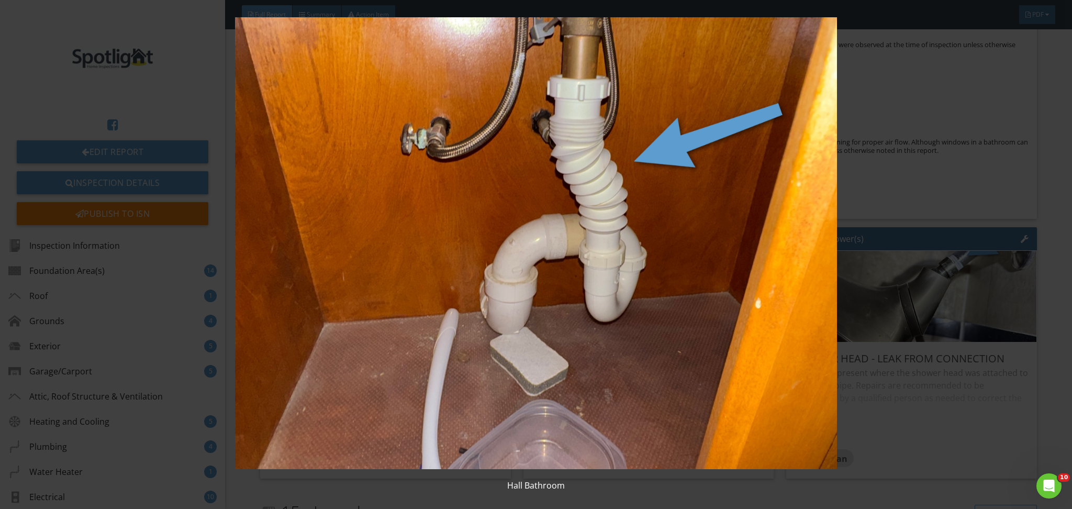
click at [562, 252] on img at bounding box center [536, 243] width 987 height 452
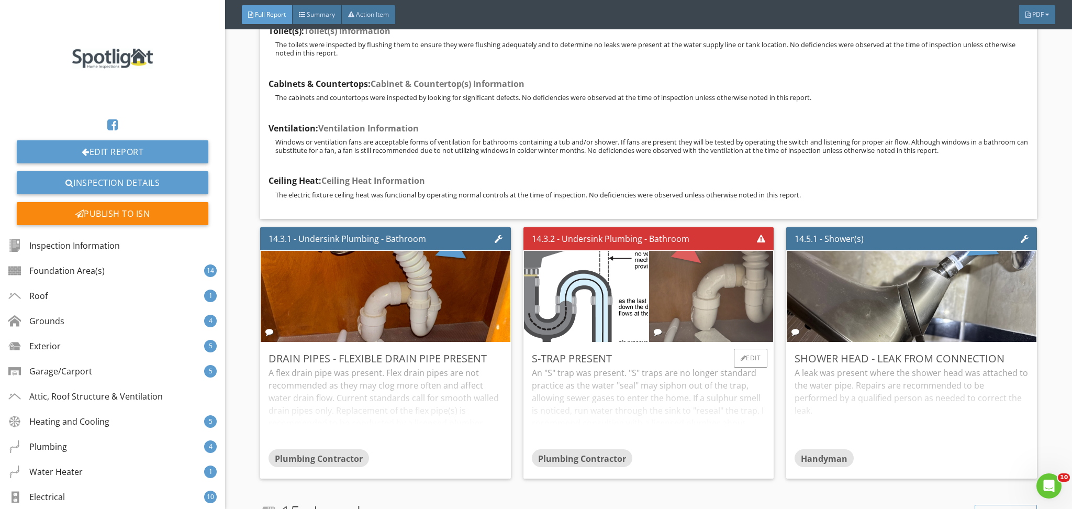
click at [723, 241] on img at bounding box center [711, 297] width 304 height 228
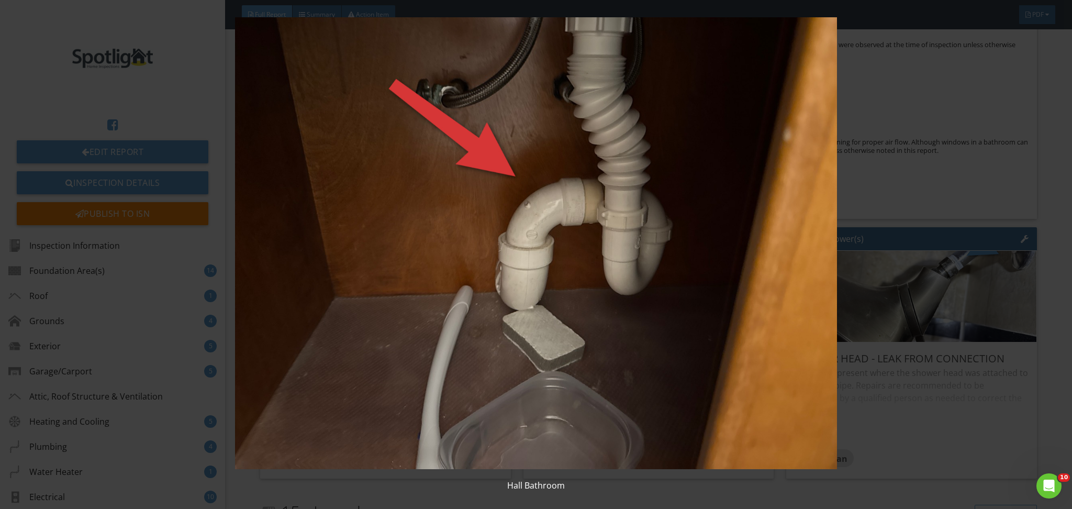
click at [707, 267] on img at bounding box center [536, 243] width 987 height 452
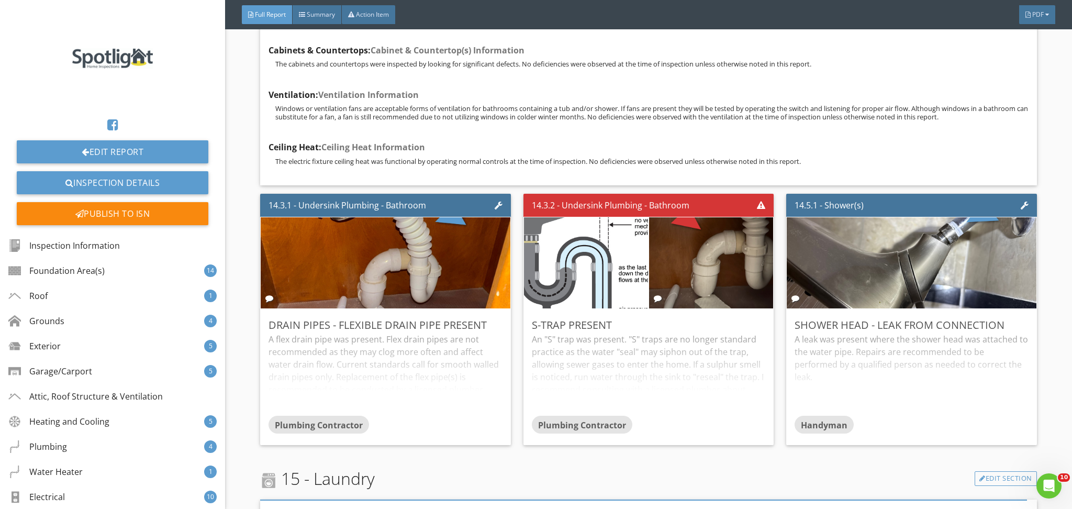
scroll to position [19854, 0]
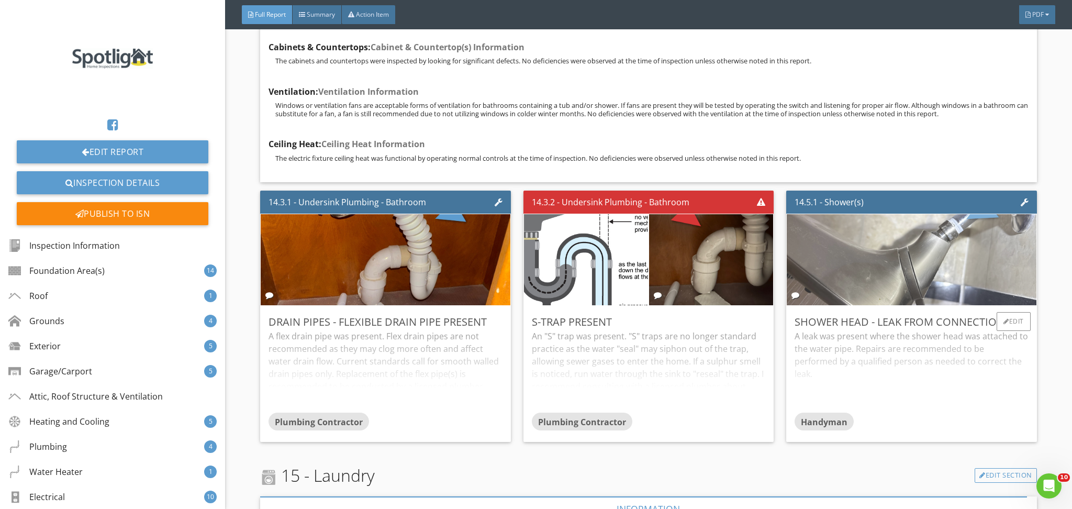
click at [840, 216] on img at bounding box center [911, 260] width 304 height 228
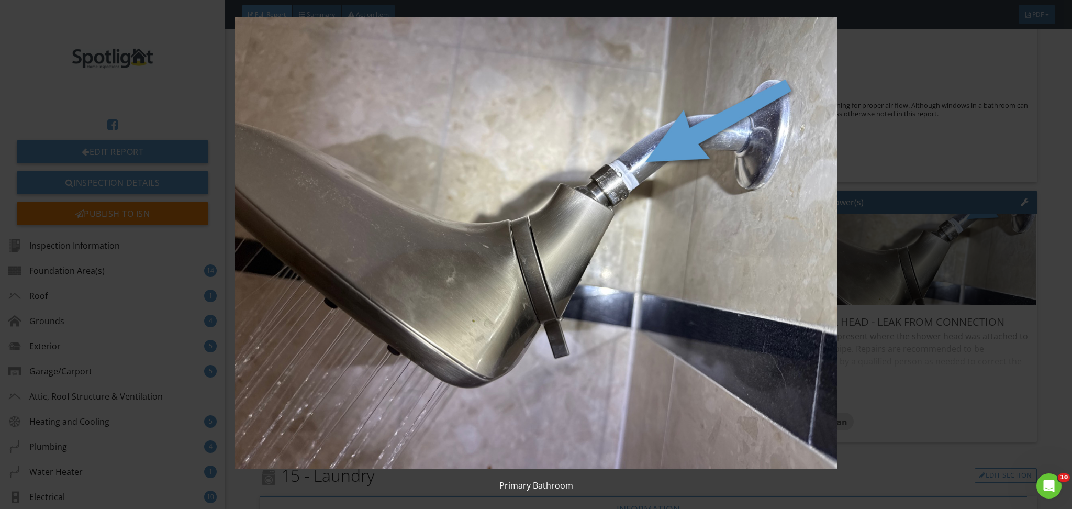
click at [663, 244] on img at bounding box center [536, 243] width 987 height 452
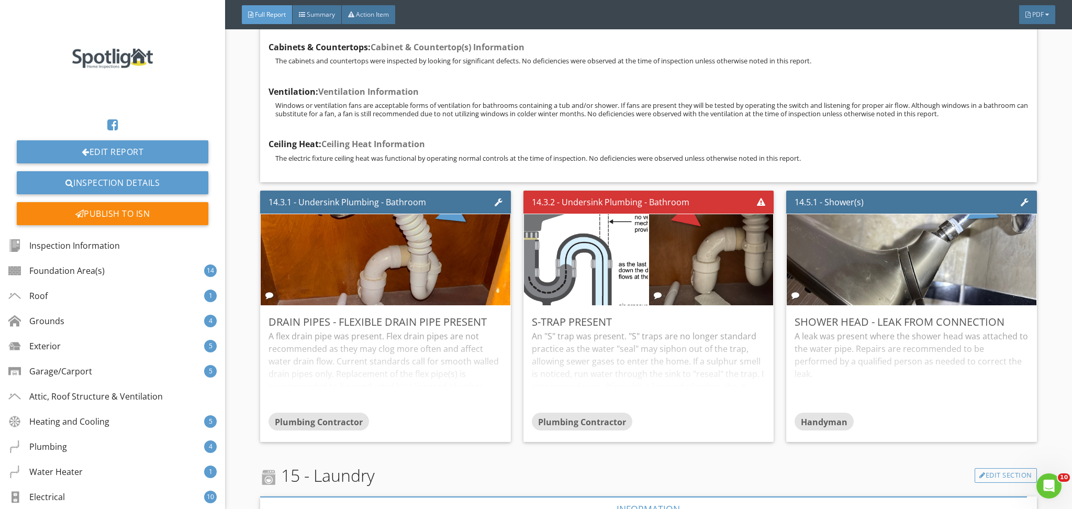
click at [1003, 318] on div at bounding box center [1006, 321] width 6 height 6
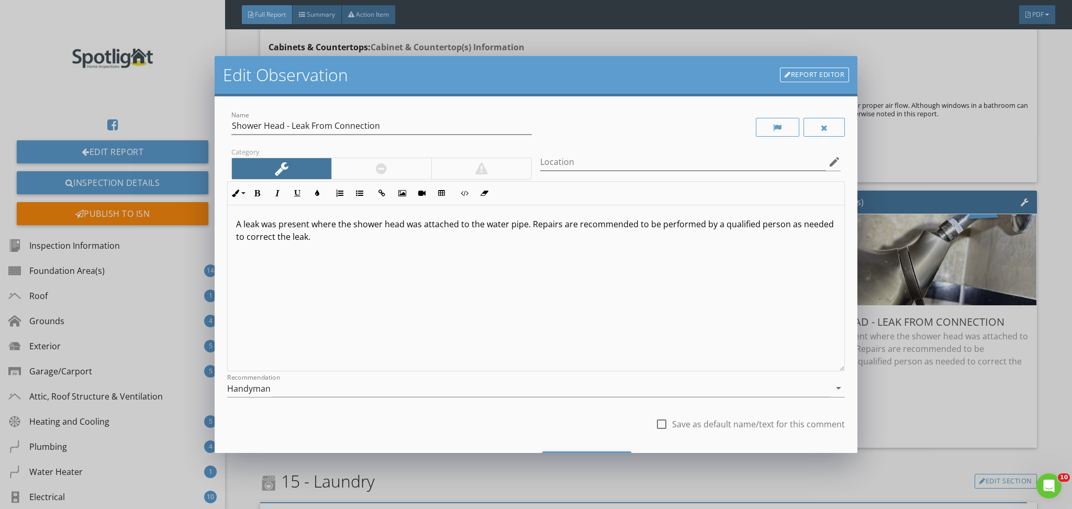
click at [905, 239] on div "Edit Observation Report Editor Name Shower Head - Leak From Connection Category…" at bounding box center [536, 254] width 1072 height 509
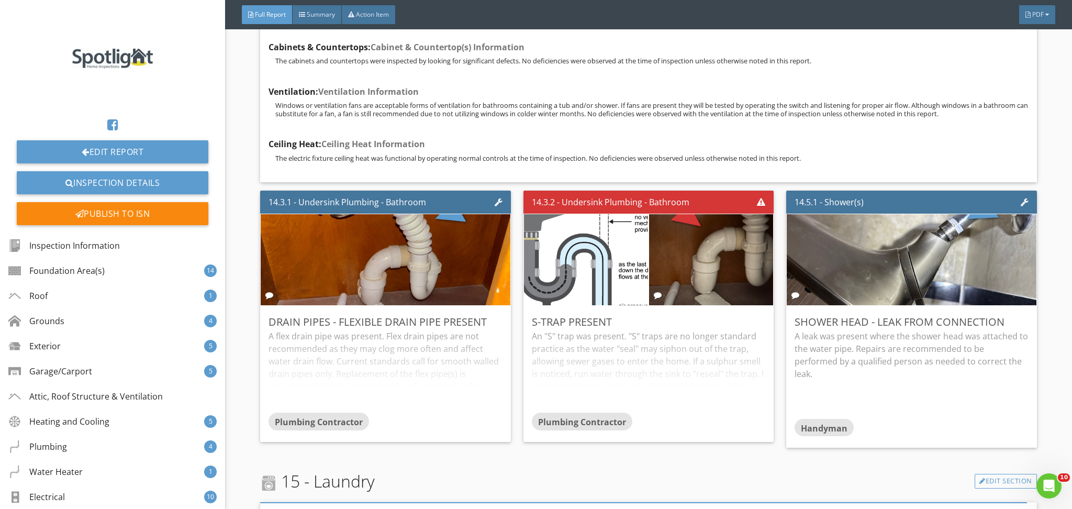
click at [905, 239] on img at bounding box center [911, 260] width 304 height 228
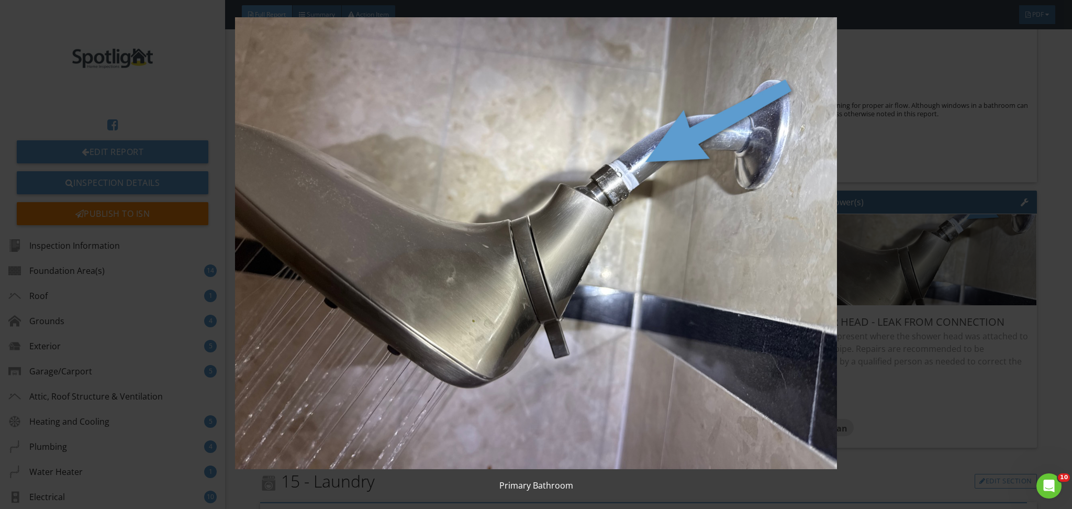
click at [501, 288] on img at bounding box center [536, 243] width 987 height 452
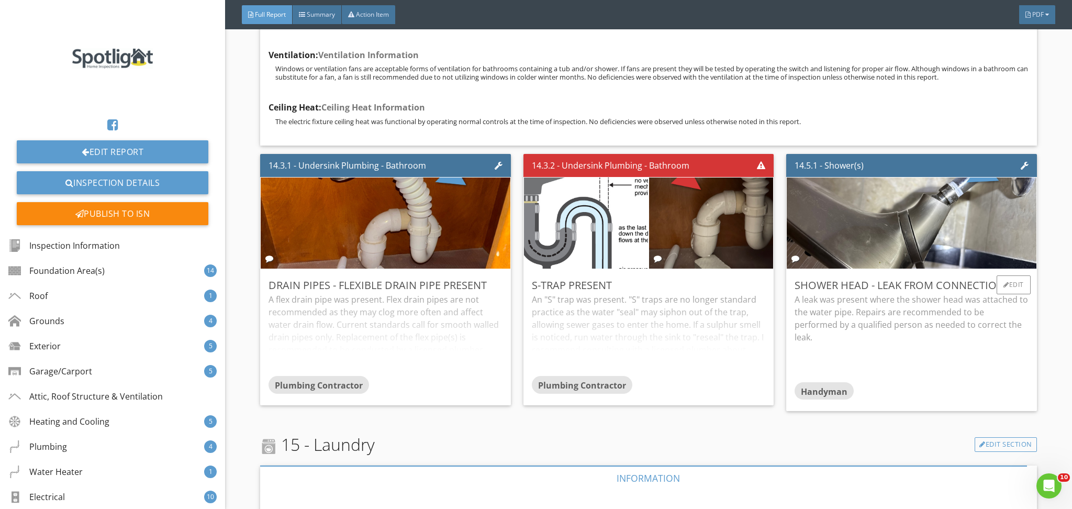
scroll to position [19892, 0]
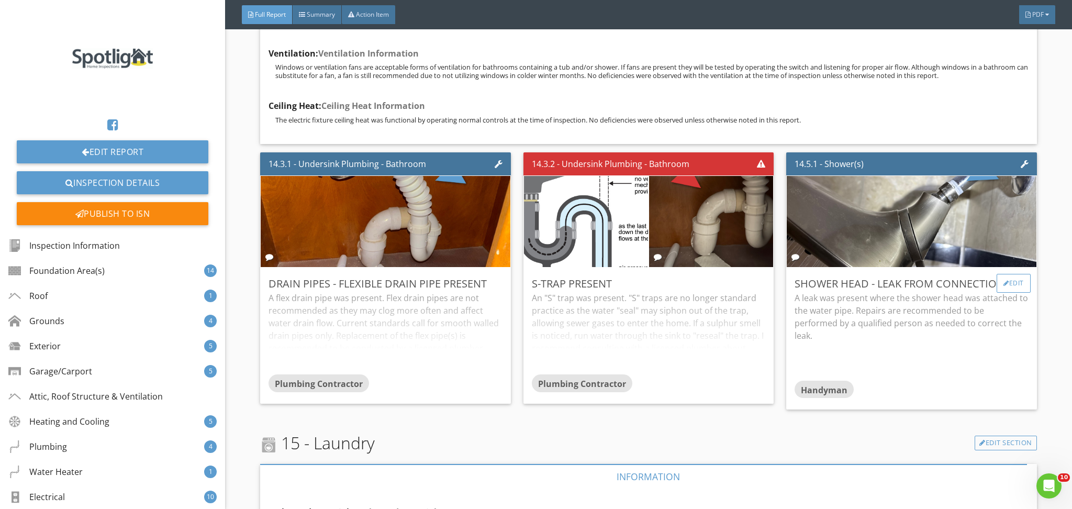
click at [1005, 274] on div "Edit" at bounding box center [1013, 283] width 34 height 19
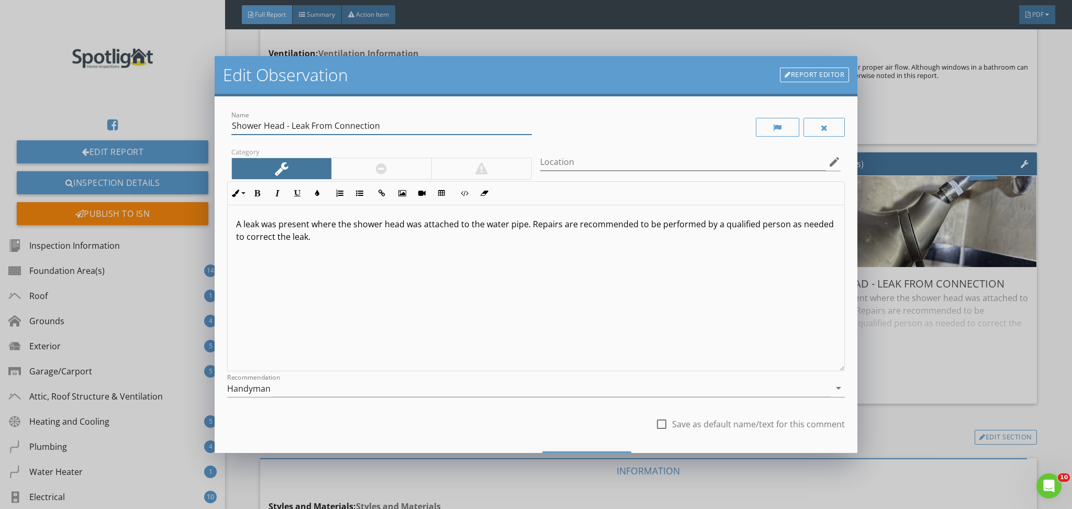
click at [372, 131] on input "Shower Head - Leak From Connection" at bounding box center [381, 125] width 300 height 17
type input "Shower Head - Leak From Assembly"
drag, startPoint x: 529, startPoint y: 223, endPoint x: 318, endPoint y: 221, distance: 210.4
click at [318, 221] on p "A leak was present where the shower head was attached to the water pipe. Repair…" at bounding box center [536, 230] width 600 height 25
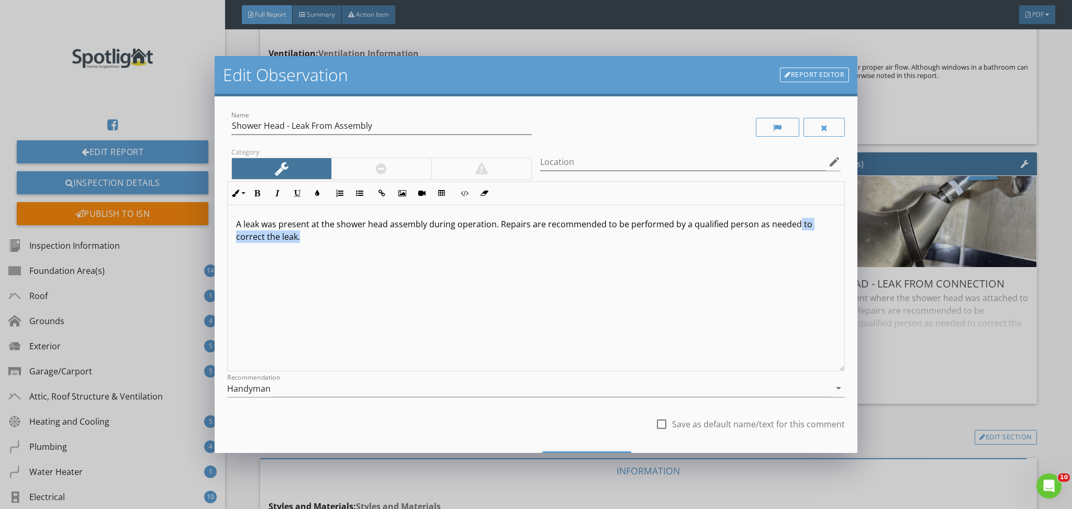
drag, startPoint x: 793, startPoint y: 224, endPoint x: 793, endPoint y: 267, distance: 42.9
click at [793, 267] on div "A leak was present at the shower head assembly during operation. Repairs are re…" at bounding box center [536, 288] width 617 height 166
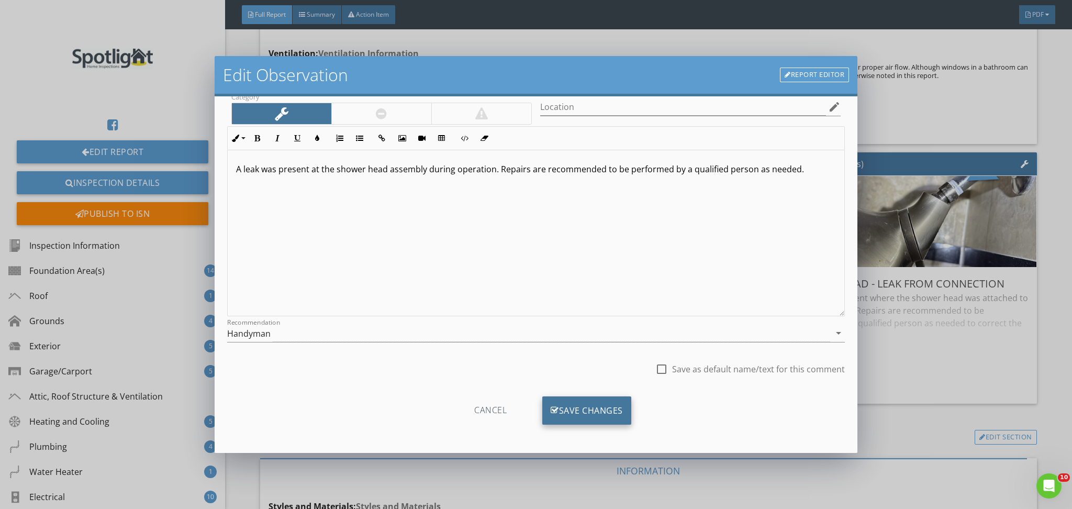
click at [584, 411] on div "Save Changes" at bounding box center [586, 410] width 89 height 28
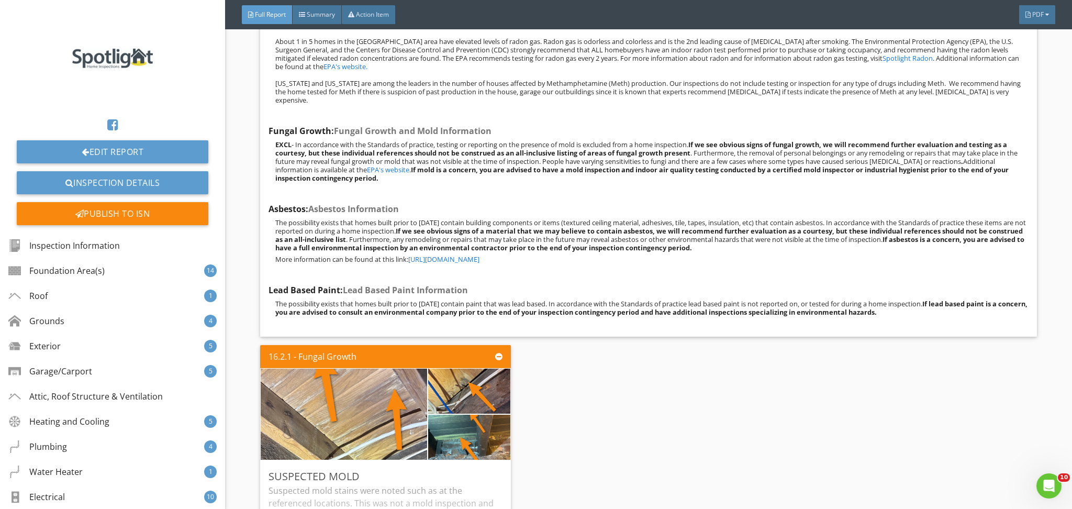
scroll to position [21090, 0]
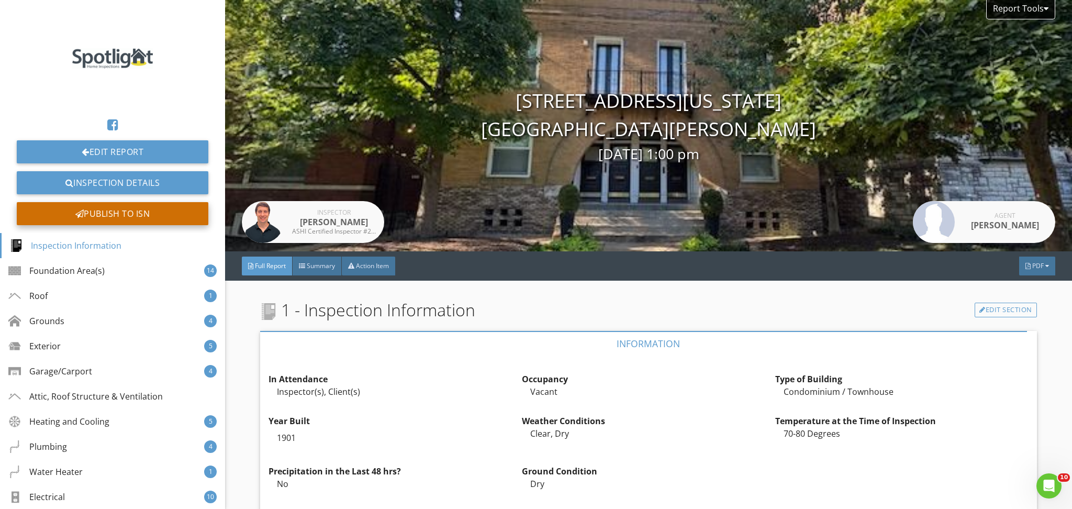
click at [103, 212] on div "Publish to ISN" at bounding box center [113, 213] width 192 height 23
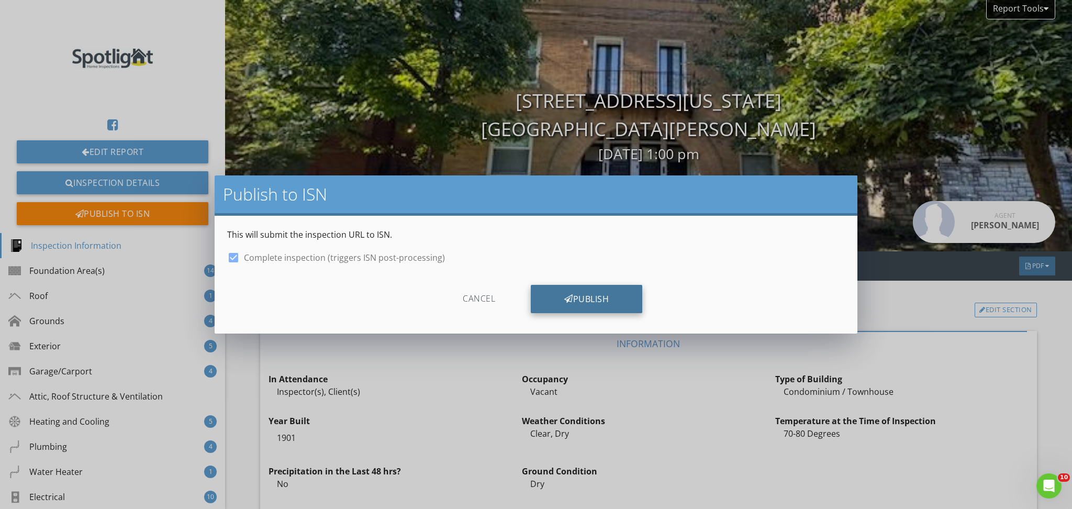
click at [556, 303] on div "Publish" at bounding box center [586, 299] width 111 height 28
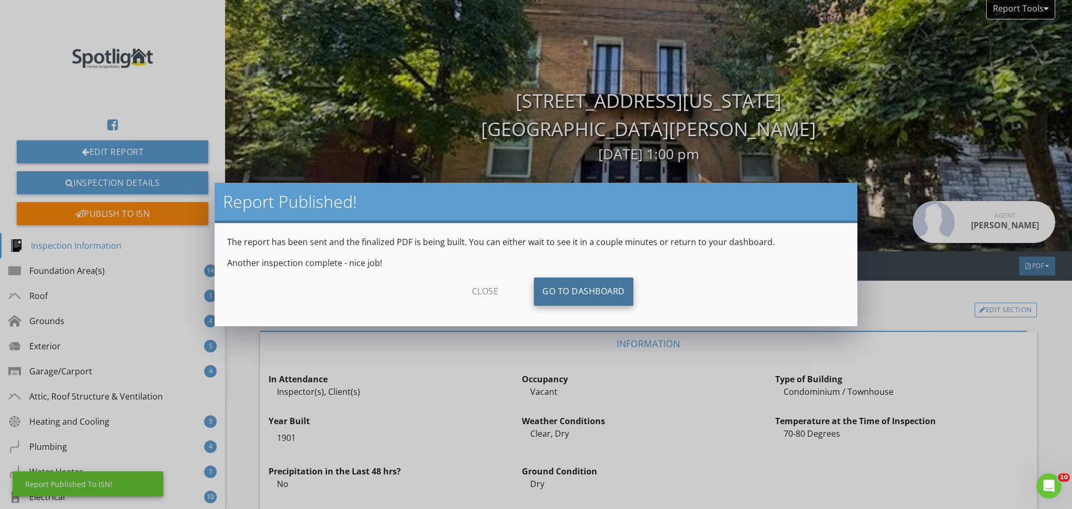
click at [572, 294] on link "Go To Dashboard" at bounding box center [583, 291] width 99 height 28
